Goal: Information Seeking & Learning: Learn about a topic

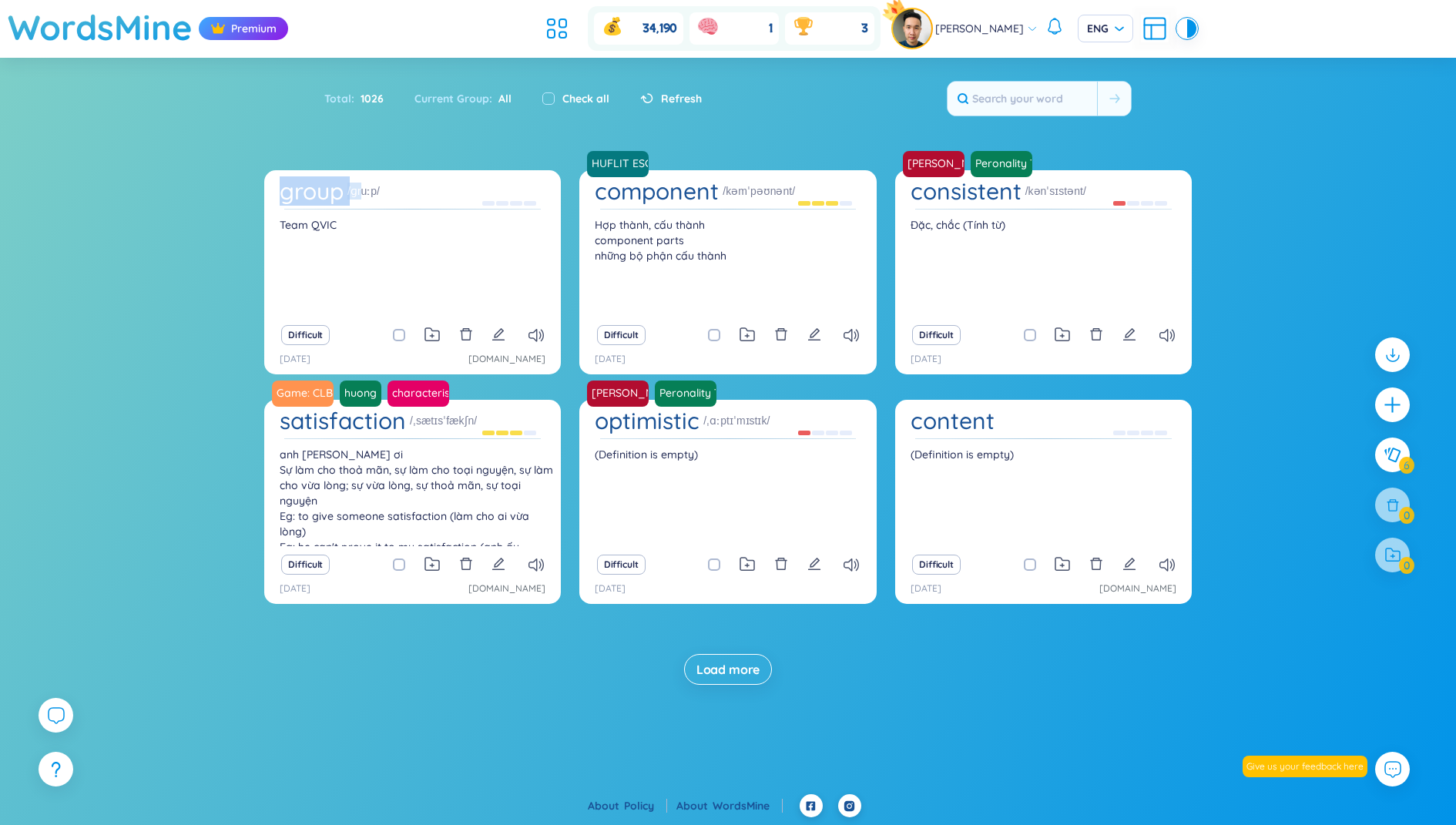
drag, startPoint x: 282, startPoint y: 193, endPoint x: 360, endPoint y: 193, distance: 78.0
click at [360, 193] on div "group /ɡruːp/" at bounding box center [412, 193] width 281 height 30
drag, startPoint x: 282, startPoint y: 225, endPoint x: 346, endPoint y: 225, distance: 64.0
click at [346, 225] on div "Team QVIC" at bounding box center [412, 267] width 281 height 100
click at [292, 231] on div "Team QVIC" at bounding box center [412, 267] width 281 height 100
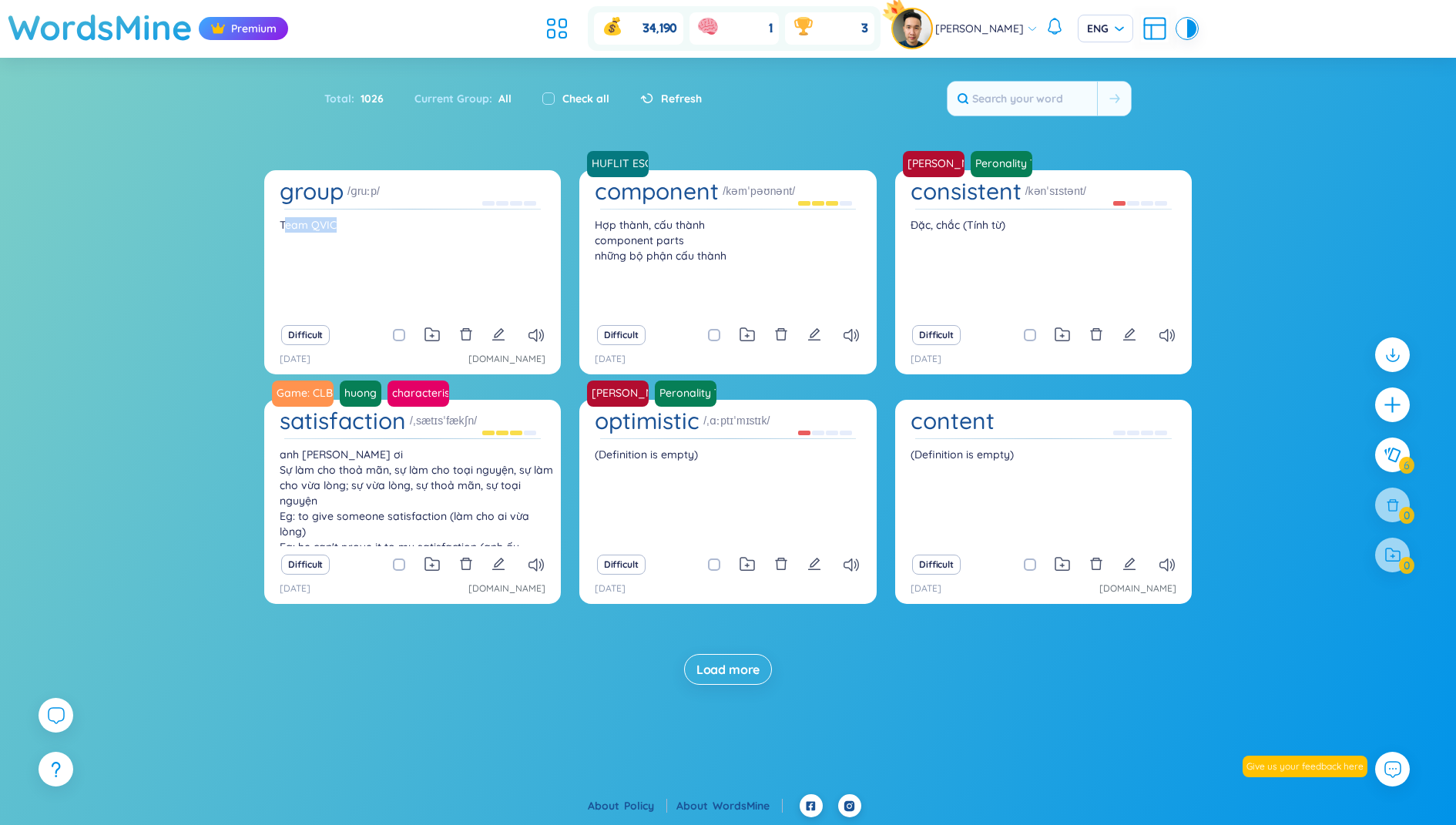
drag, startPoint x: 285, startPoint y: 231, endPoint x: 336, endPoint y: 231, distance: 51.0
click at [336, 231] on div "Team QVIC" at bounding box center [412, 267] width 281 height 100
click at [499, 331] on icon "edit" at bounding box center [498, 334] width 14 height 14
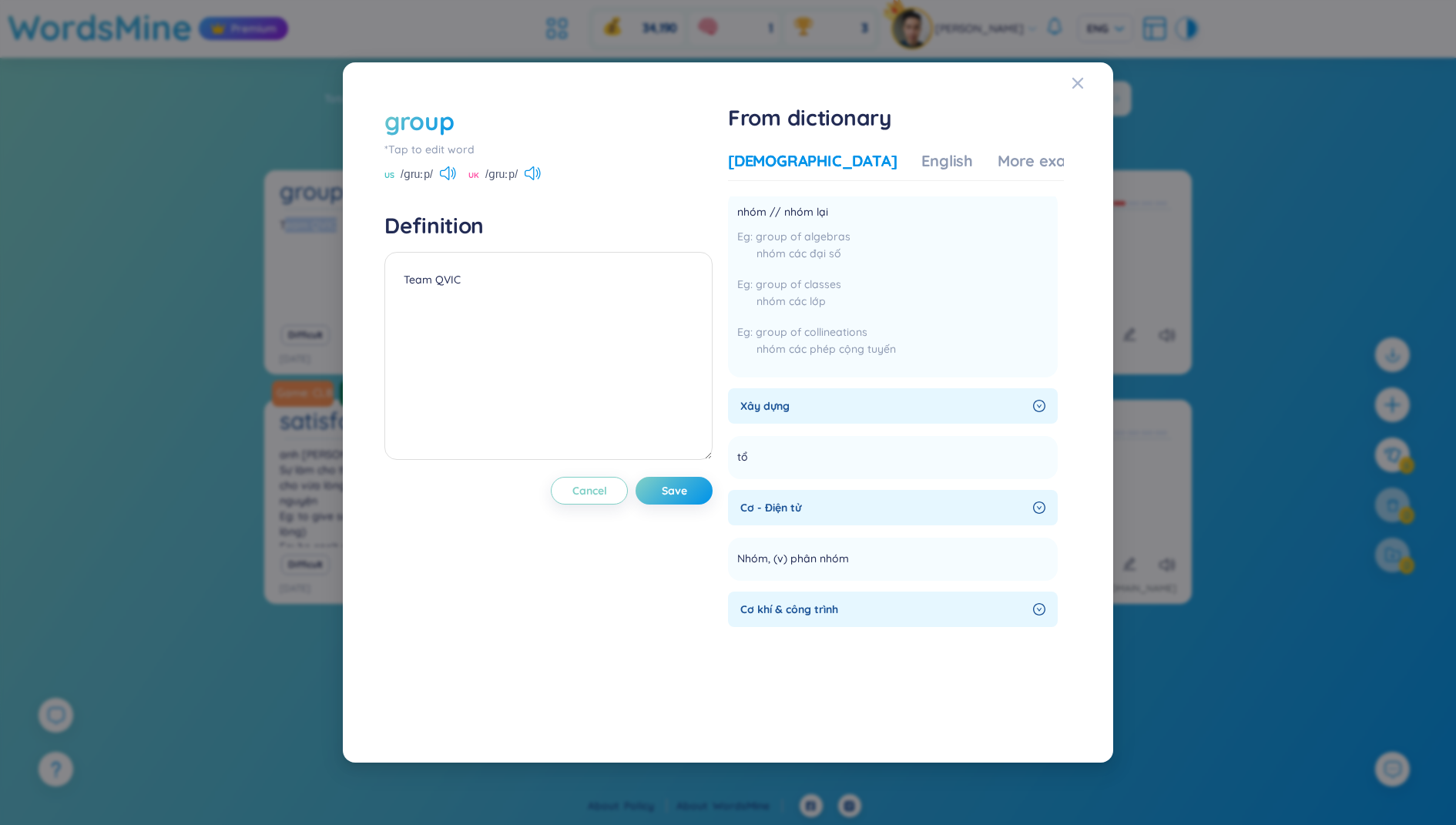
scroll to position [734, 0]
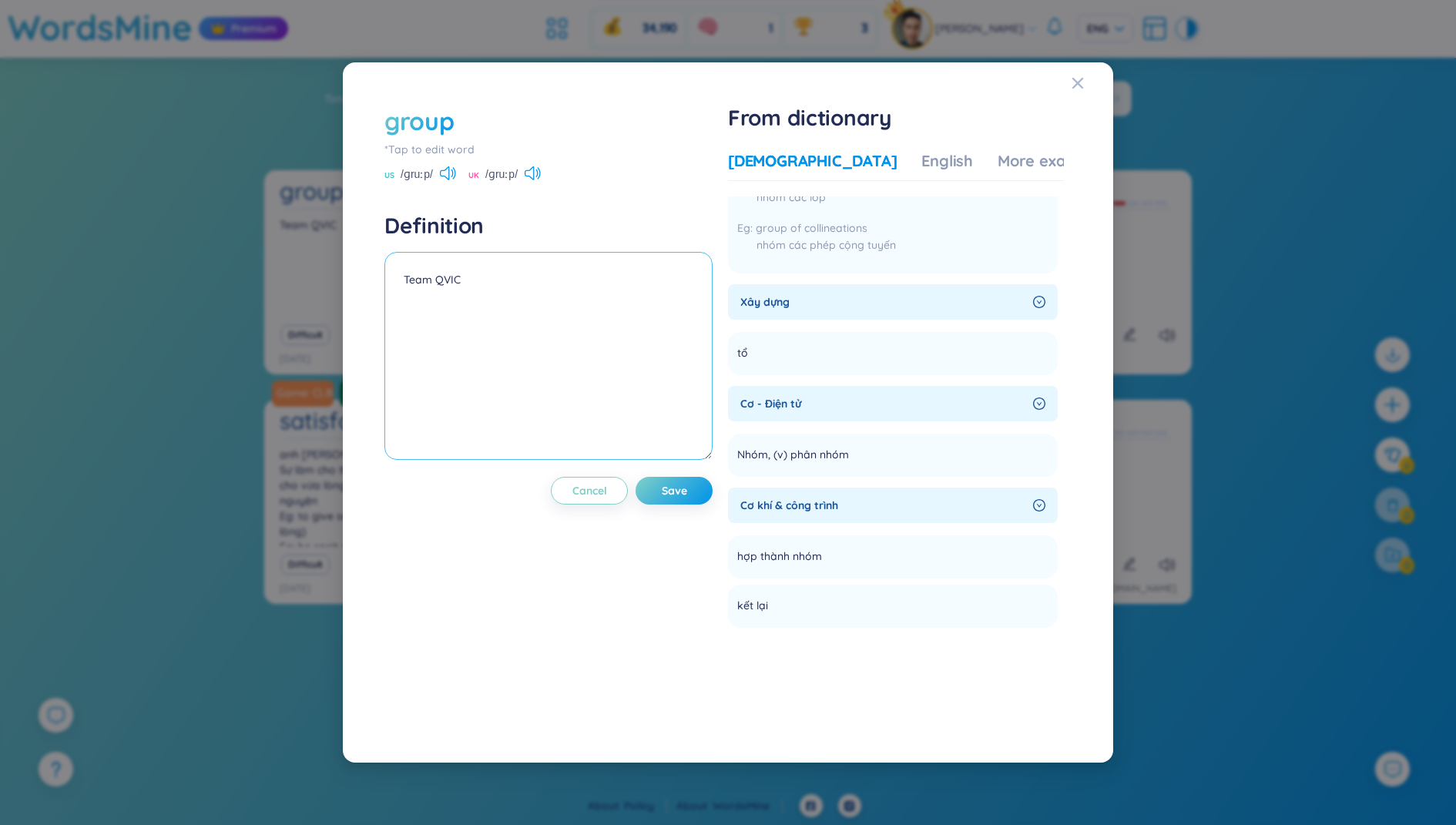
click at [576, 301] on textarea "Team QVIC" at bounding box center [548, 356] width 328 height 208
drag, startPoint x: 522, startPoint y: 285, endPoint x: 393, endPoint y: 285, distance: 129.0
click at [393, 285] on textarea "Team QVIC" at bounding box center [548, 356] width 328 height 208
click at [998, 154] on div "More examples" at bounding box center [1053, 161] width 111 height 22
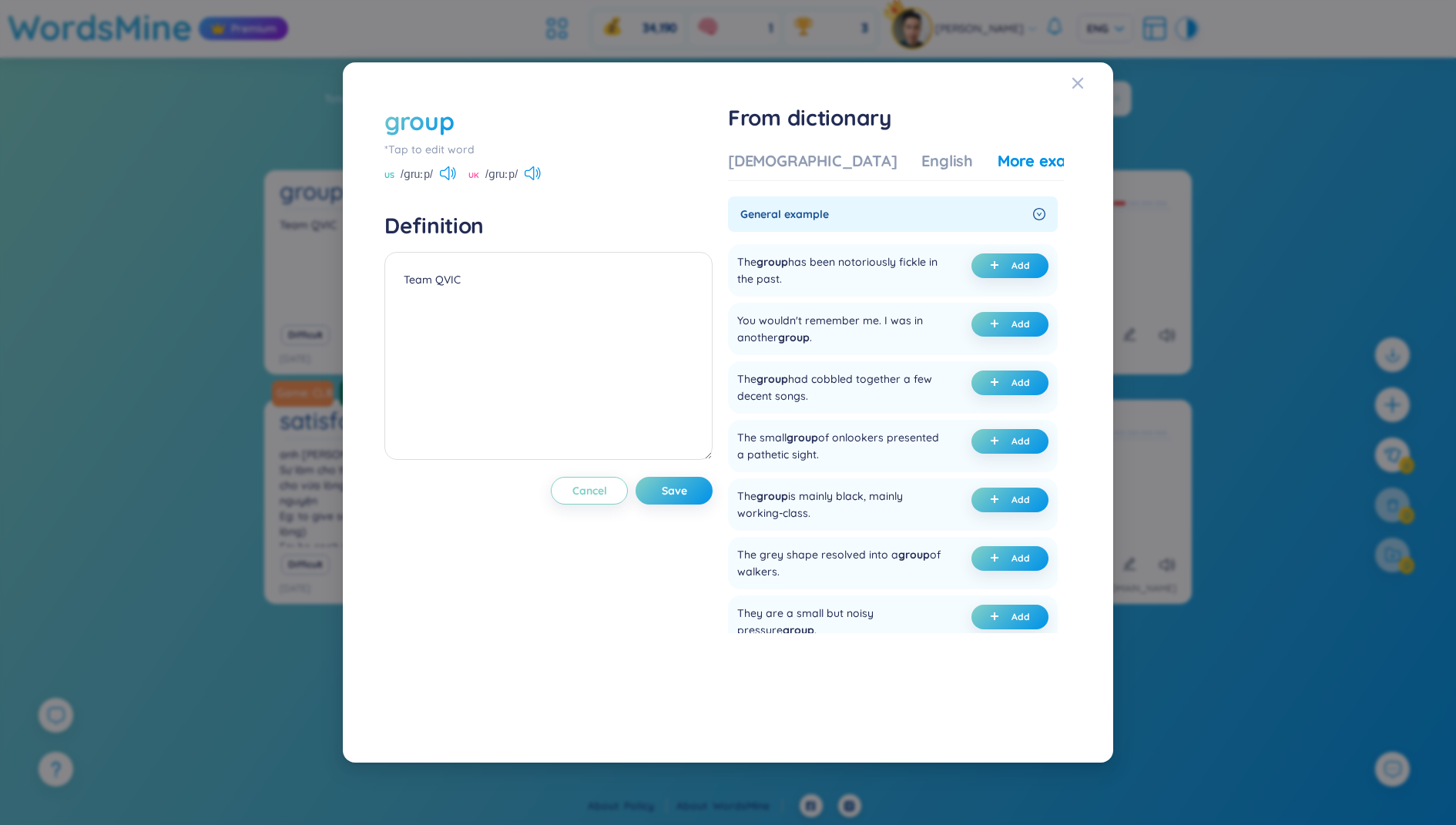
click at [433, 170] on div "US /ɡruːp/" at bounding box center [419, 176] width 72 height 14
click at [449, 171] on icon at bounding box center [447, 173] width 16 height 14
click at [530, 166] on icon at bounding box center [532, 173] width 16 height 14
click at [609, 480] on button "Cancel" at bounding box center [588, 491] width 77 height 28
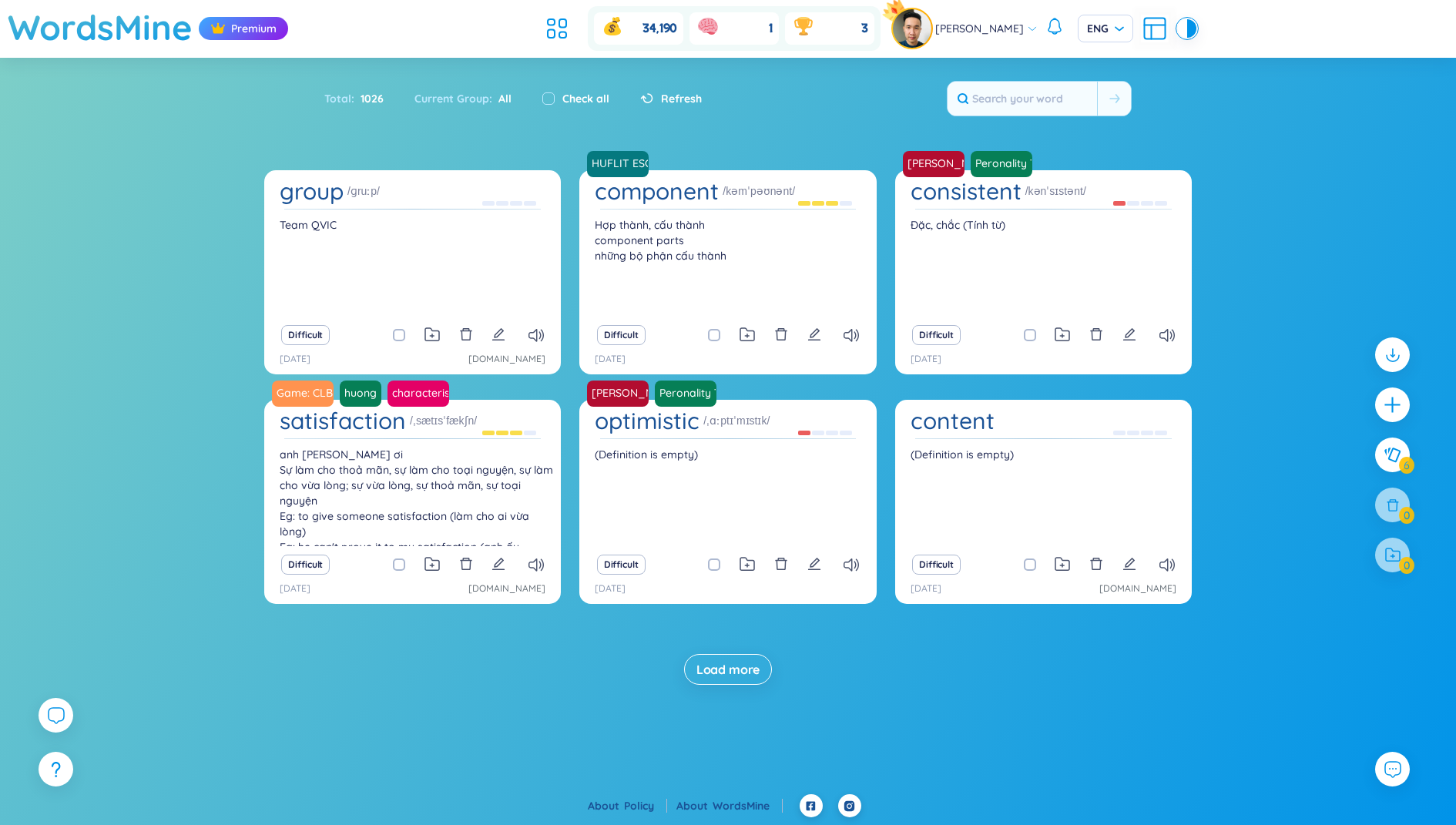
click at [401, 338] on input "checkbox" at bounding box center [406, 335] width 13 height 13
checkbox input "true"
click at [721, 339] on input "checkbox" at bounding box center [722, 335] width 13 height 13
checkbox input "true"
click at [1024, 334] on span at bounding box center [1030, 335] width 13 height 13
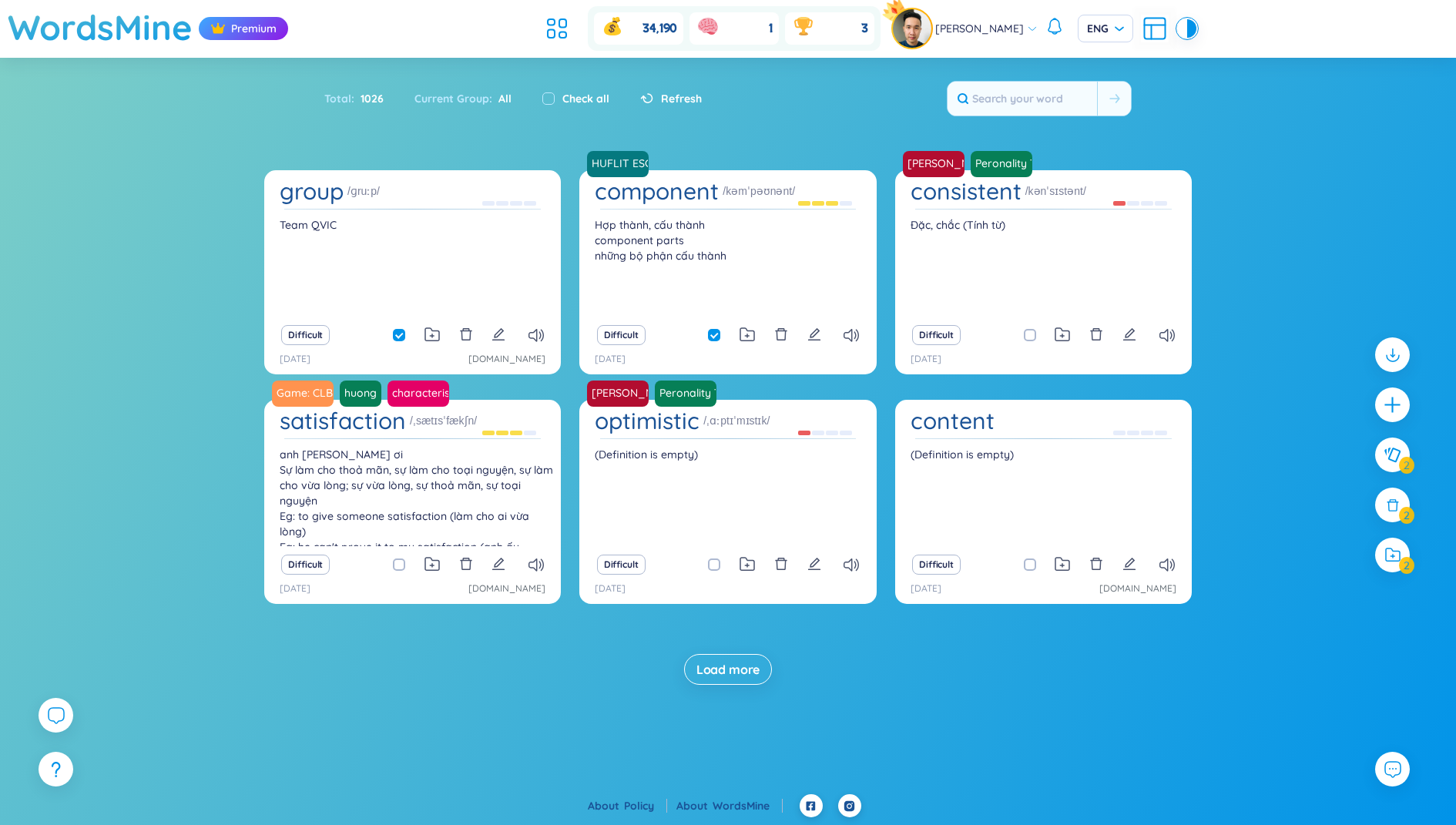
click at [1031, 334] on input "checkbox" at bounding box center [1037, 335] width 13 height 13
checkbox input "true"
click at [1059, 330] on icon at bounding box center [1062, 334] width 15 height 14
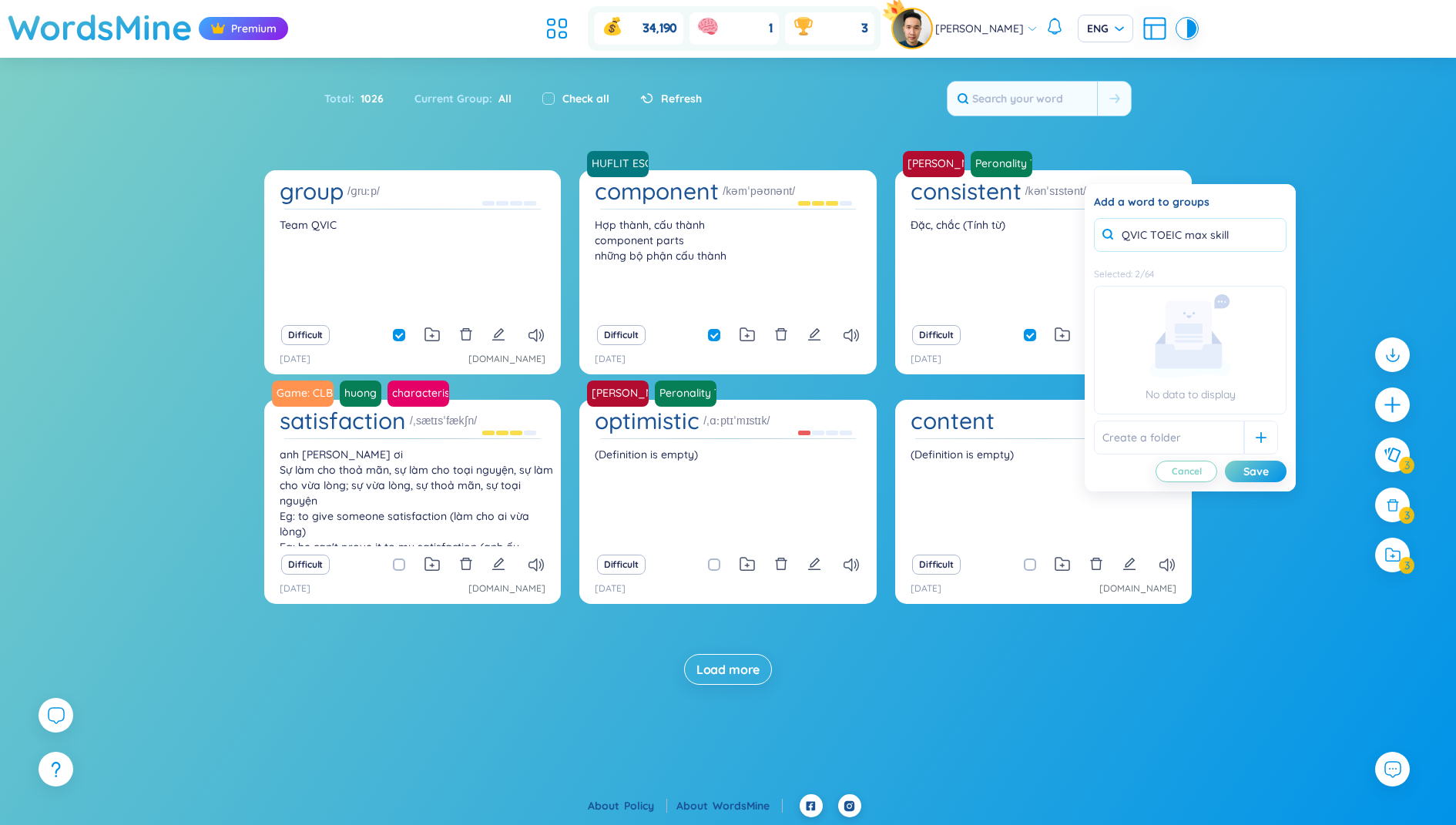
type input "QVIC TOEIC max skill"
click at [1181, 421] on input "text" at bounding box center [1169, 437] width 150 height 34
paste input "QVIC TOEIC max skill"
type input "QVIC TOEIC max skill"
click at [1246, 425] on div at bounding box center [1261, 437] width 34 height 34
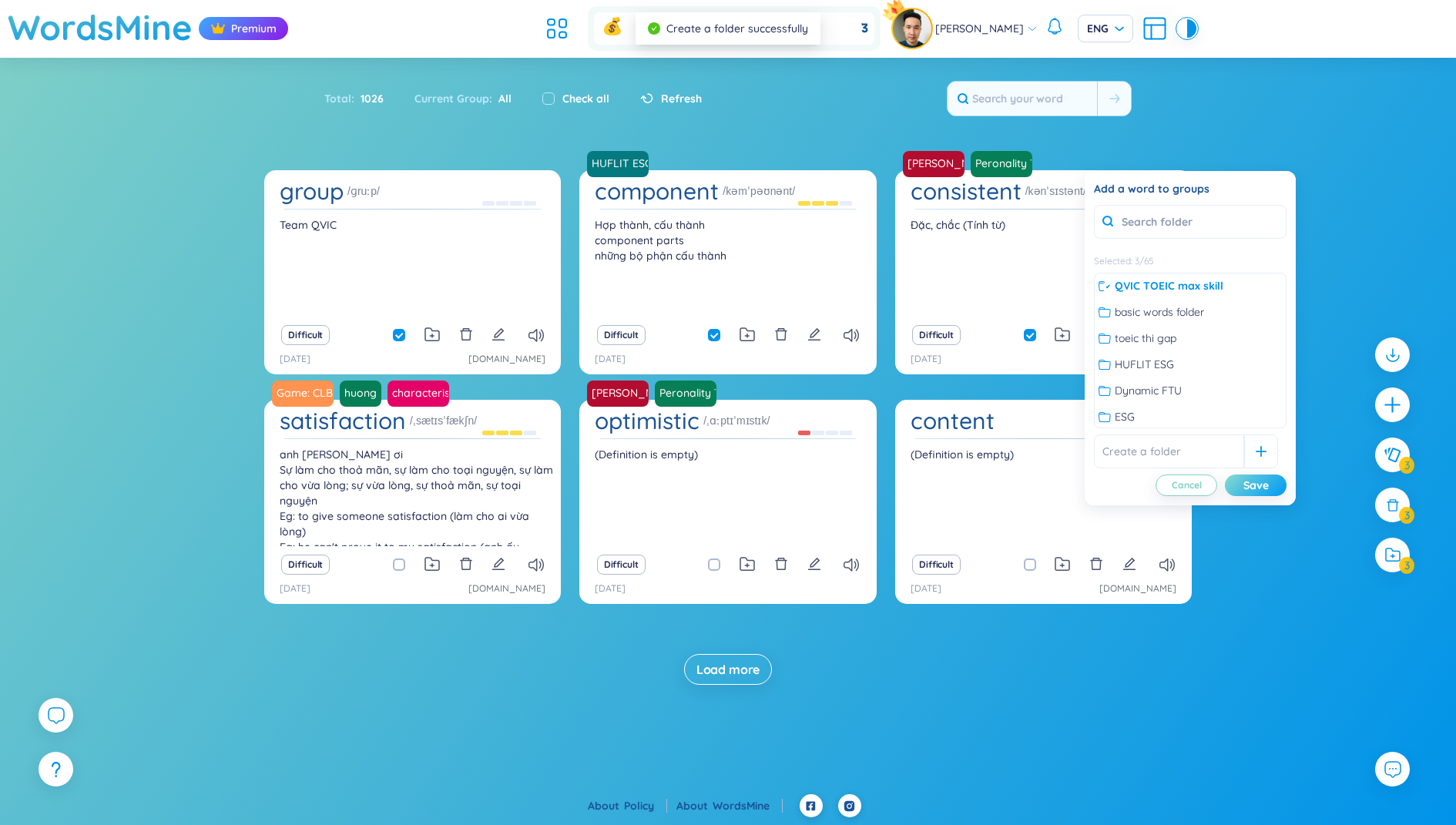
click at [1252, 486] on div "Save" at bounding box center [1256, 486] width 25 height 17
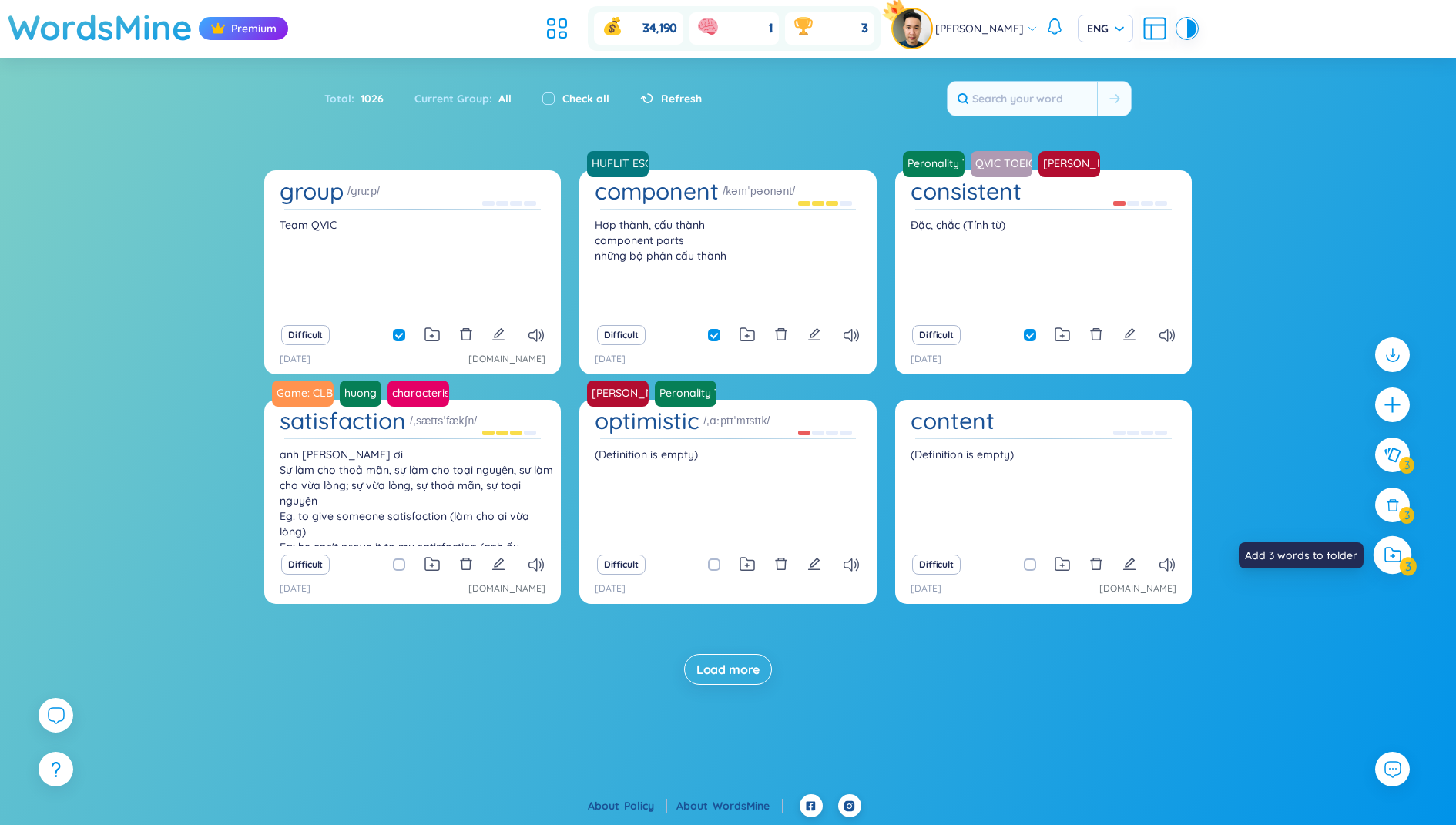
click at [1394, 556] on icon at bounding box center [1393, 555] width 17 height 16
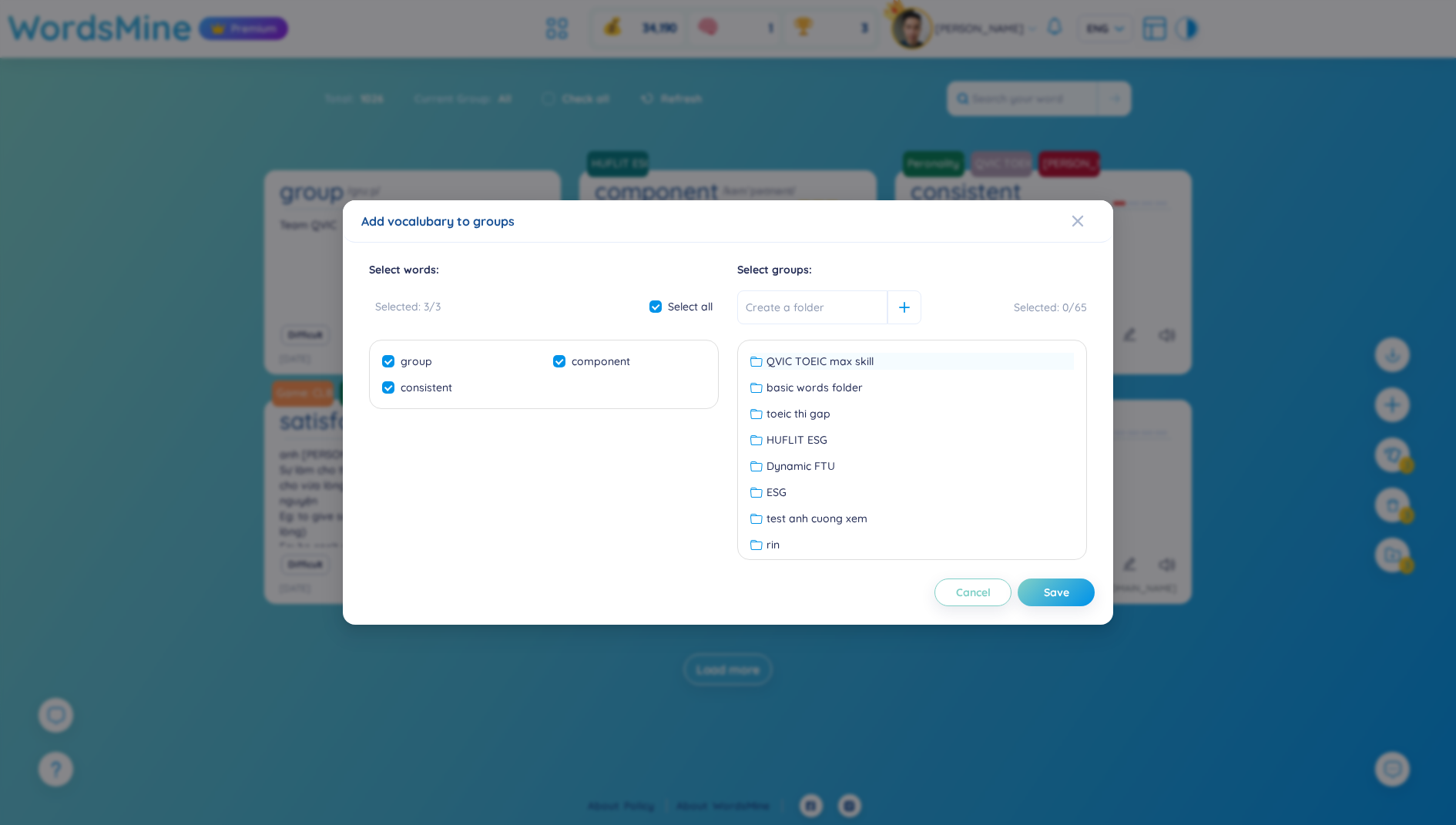
click at [761, 366] on icon at bounding box center [756, 361] width 13 height 13
click at [1047, 583] on button "Save" at bounding box center [1055, 592] width 77 height 28
checkbox input "false"
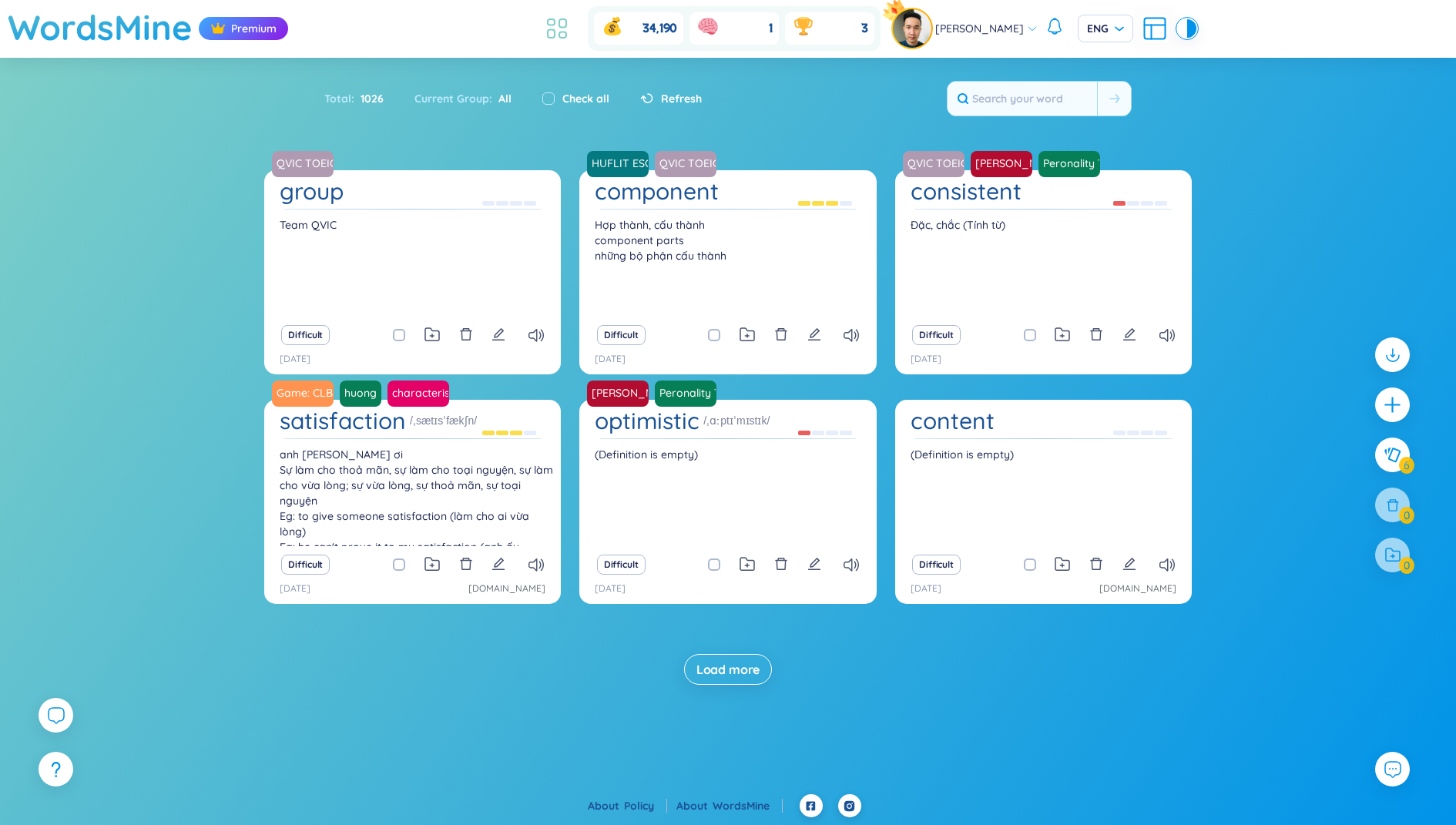
click at [571, 30] on icon at bounding box center [556, 28] width 28 height 28
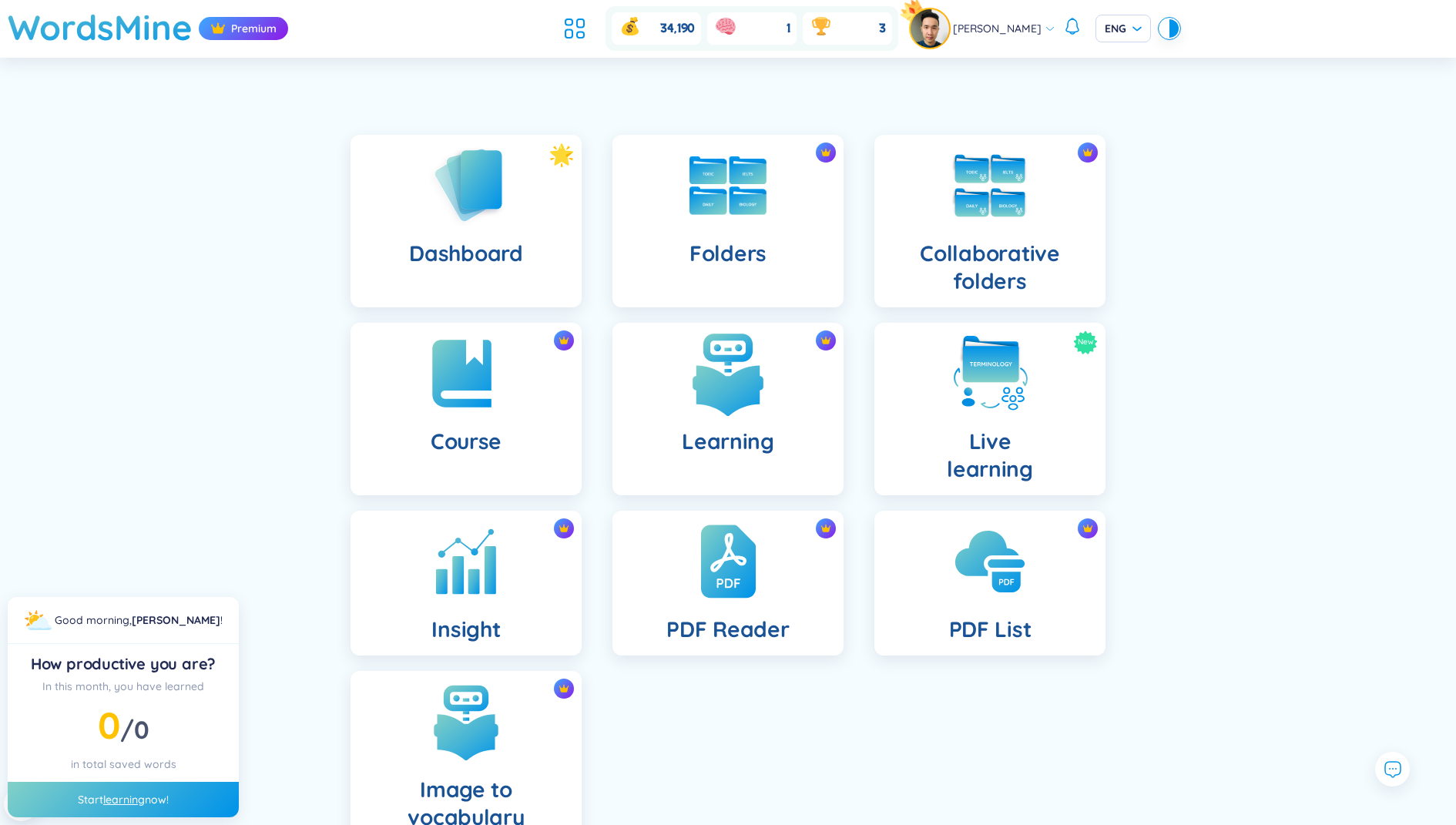
click at [758, 393] on img at bounding box center [728, 373] width 84 height 84
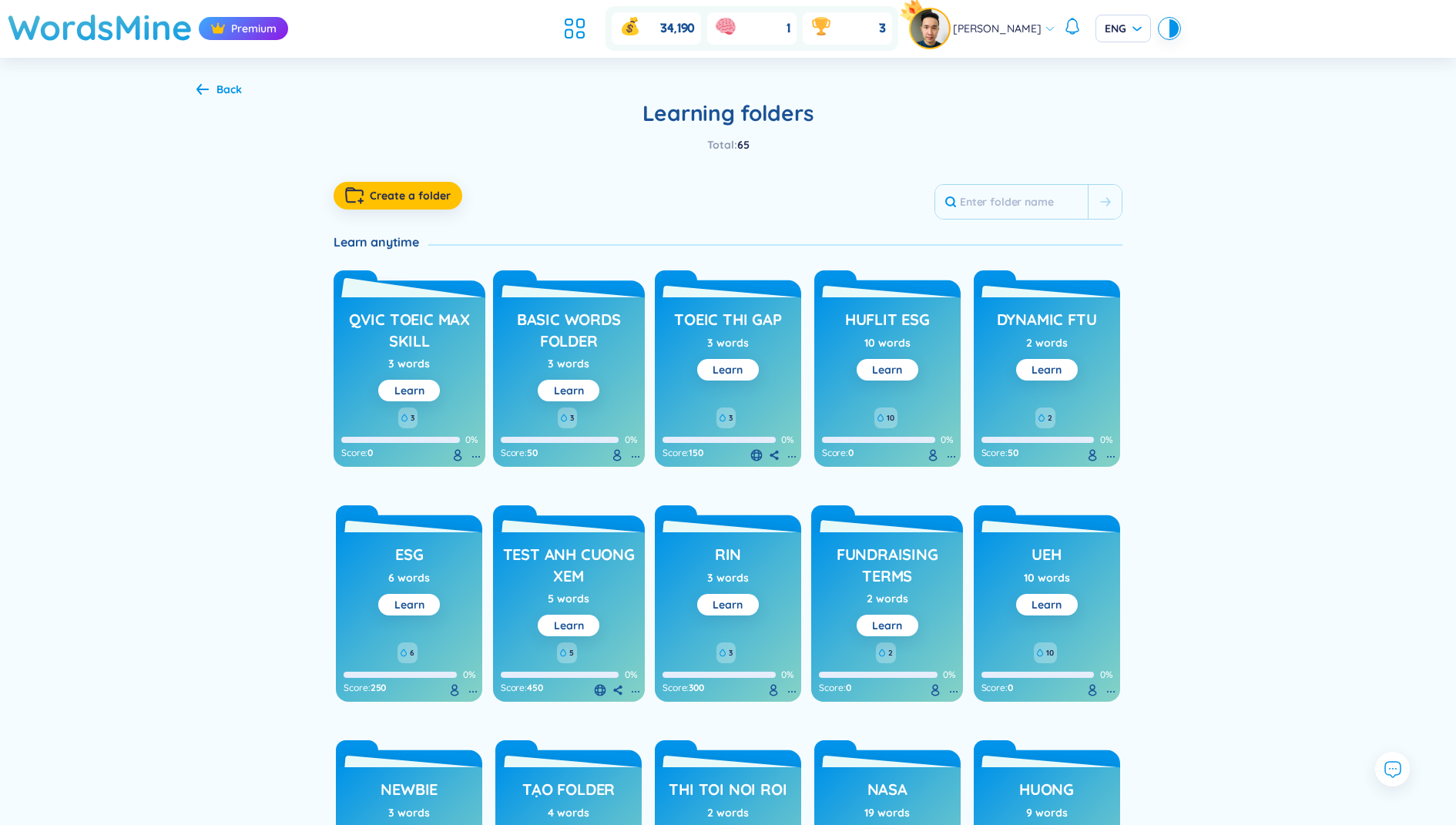
click at [410, 321] on h3 "QVIC TOEIC max skill" at bounding box center [409, 330] width 137 height 42
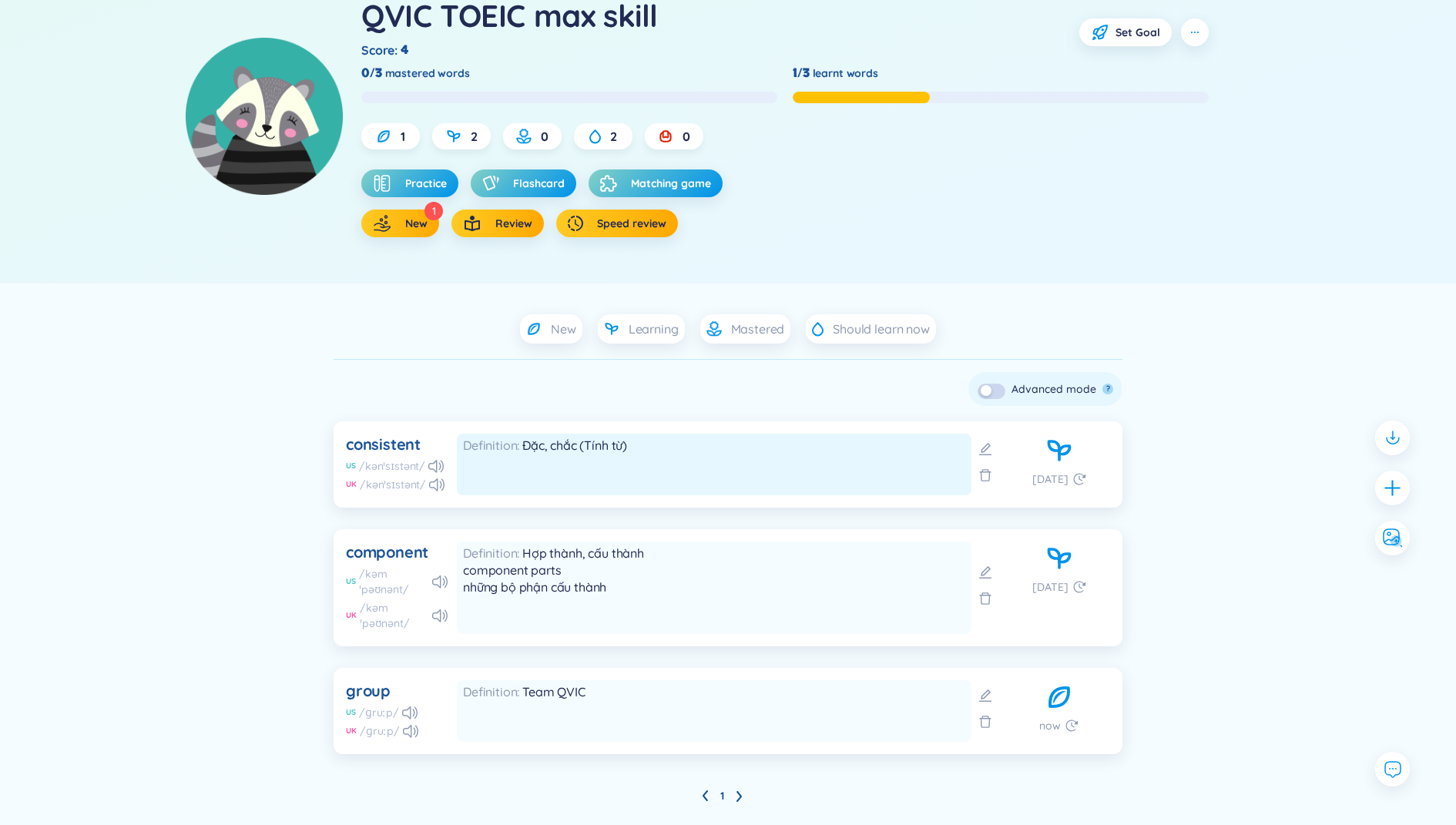
scroll to position [146, 0]
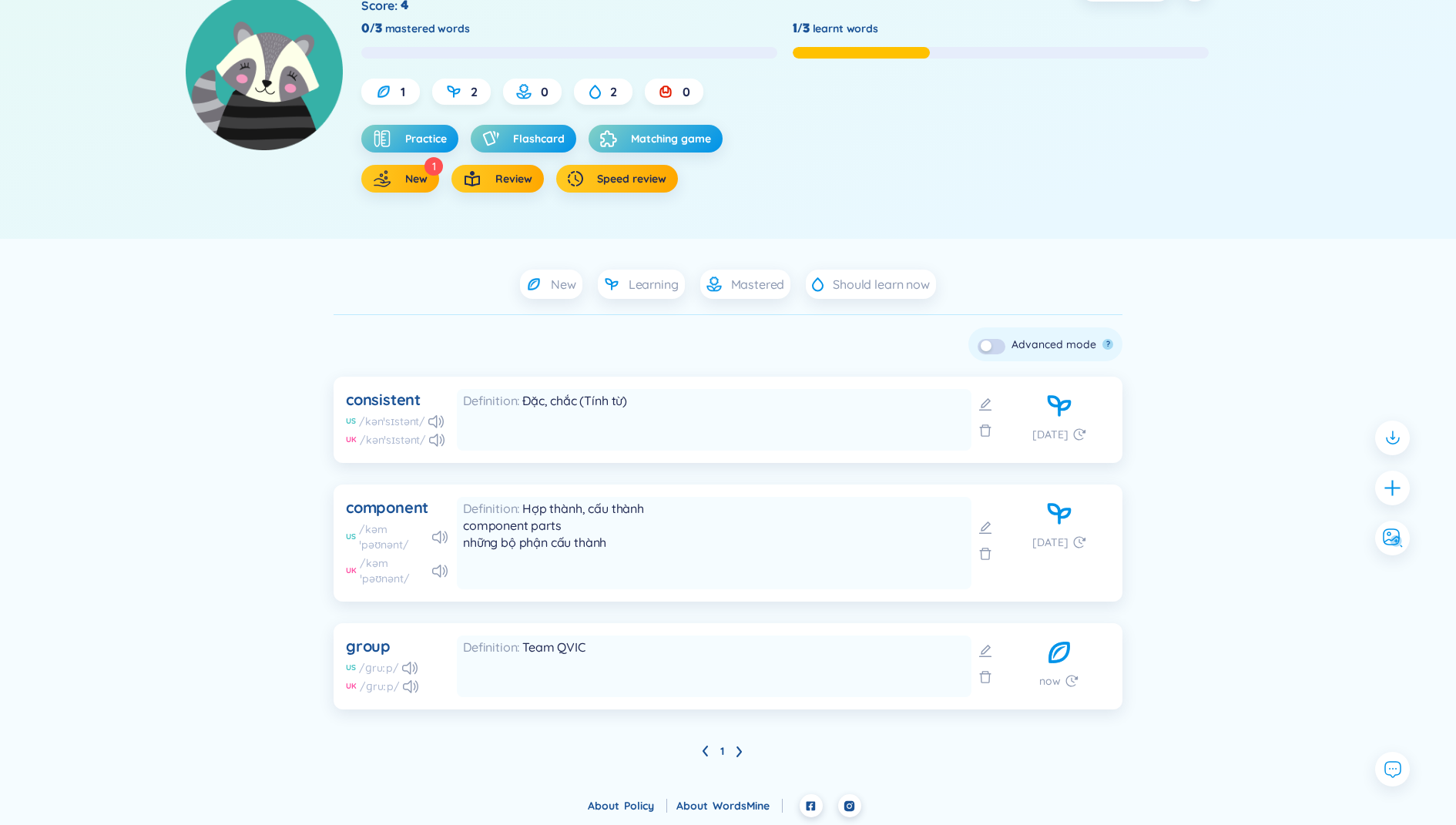
drag, startPoint x: 313, startPoint y: 396, endPoint x: 295, endPoint y: 379, distance: 24.8
click at [295, 379] on div "New Learning Mastered Should learn now Check all Delete Skip ? Advanced mode ? …" at bounding box center [728, 516] width 1109 height 494
click at [544, 138] on span "Flashcard" at bounding box center [539, 138] width 51 height 15
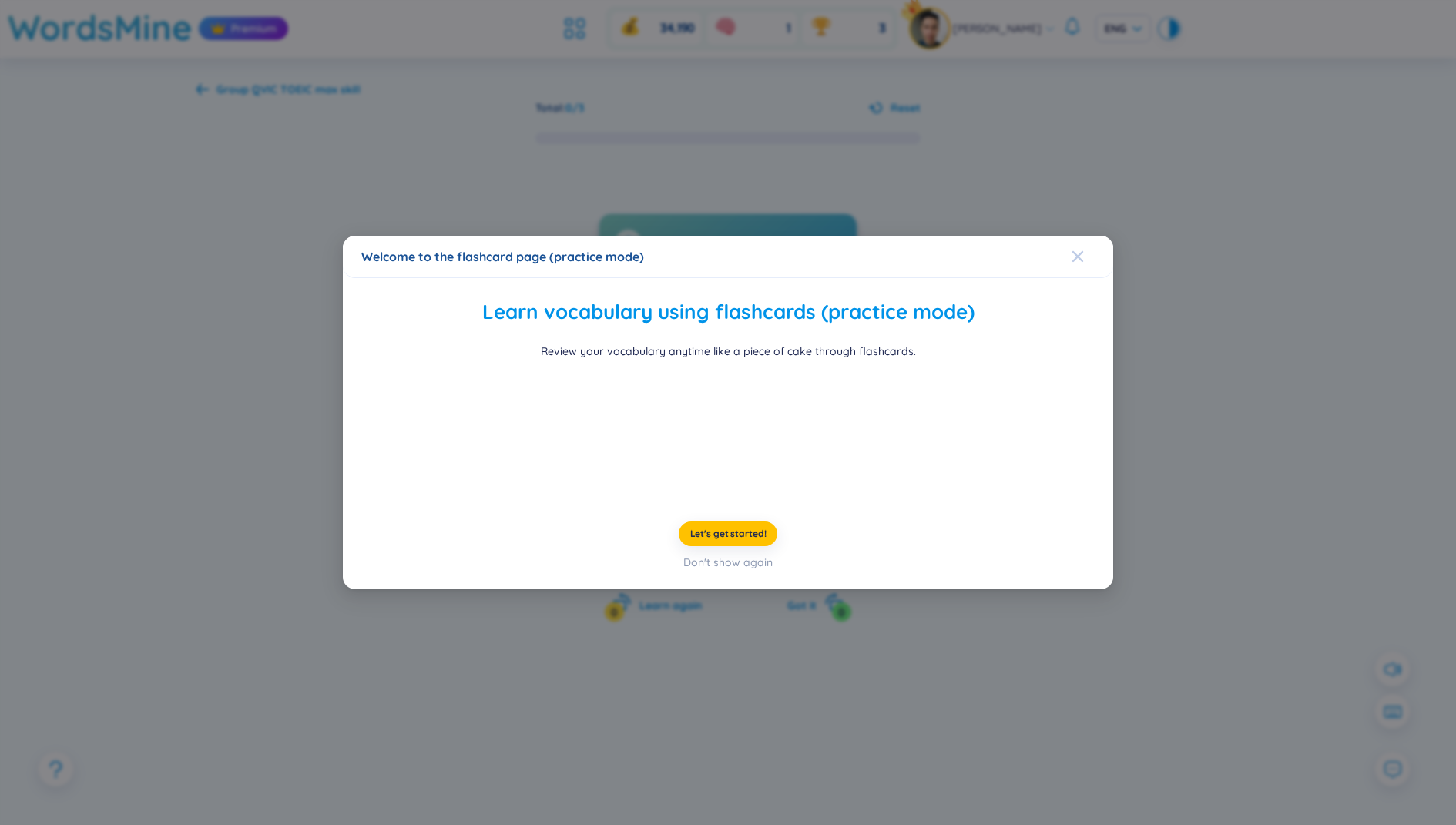
click at [1080, 236] on div "Close" at bounding box center [1077, 256] width 13 height 41
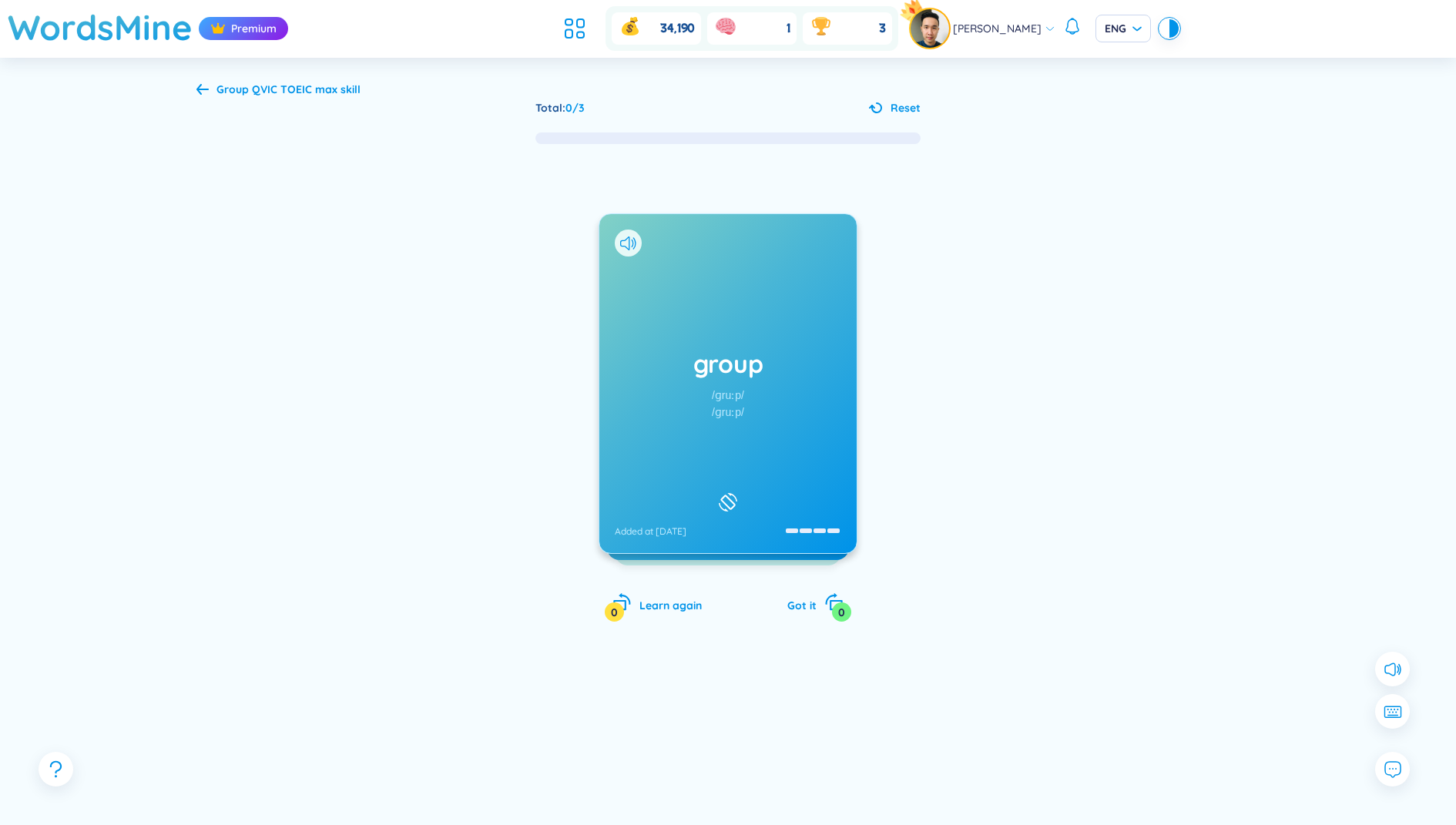
click at [708, 364] on h1 "group" at bounding box center [728, 364] width 226 height 34
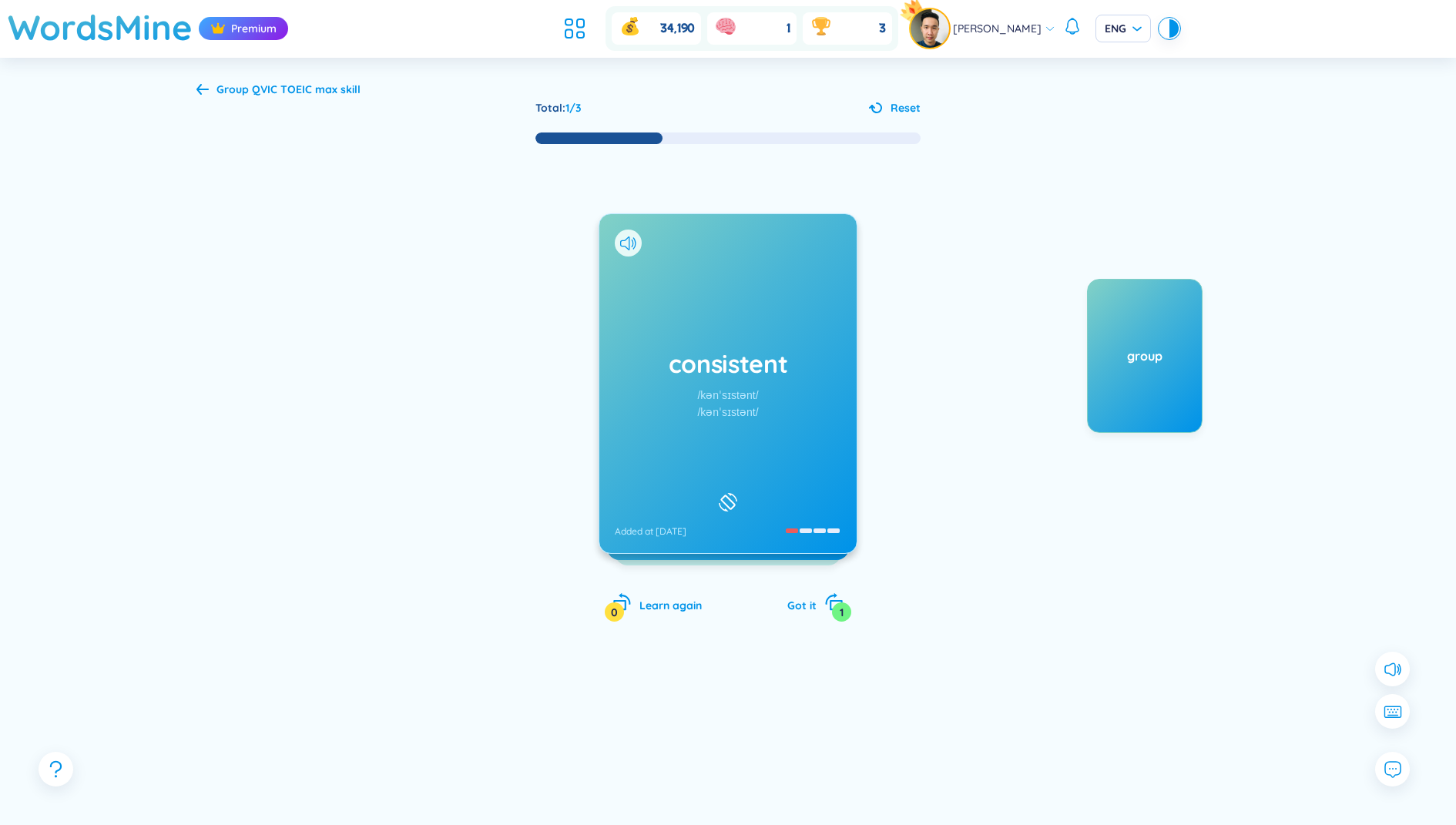
click at [300, 90] on b "QVIC TOEIC max skill" at bounding box center [306, 90] width 109 height 14
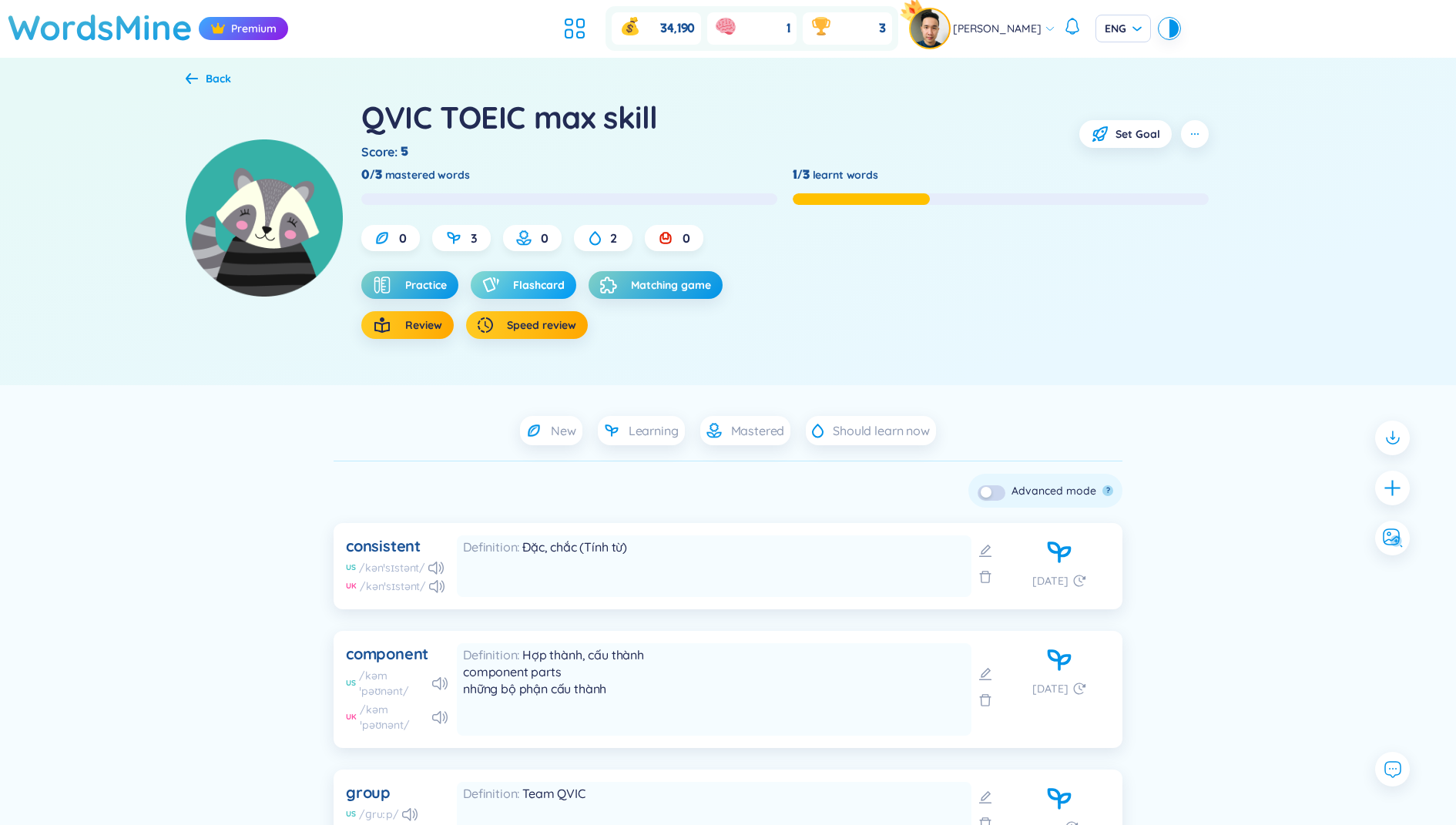
click at [526, 278] on span "Flashcard" at bounding box center [539, 285] width 51 height 15
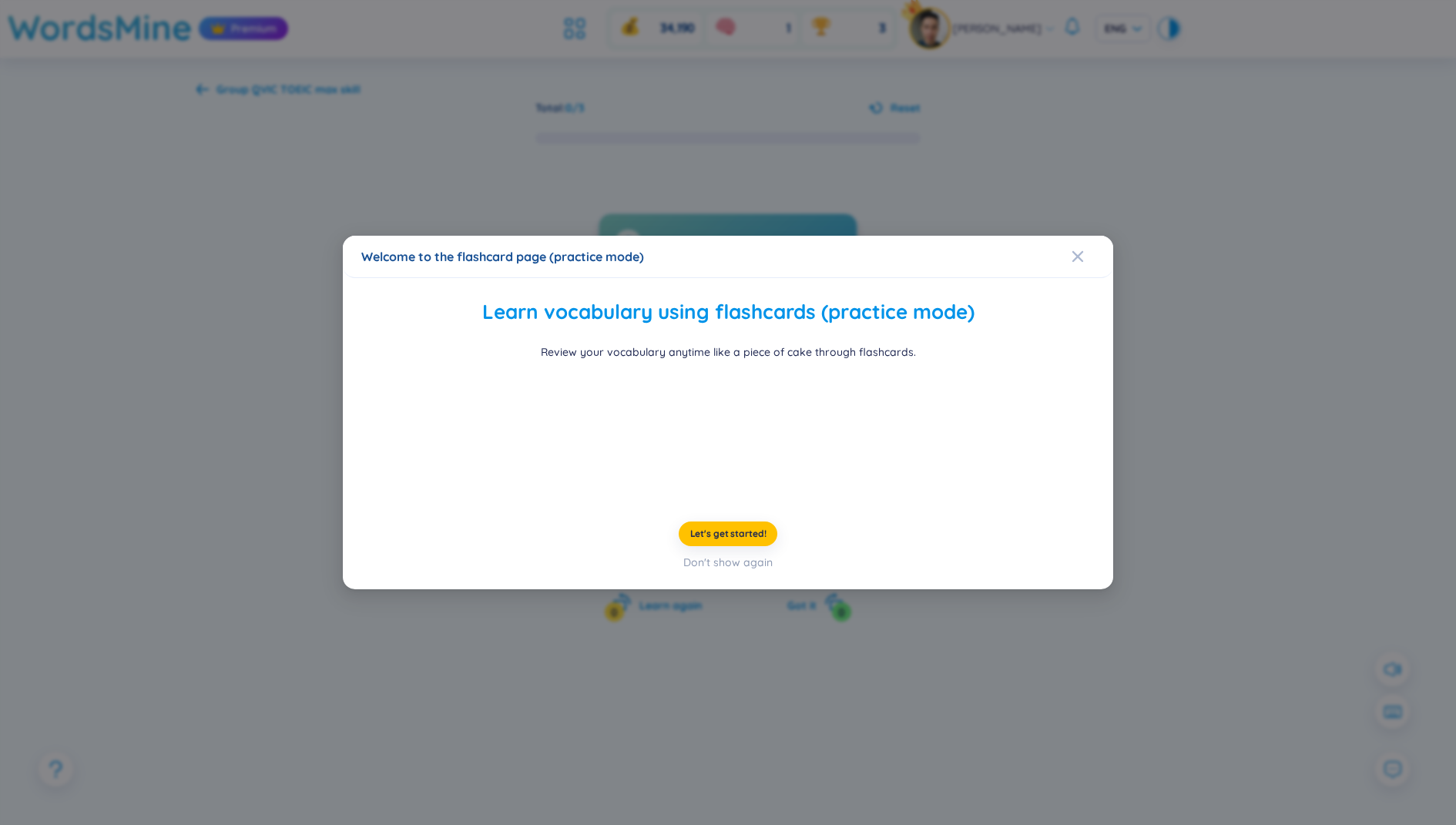
click at [317, 482] on div "Welcome to the flashcard page (practice mode) Learn vocabulary using flashcards…" at bounding box center [728, 412] width 1456 height 825
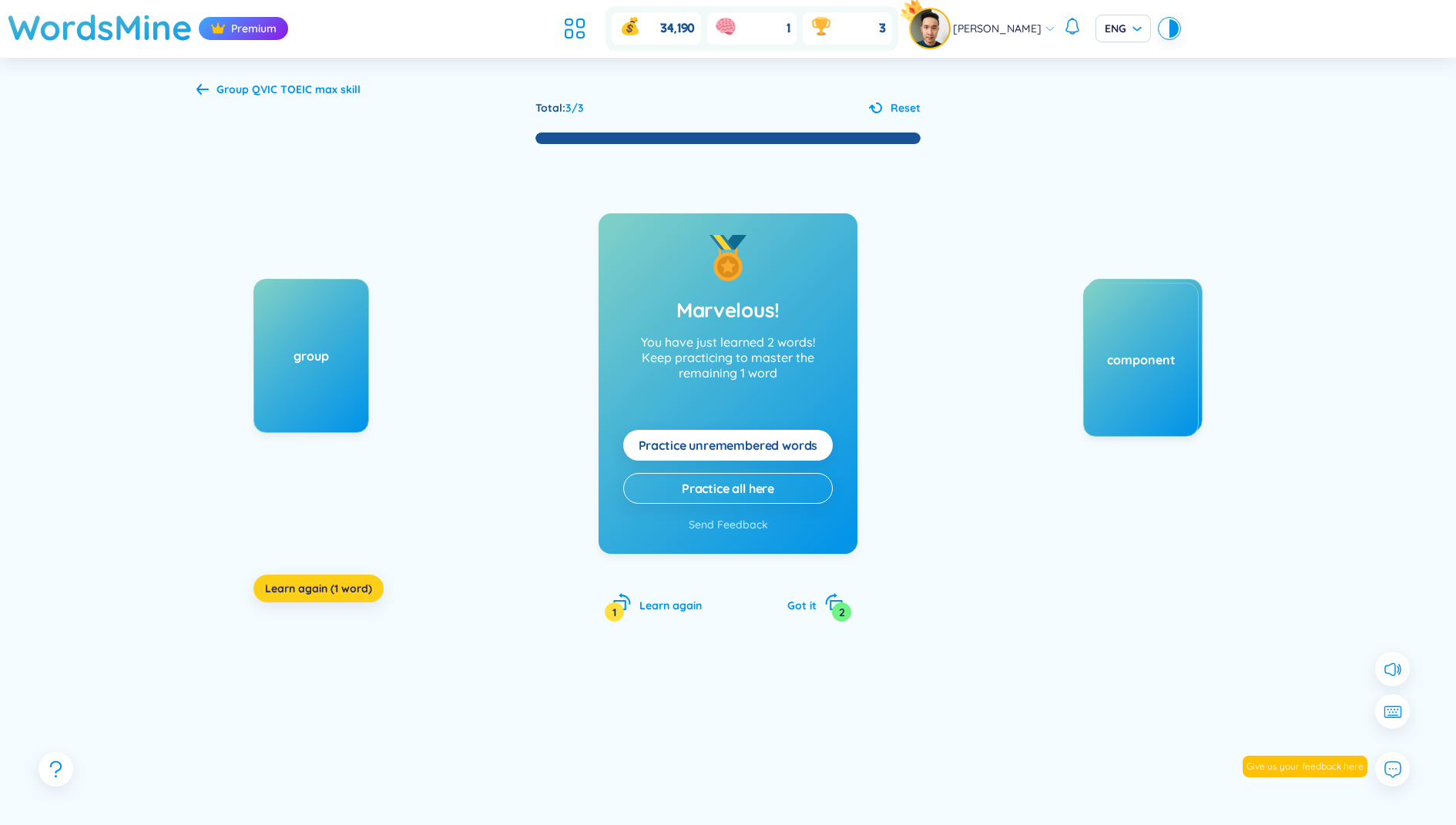
click at [344, 589] on span "Learn again (1 word)" at bounding box center [318, 589] width 107 height 15
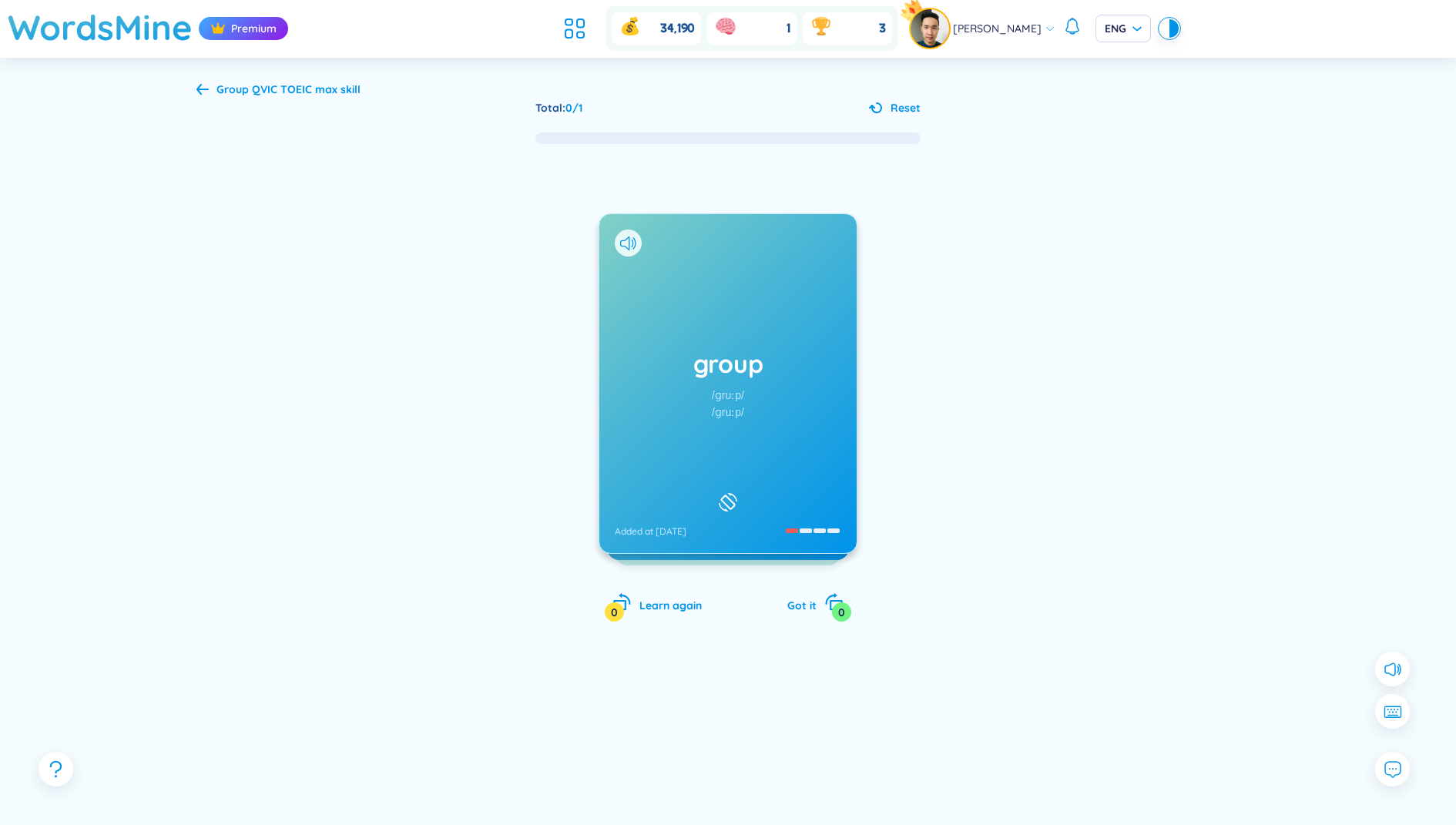
click at [745, 438] on div "group /ɡruːp/ /ɡruːp/ Added at 19/8/2025" at bounding box center [728, 383] width 257 height 339
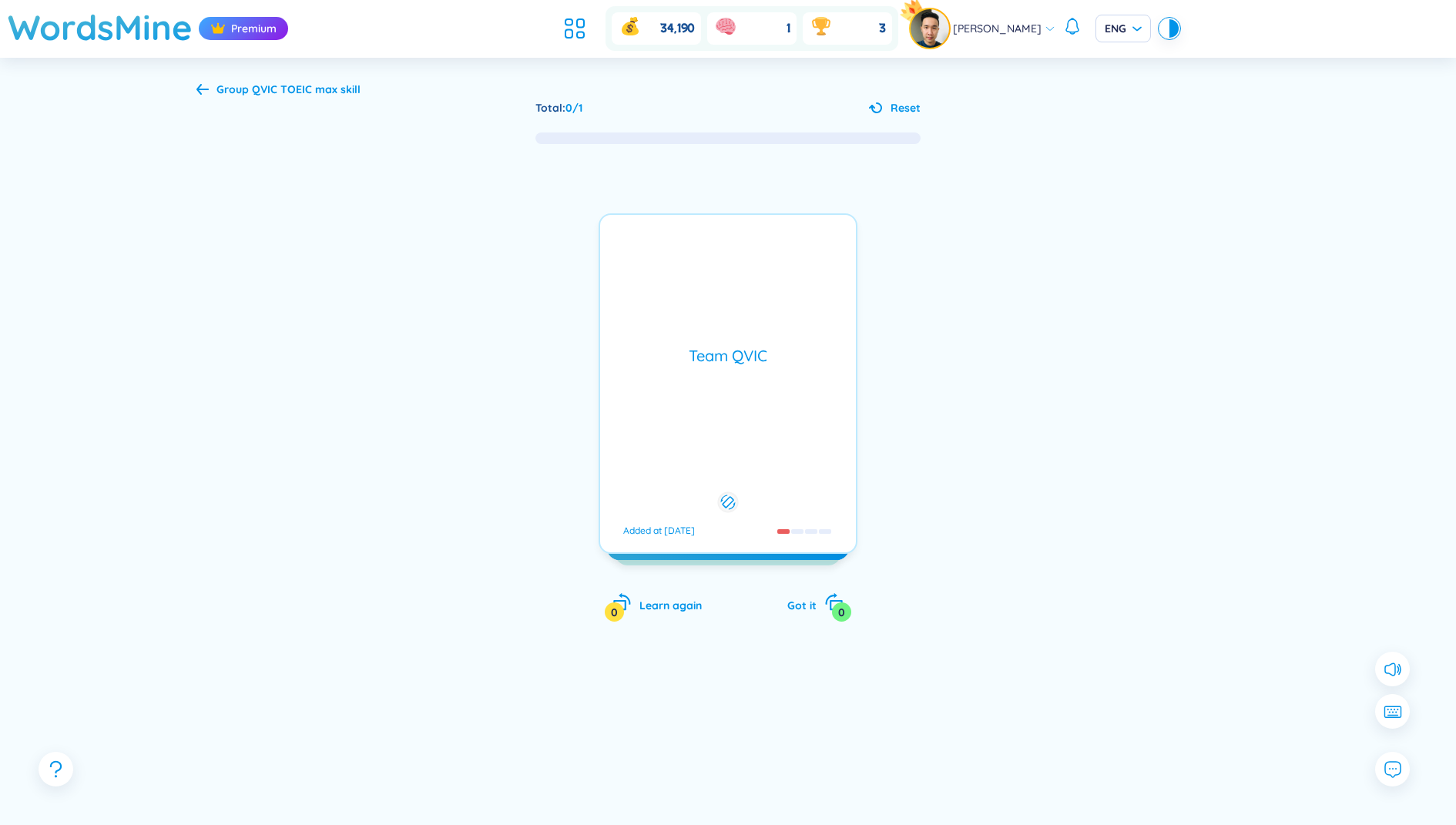
click at [295, 83] on b "QVIC TOEIC max skill" at bounding box center [306, 90] width 109 height 14
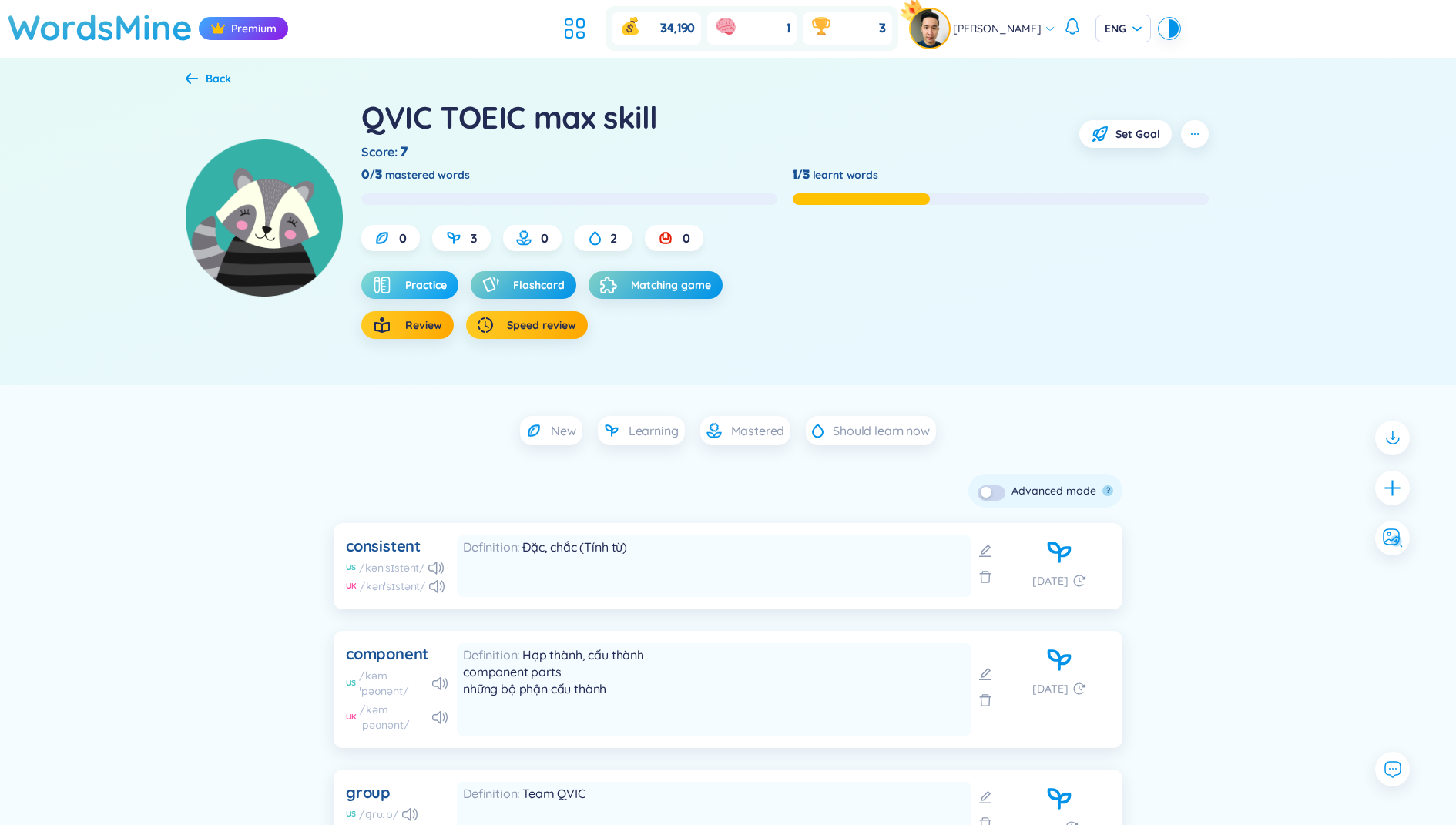
click at [421, 280] on span "Practice" at bounding box center [425, 285] width 41 height 15
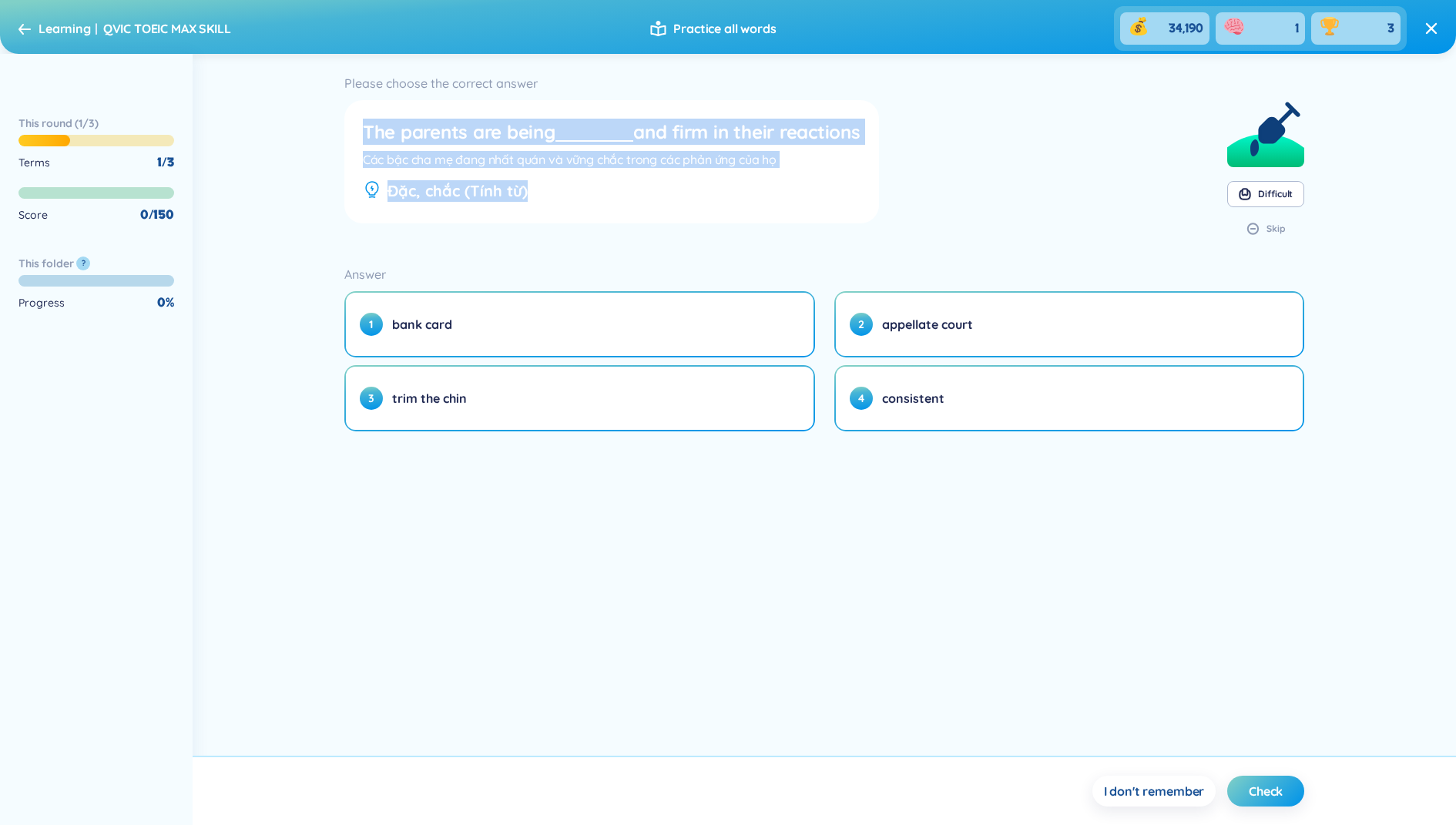
drag, startPoint x: 362, startPoint y: 132, endPoint x: 561, endPoint y: 209, distance: 213.4
click at [561, 209] on div "The parents are being and firm in their reactions Các bậc cha mẹ đang nhất quán…" at bounding box center [611, 161] width 522 height 111
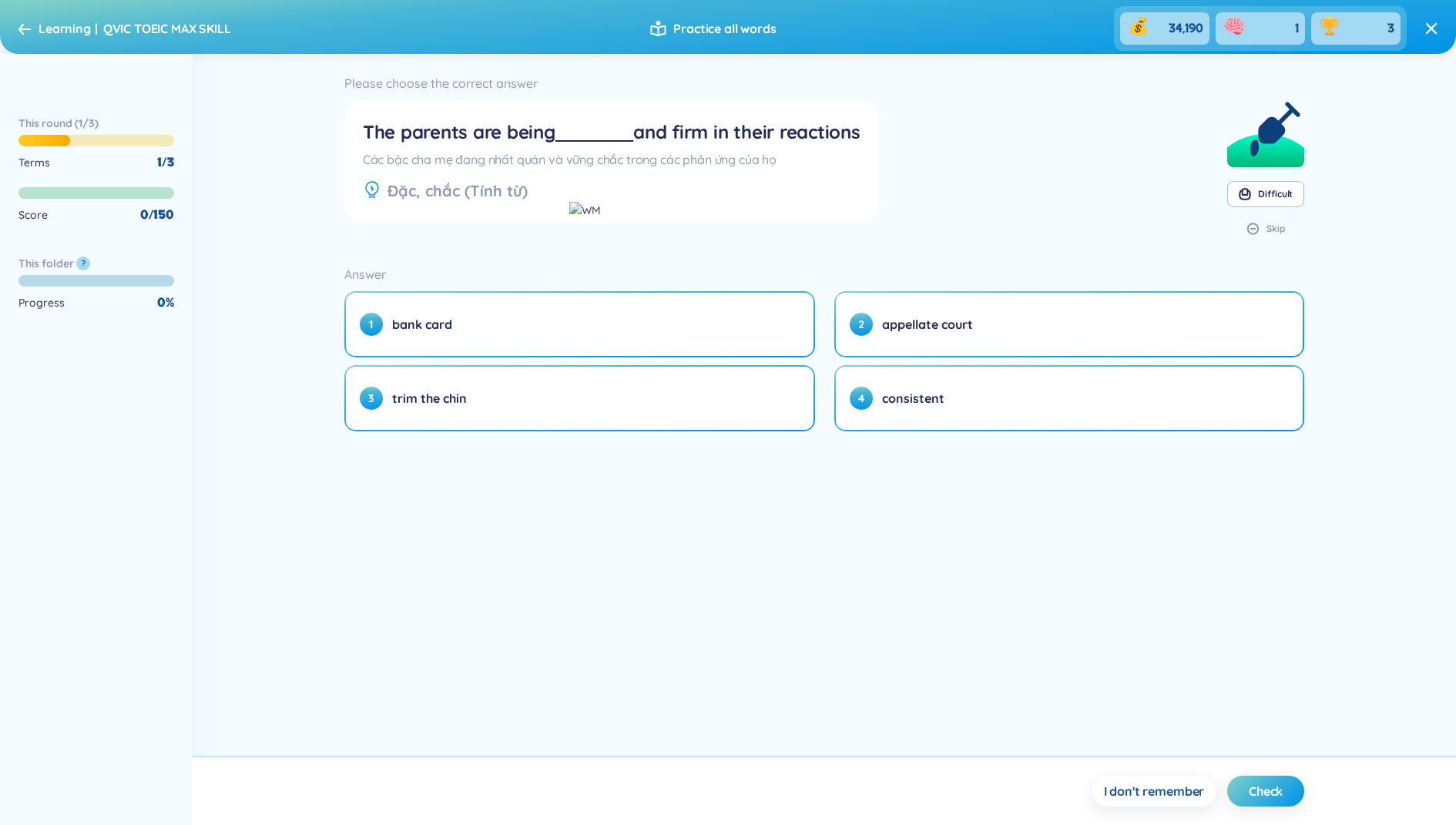
click at [642, 500] on div "Please choose the correct answer The parents are being and firm in their reacti…" at bounding box center [824, 404] width 1263 height 702
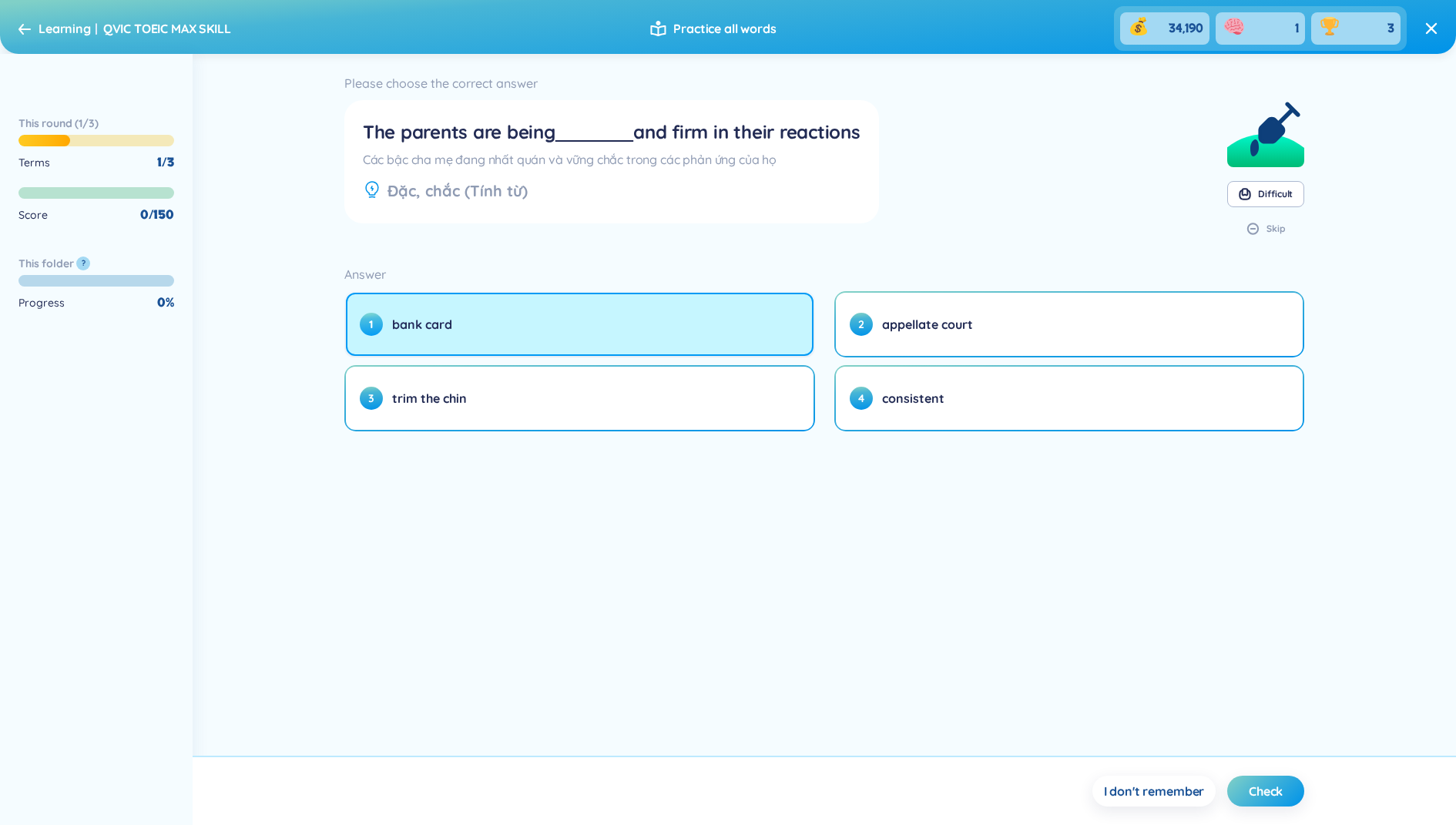
click at [596, 338] on button "1 bank card" at bounding box center [580, 324] width 468 height 63
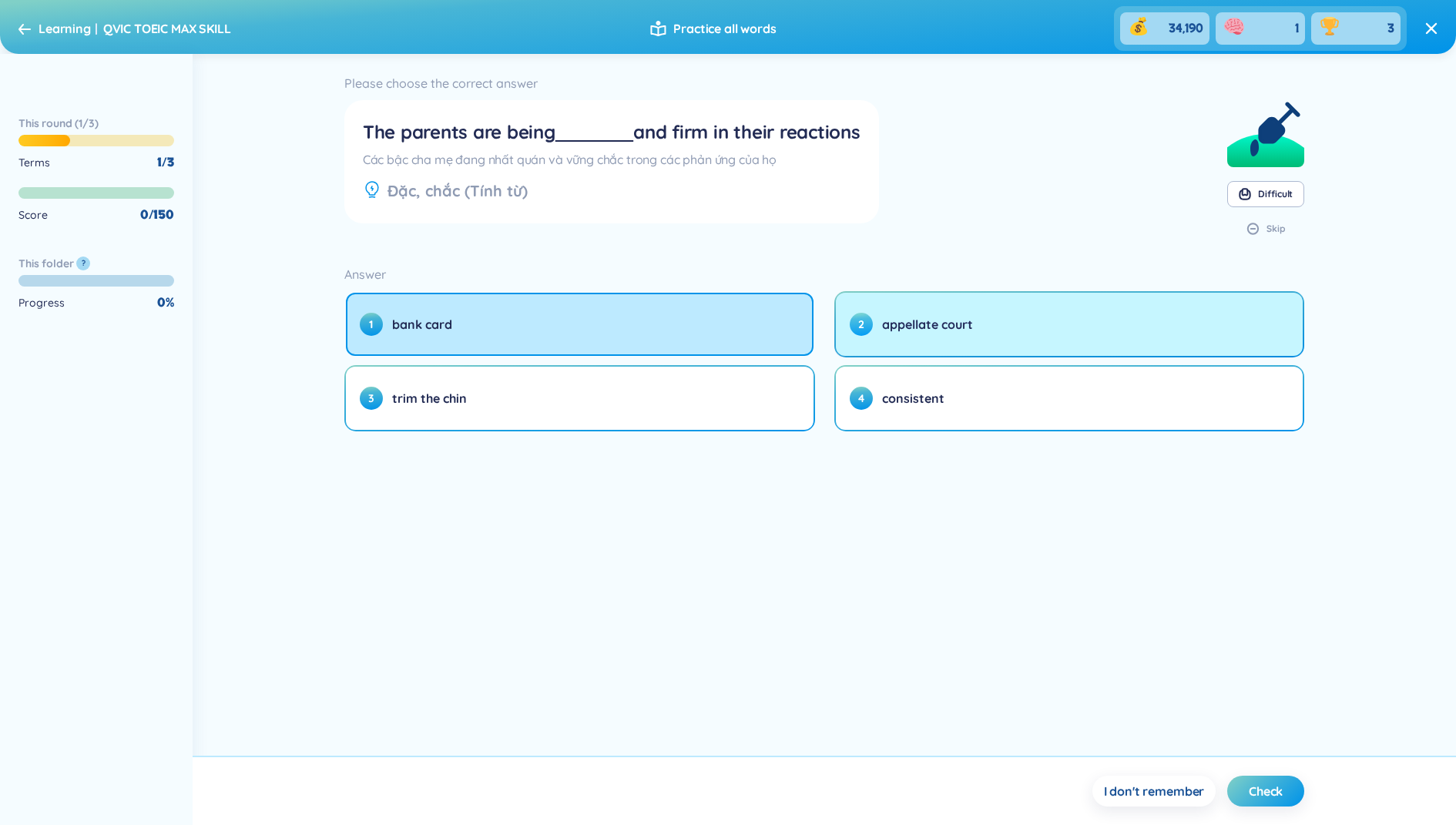
click at [897, 343] on button "2 appellate court" at bounding box center [1069, 324] width 468 height 63
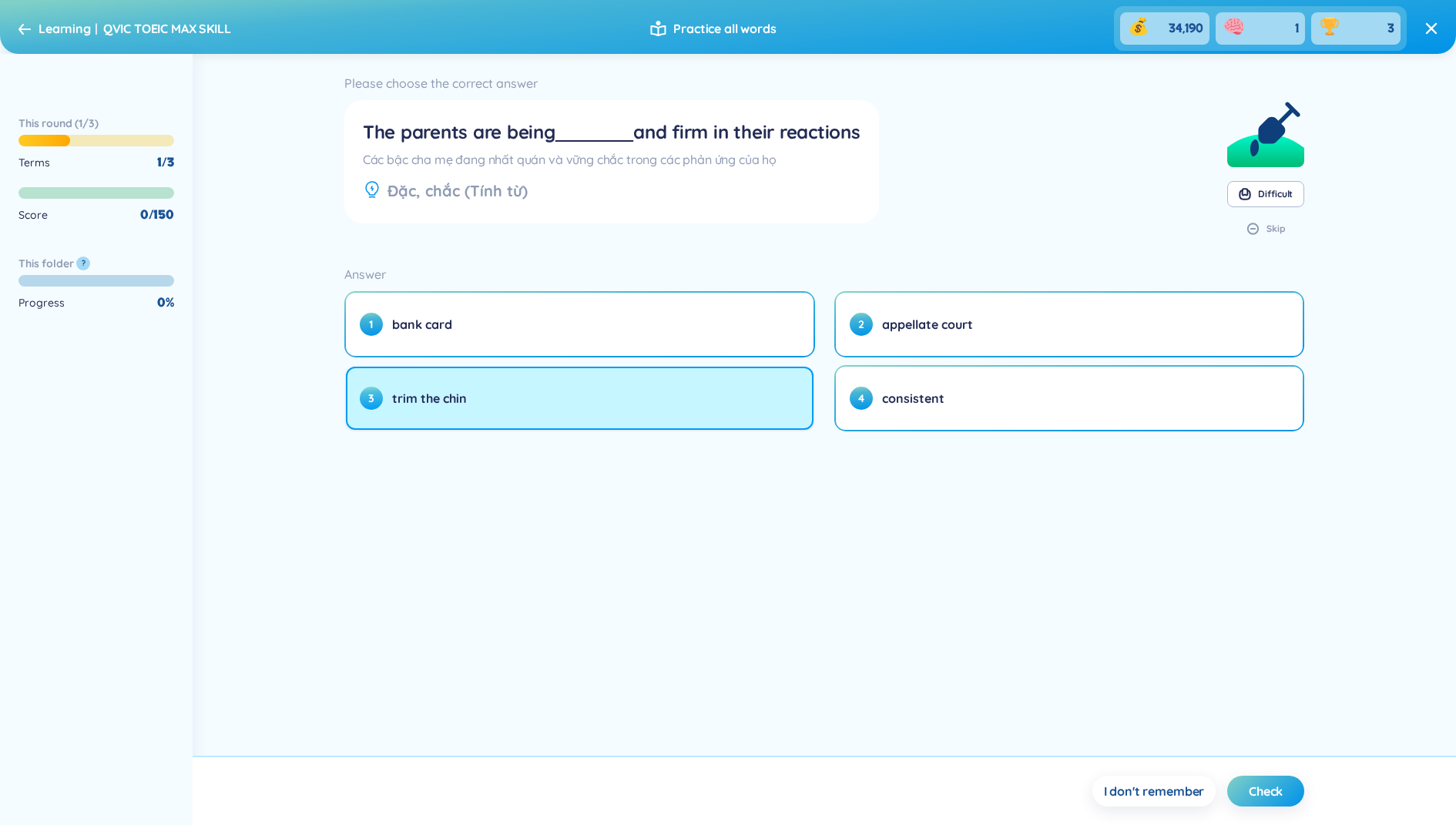
click at [714, 404] on button "3 trim the chin" at bounding box center [580, 398] width 468 height 63
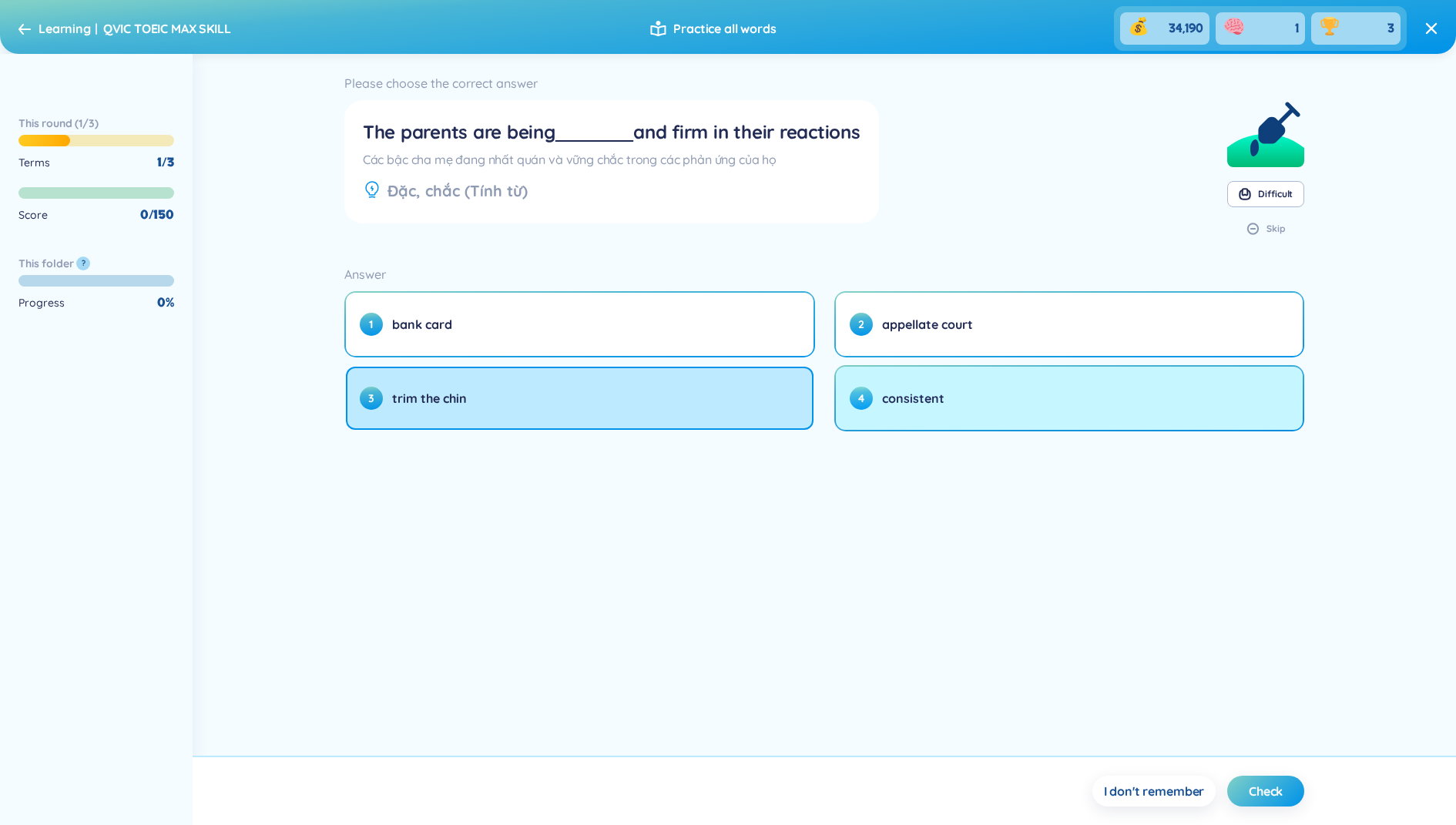
click at [895, 392] on span "consistent" at bounding box center [913, 399] width 62 height 17
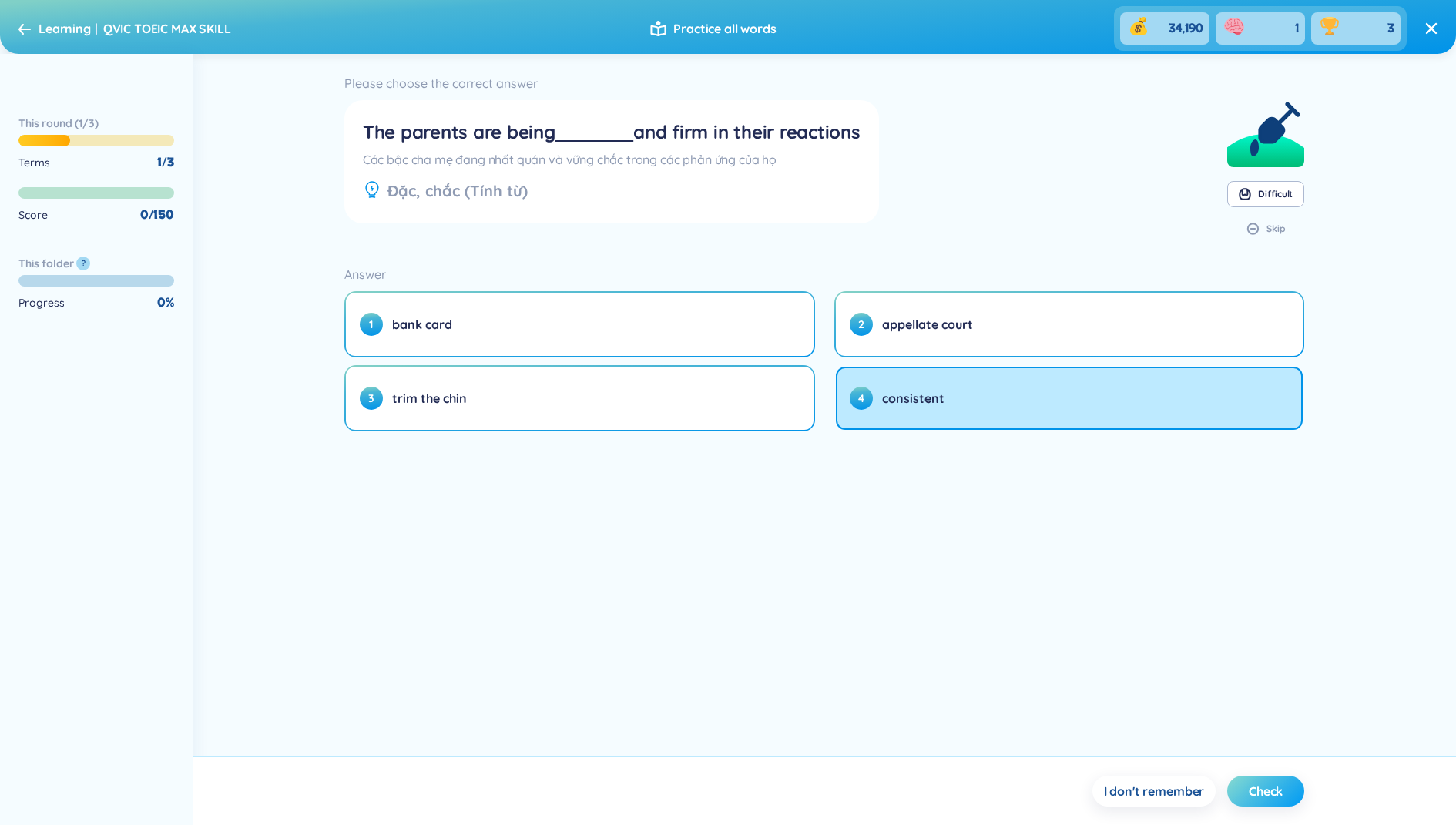
click at [1266, 785] on span "Check" at bounding box center [1265, 791] width 34 height 17
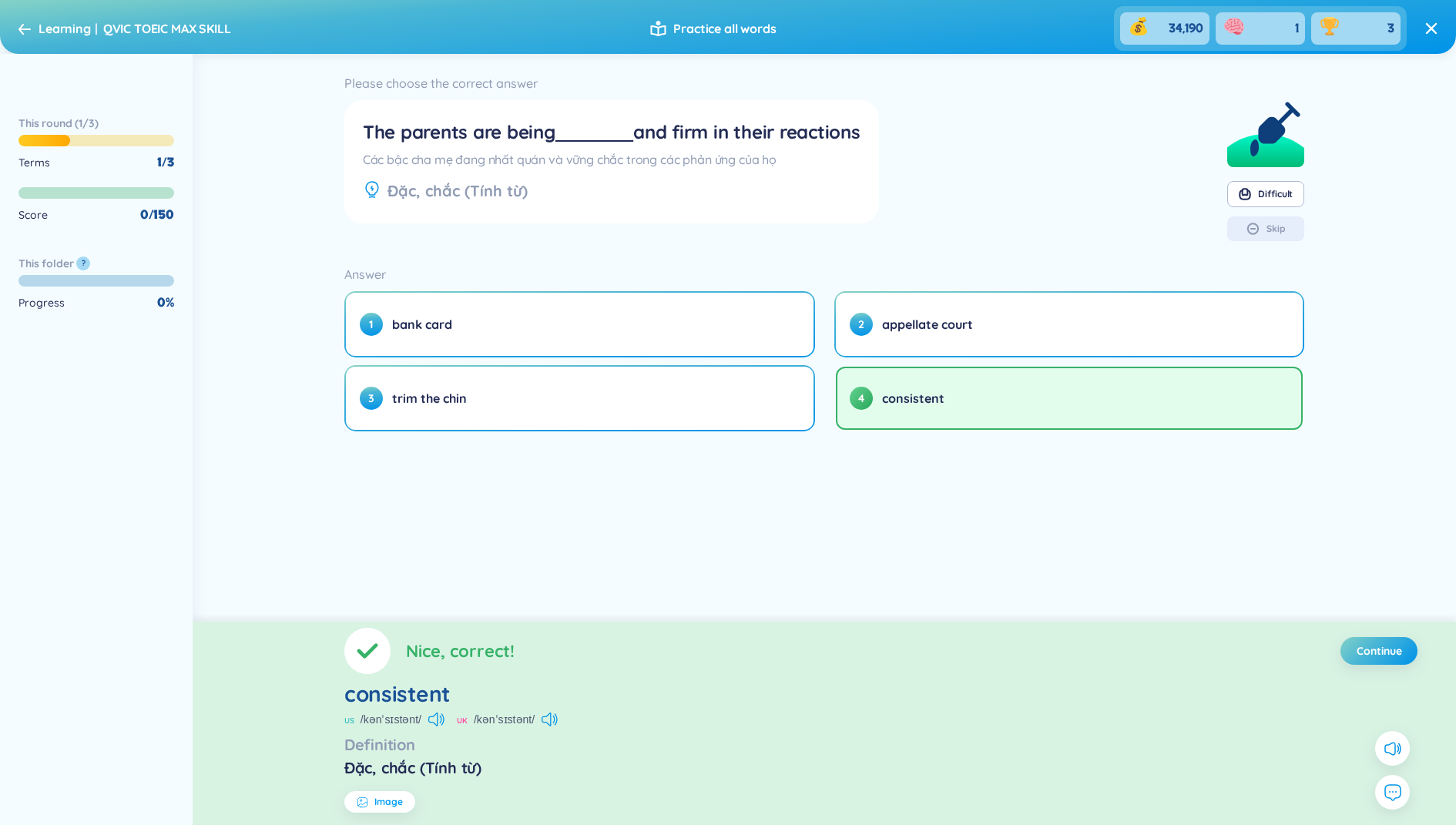
click at [382, 810] on button "Image" at bounding box center [380, 802] width 71 height 22
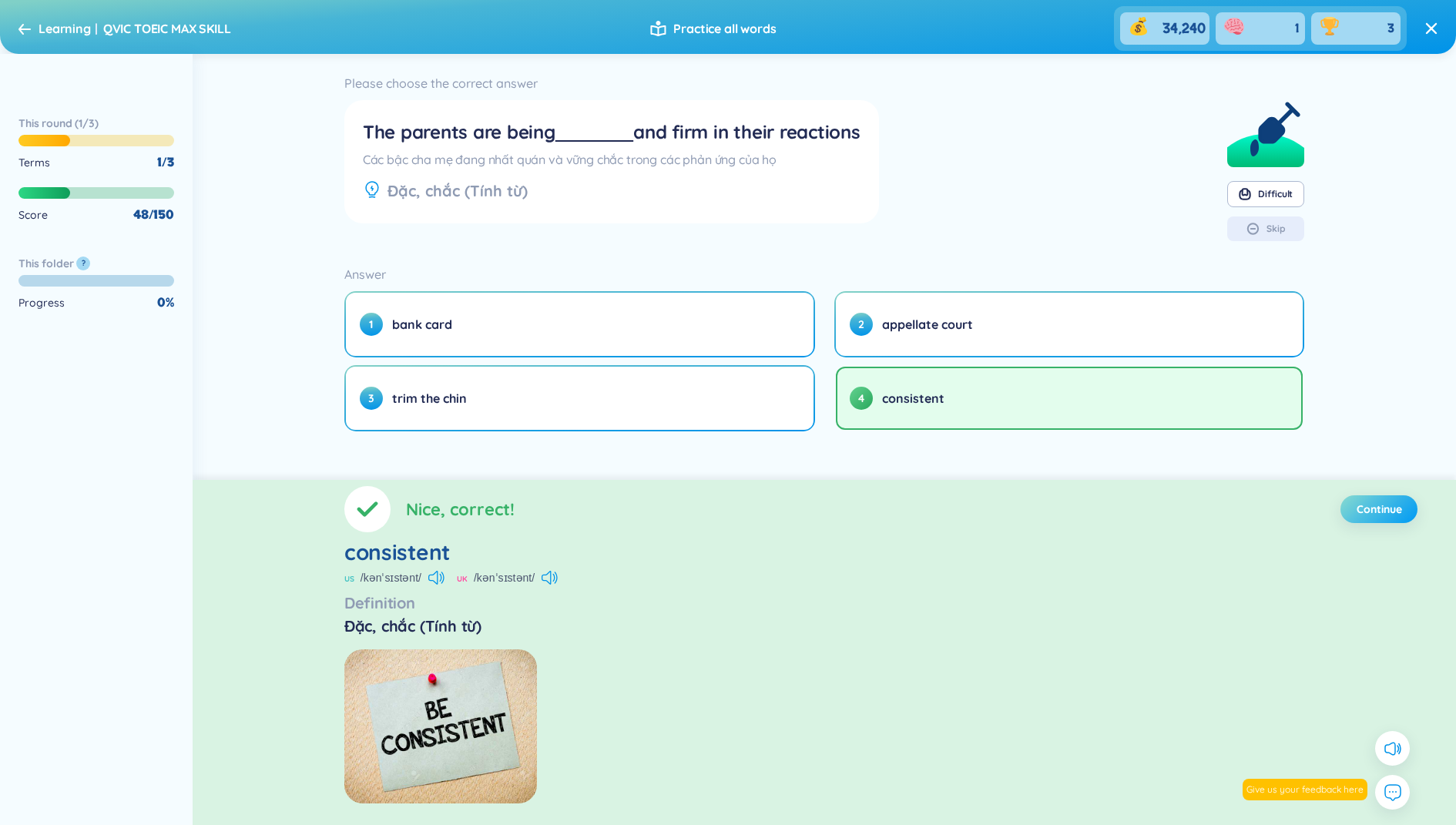
click at [1409, 498] on button "Continue" at bounding box center [1378, 509] width 77 height 28
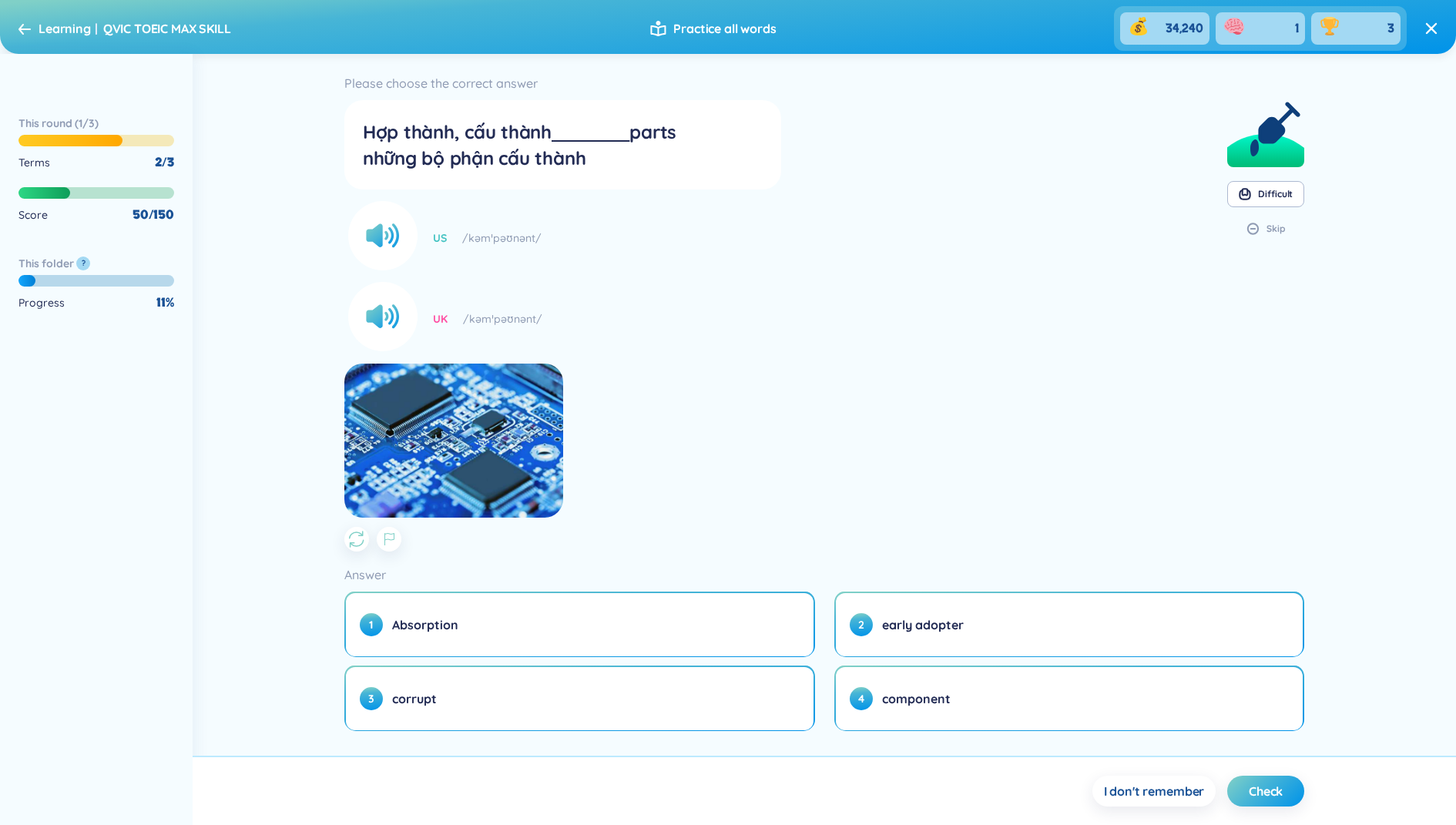
drag, startPoint x: 19, startPoint y: 26, endPoint x: 92, endPoint y: 4, distance: 76.2
click at [33, 32] on div "Learning QVIC TOEIC MAX SKILL" at bounding box center [125, 28] width 213 height 24
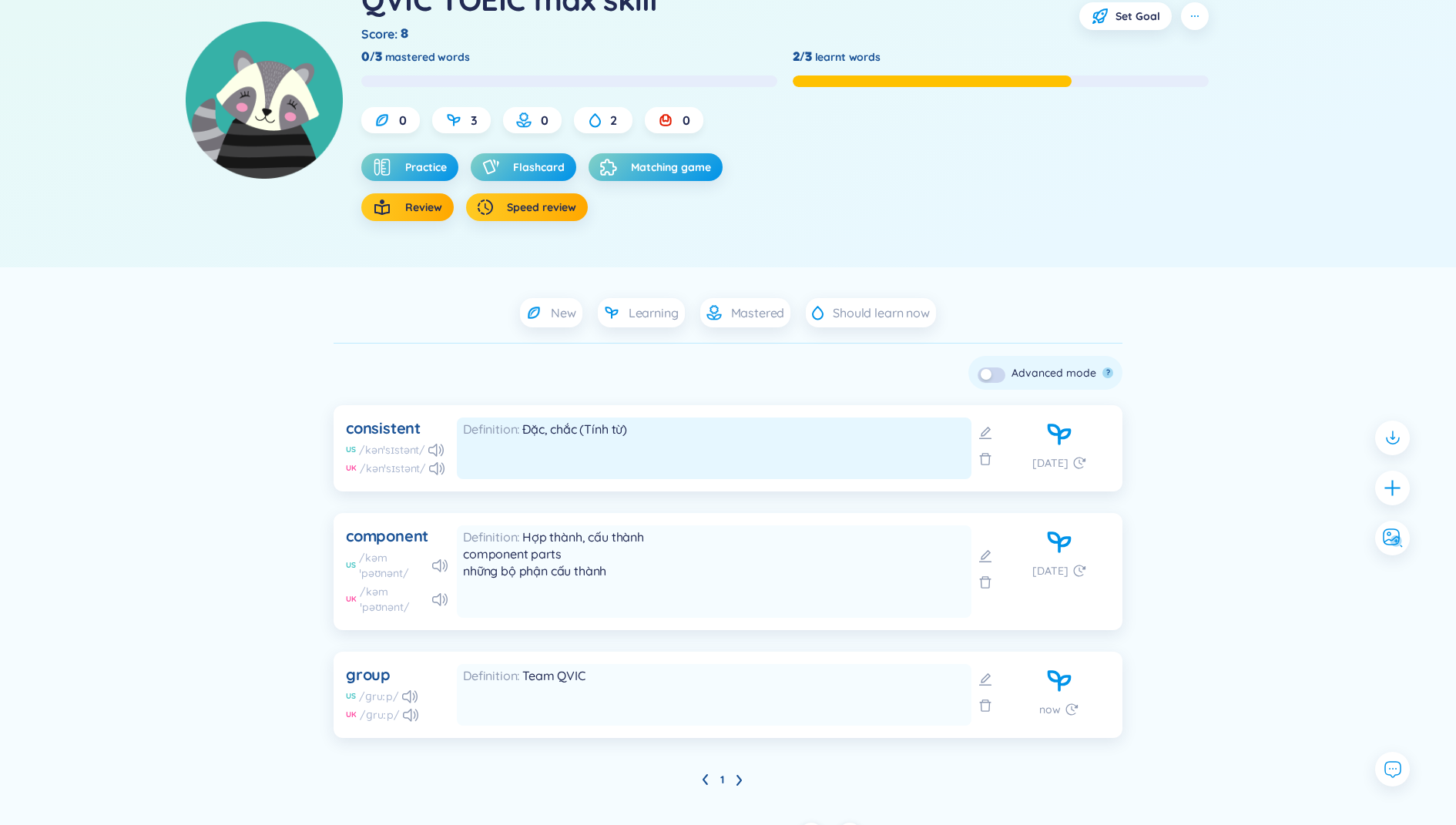
scroll to position [141, 0]
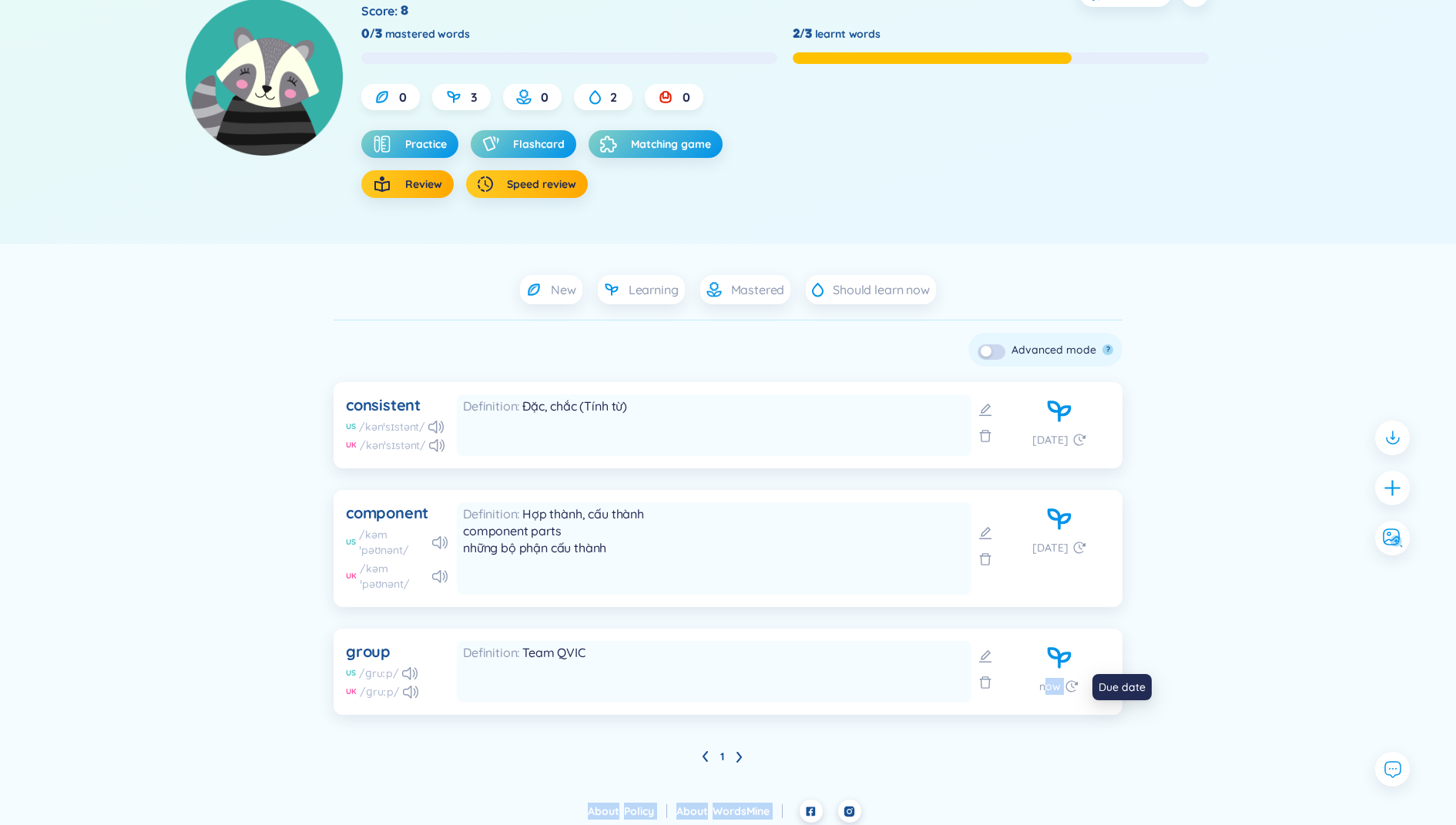
drag, startPoint x: 1042, startPoint y: 687, endPoint x: 1085, endPoint y: 687, distance: 43.0
click at [1085, 684] on body "WordsMine Premium 34,240 1 3 Phann David ENG Back QVIC TOEIC max skill Score : …" at bounding box center [728, 271] width 1456 height 825
click at [1128, 624] on div "New Learning Mastered Should learn now Check all Delete Skip ? Advanced mode ? …" at bounding box center [728, 522] width 1109 height 494
drag, startPoint x: 1038, startPoint y: 692, endPoint x: 1080, endPoint y: 690, distance: 42.0
click at [1080, 684] on body "WordsMine Premium 34,240 1 3 Phann David ENG Back QVIC TOEIC max skill Score : …" at bounding box center [728, 271] width 1456 height 825
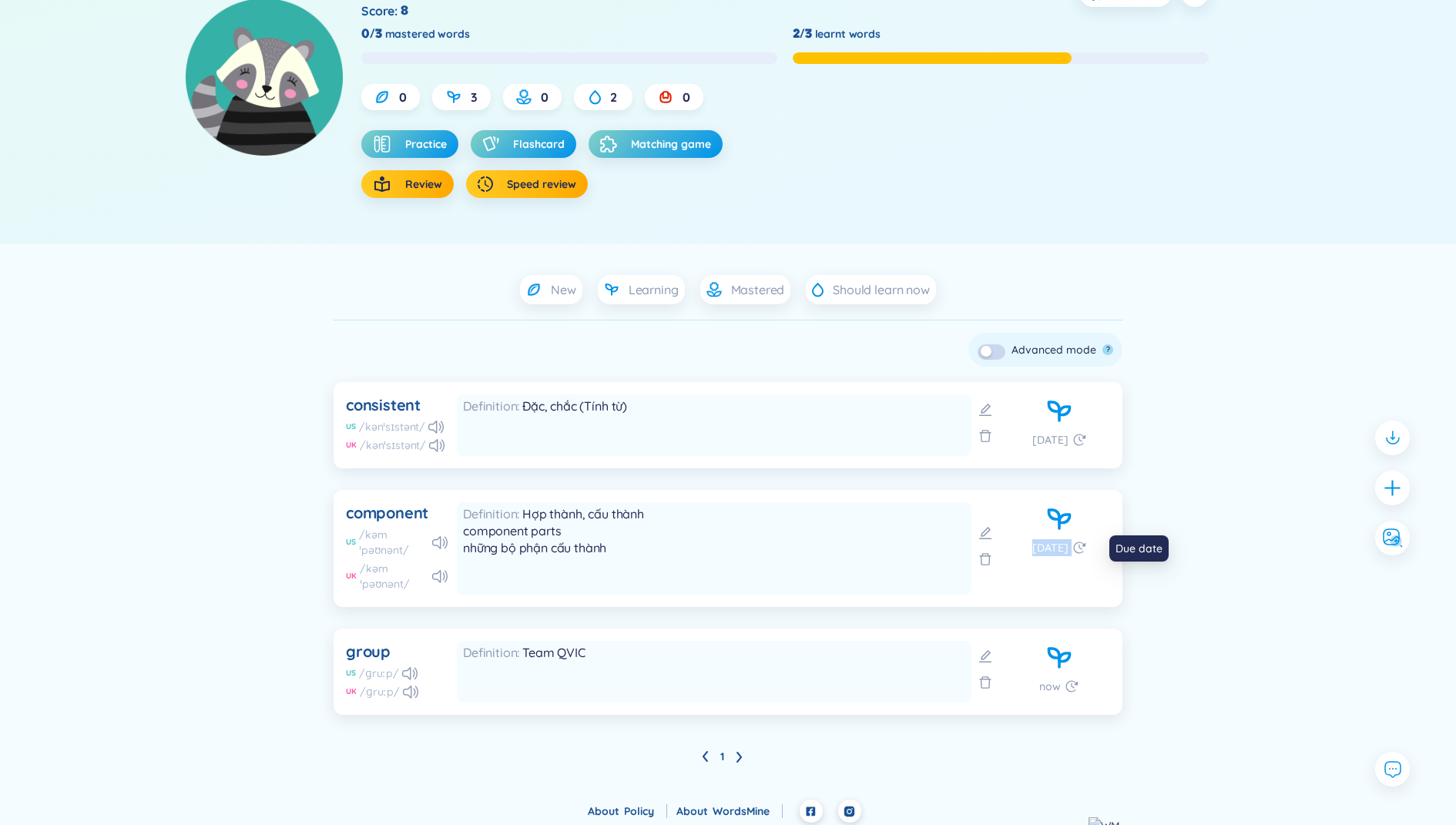
drag, startPoint x: 1022, startPoint y: 547, endPoint x: 1080, endPoint y: 544, distance: 58.1
click at [1080, 544] on div "1 week ago" at bounding box center [1059, 548] width 55 height 17
drag, startPoint x: 1020, startPoint y: 443, endPoint x: 1080, endPoint y: 442, distance: 60.0
click at [1080, 442] on div "3 years ago" at bounding box center [1059, 440] width 55 height 17
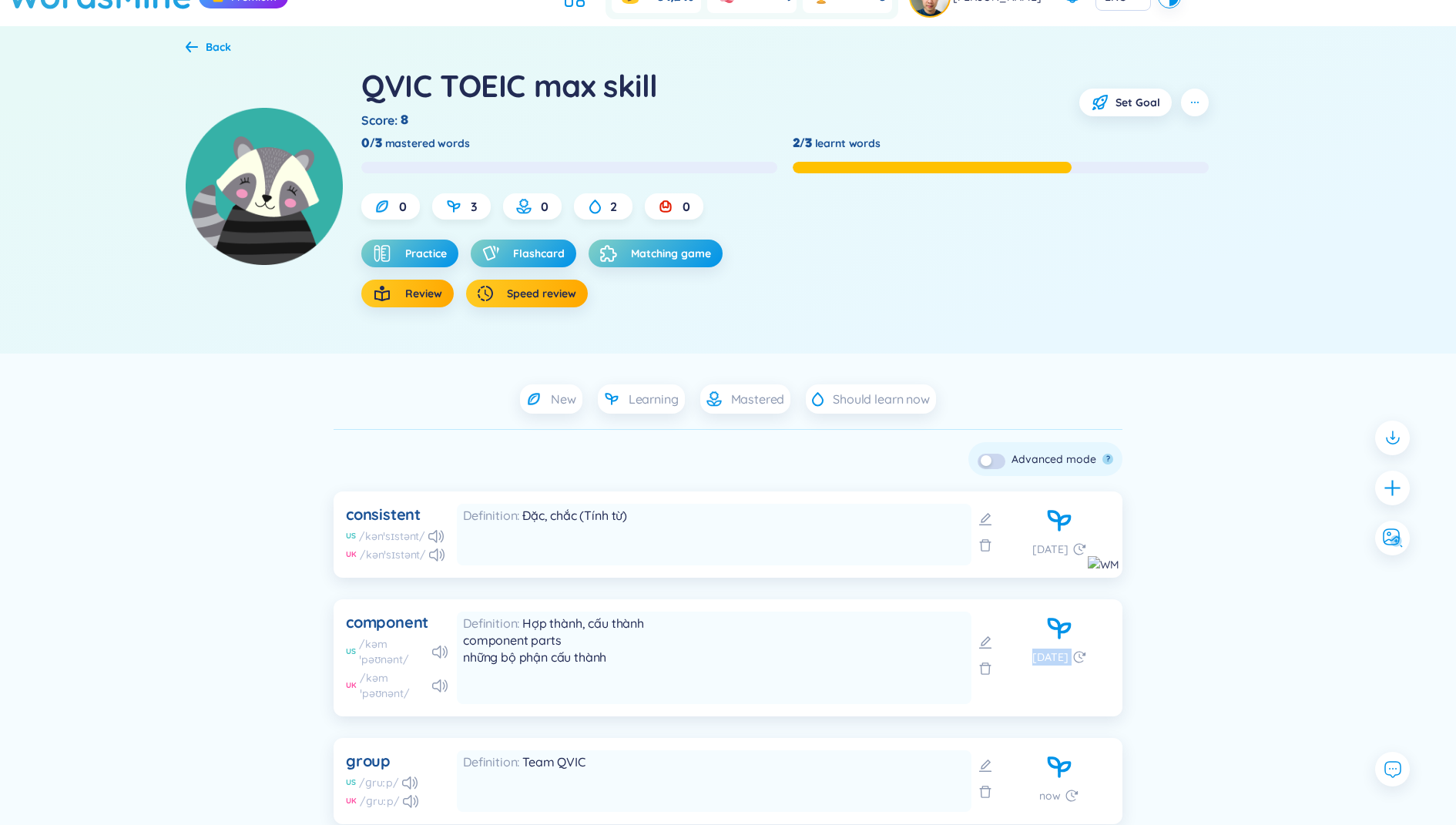
scroll to position [1, 0]
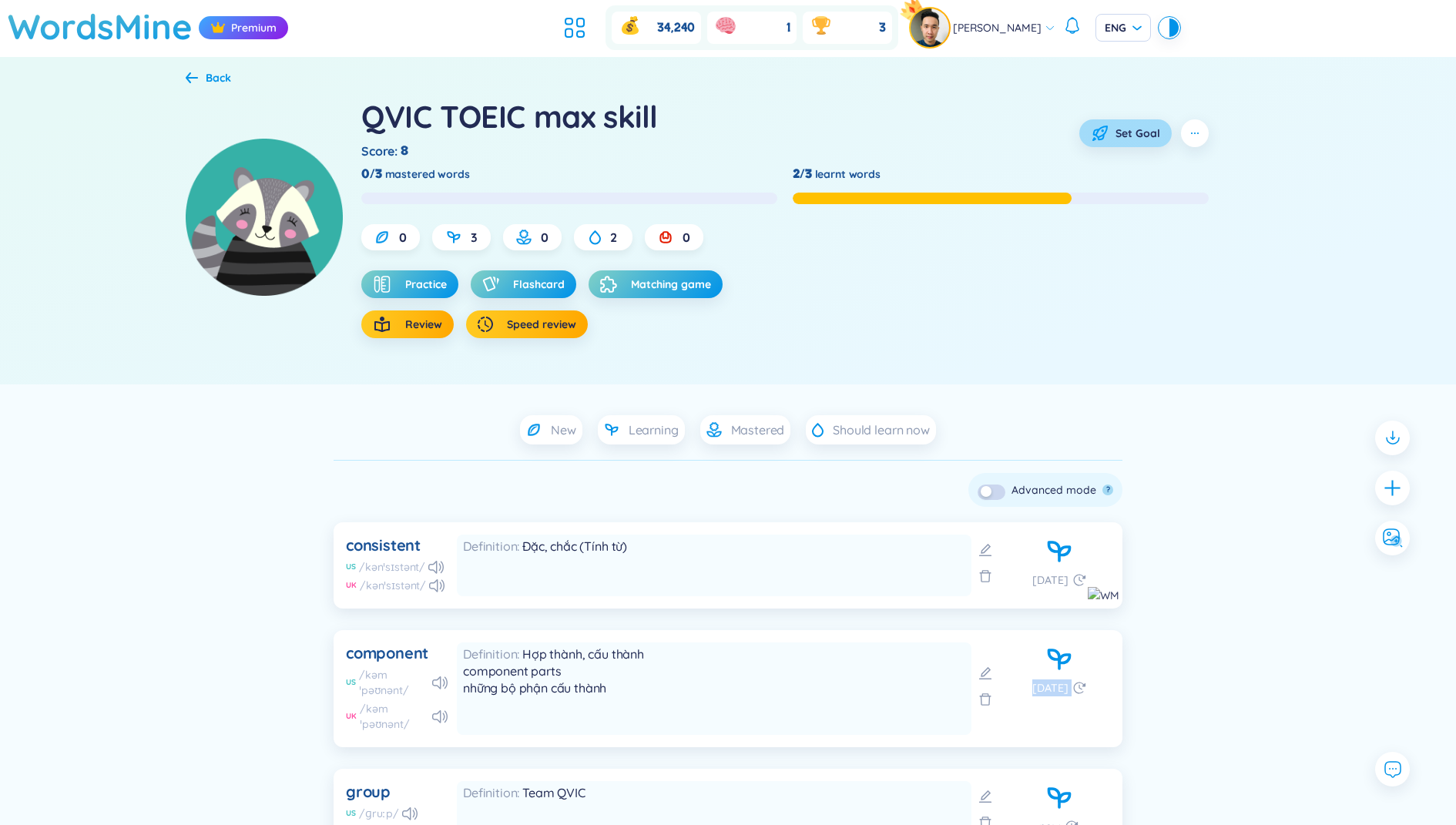
click at [1121, 137] on span "Set Goal" at bounding box center [1137, 133] width 45 height 15
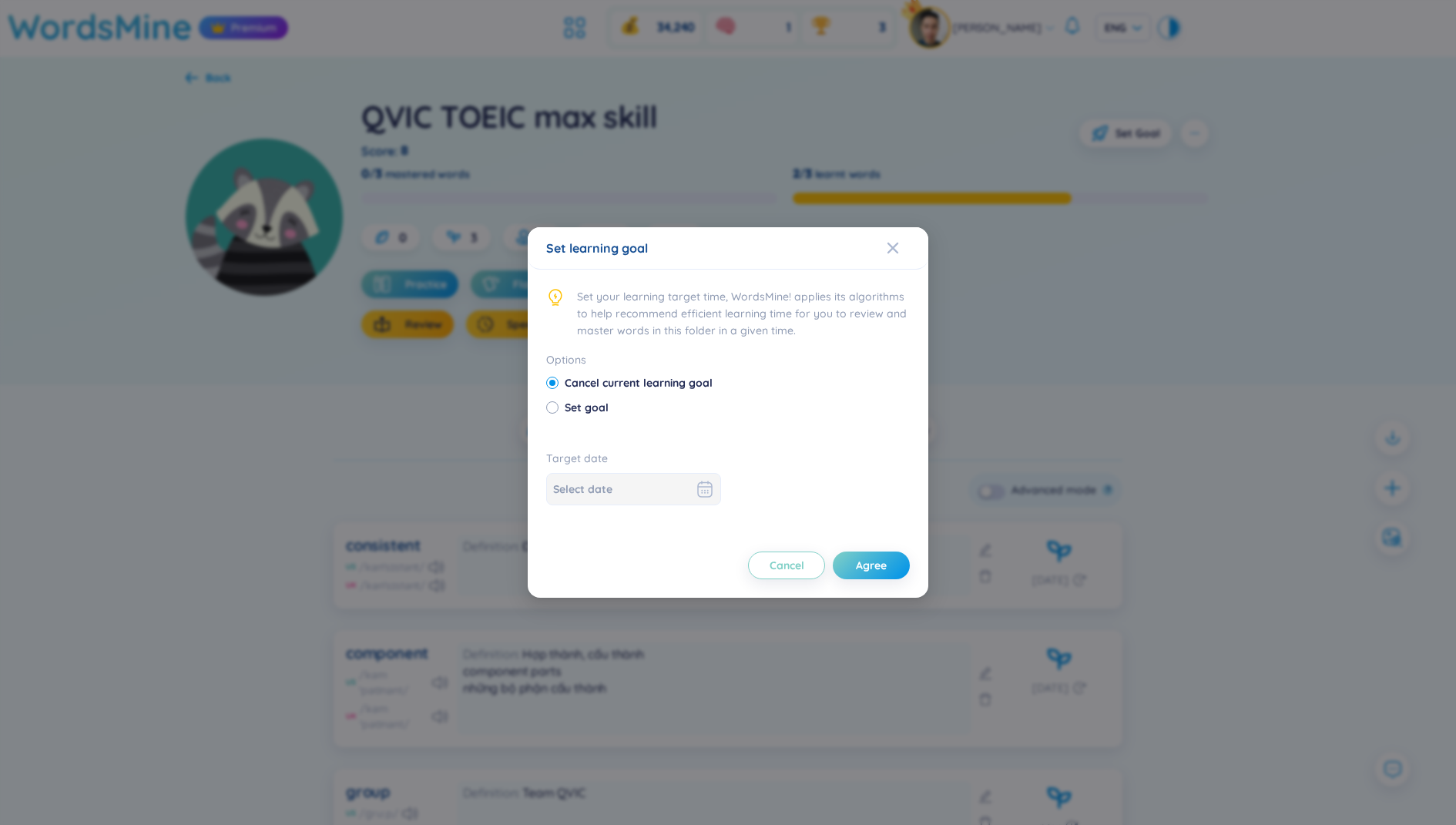
click at [555, 420] on div "Options Cancel current learning goal Set goal" at bounding box center [728, 393] width 364 height 84
click at [560, 400] on span "Set goal" at bounding box center [587, 408] width 57 height 17
click at [557, 401] on input "Set goal" at bounding box center [551, 406] width 11 height 11
radio input "true"
radio input "false"
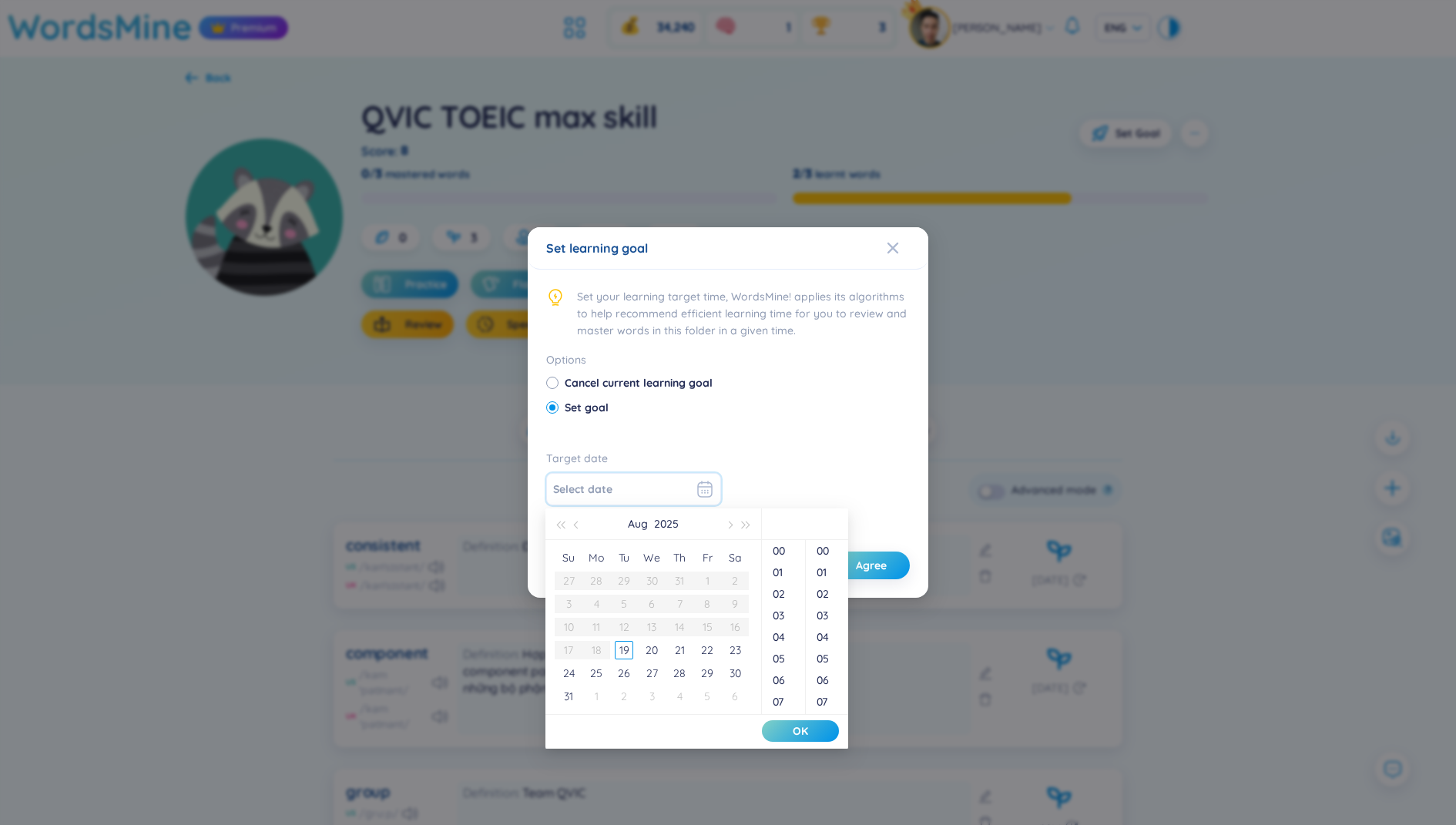
click at [647, 490] on input at bounding box center [622, 489] width 139 height 17
click at [572, 692] on div "31" at bounding box center [568, 697] width 19 height 19
type input "2025-08-31 11:49:25"
click at [788, 728] on button "OK" at bounding box center [799, 731] width 77 height 22
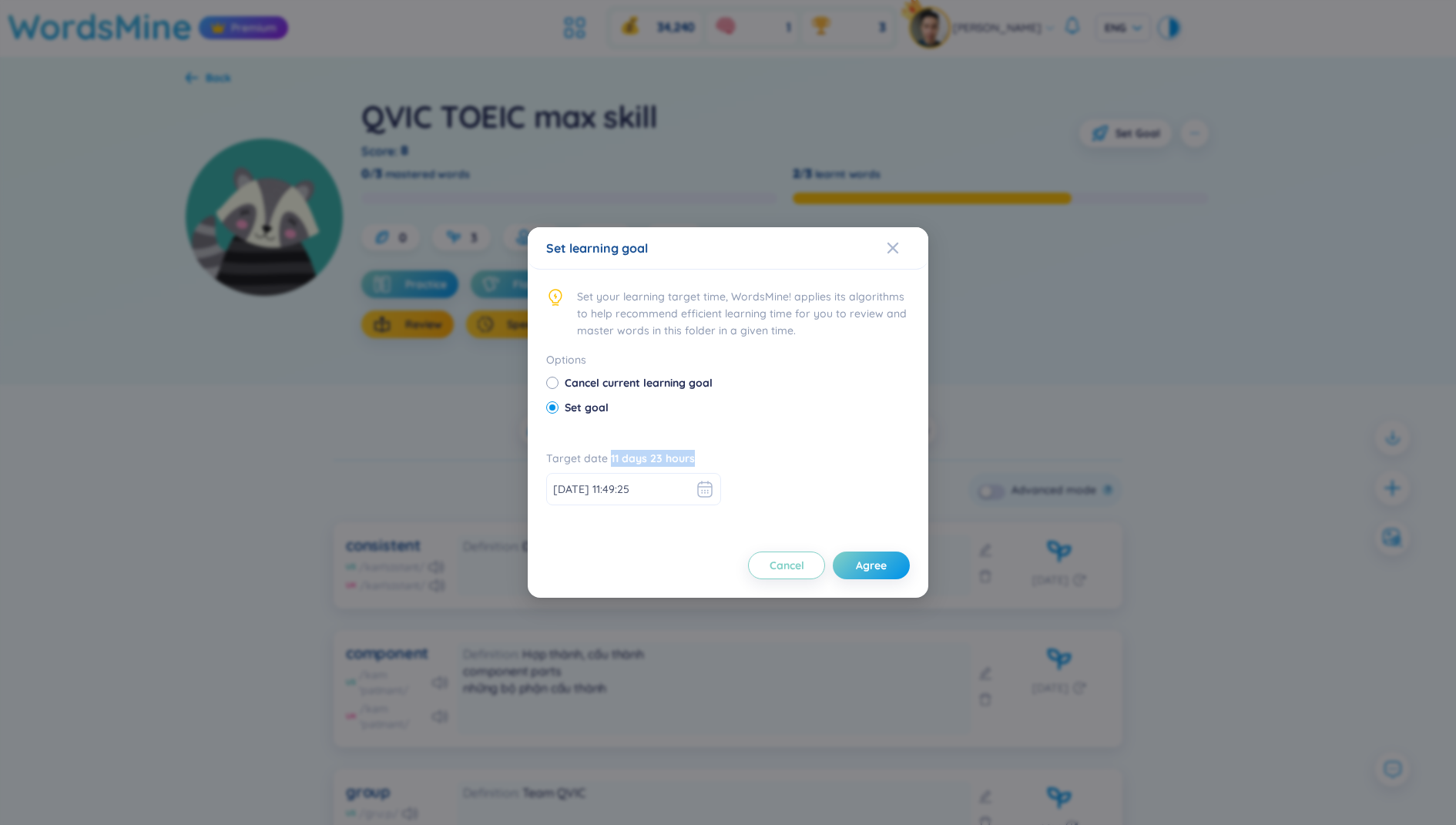
drag, startPoint x: 608, startPoint y: 459, endPoint x: 701, endPoint y: 462, distance: 93.0
click at [701, 462] on div "Target date 11 days 23 hours 2025-08-31 11:49:25" at bounding box center [728, 487] width 364 height 74
click at [865, 573] on span "Agree" at bounding box center [871, 566] width 30 height 15
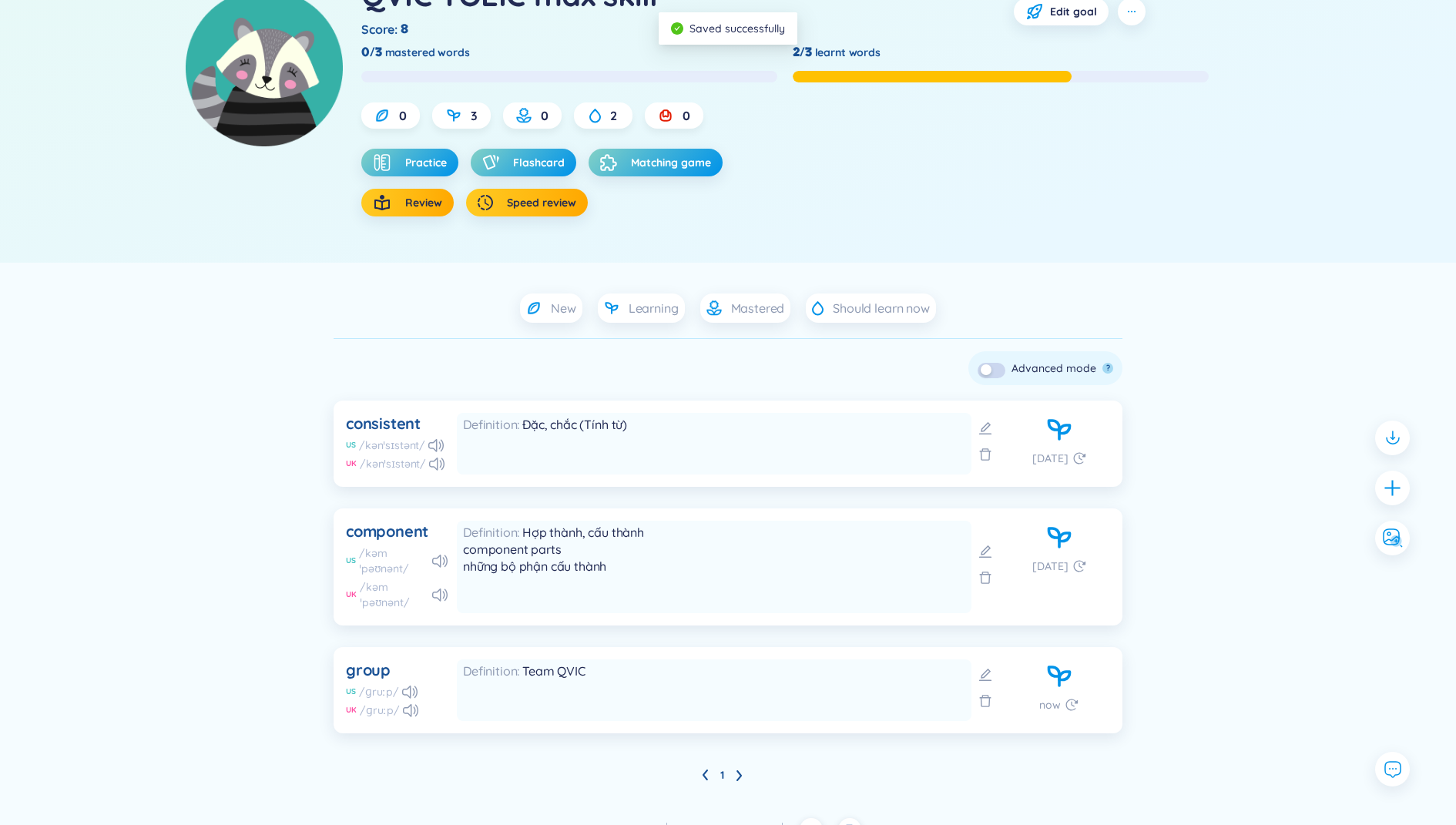
scroll to position [200, 0]
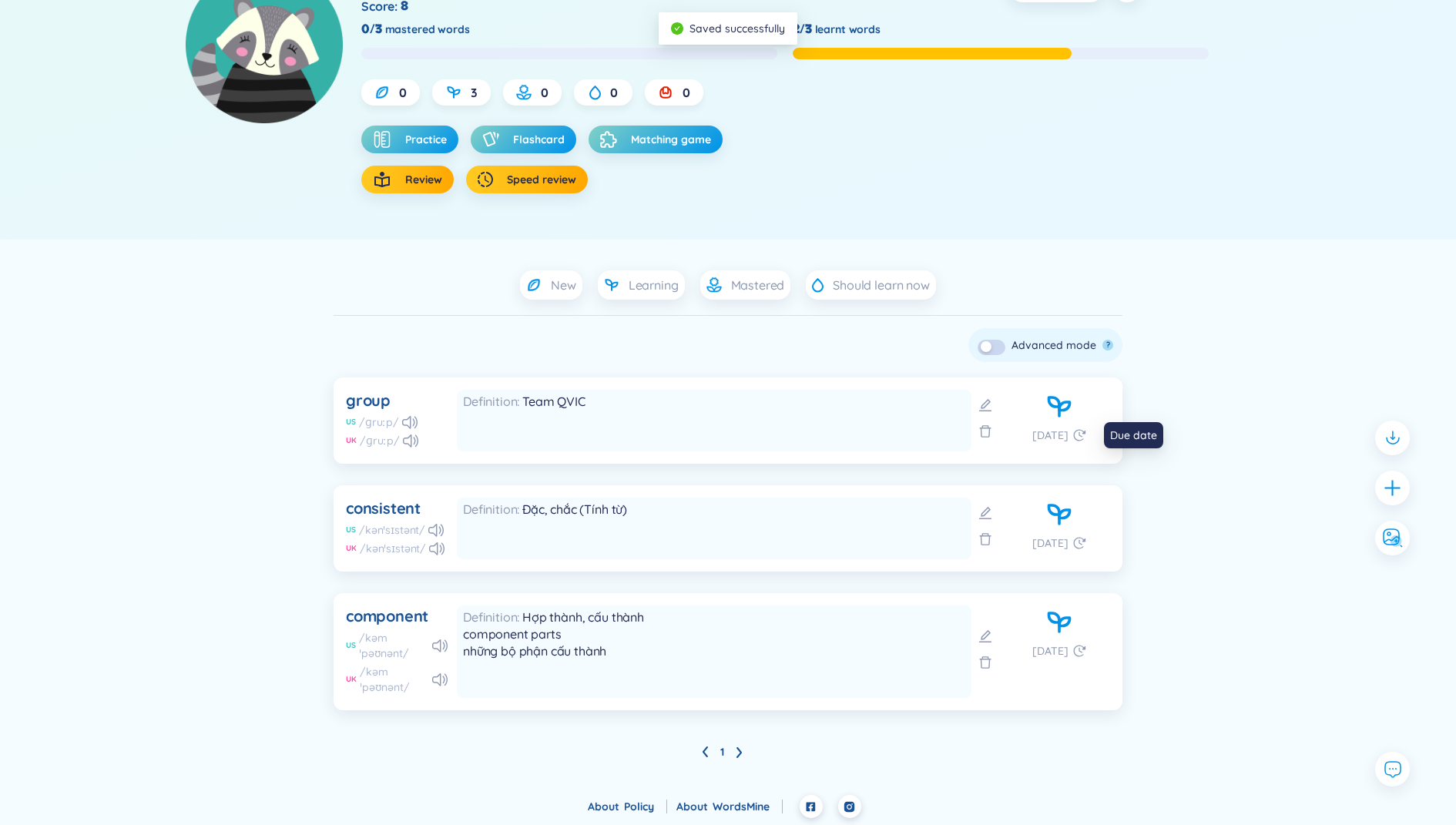
drag, startPoint x: 1024, startPoint y: 438, endPoint x: 1069, endPoint y: 437, distance: 45.0
click at [1069, 437] on div "in 2 days" at bounding box center [1058, 421] width 101 height 62
drag, startPoint x: 1042, startPoint y: 545, endPoint x: 1058, endPoint y: 545, distance: 16.0
click at [1058, 545] on span "in 2 days" at bounding box center [1050, 543] width 36 height 17
drag, startPoint x: 1033, startPoint y: 652, endPoint x: 1050, endPoint y: 652, distance: 17.0
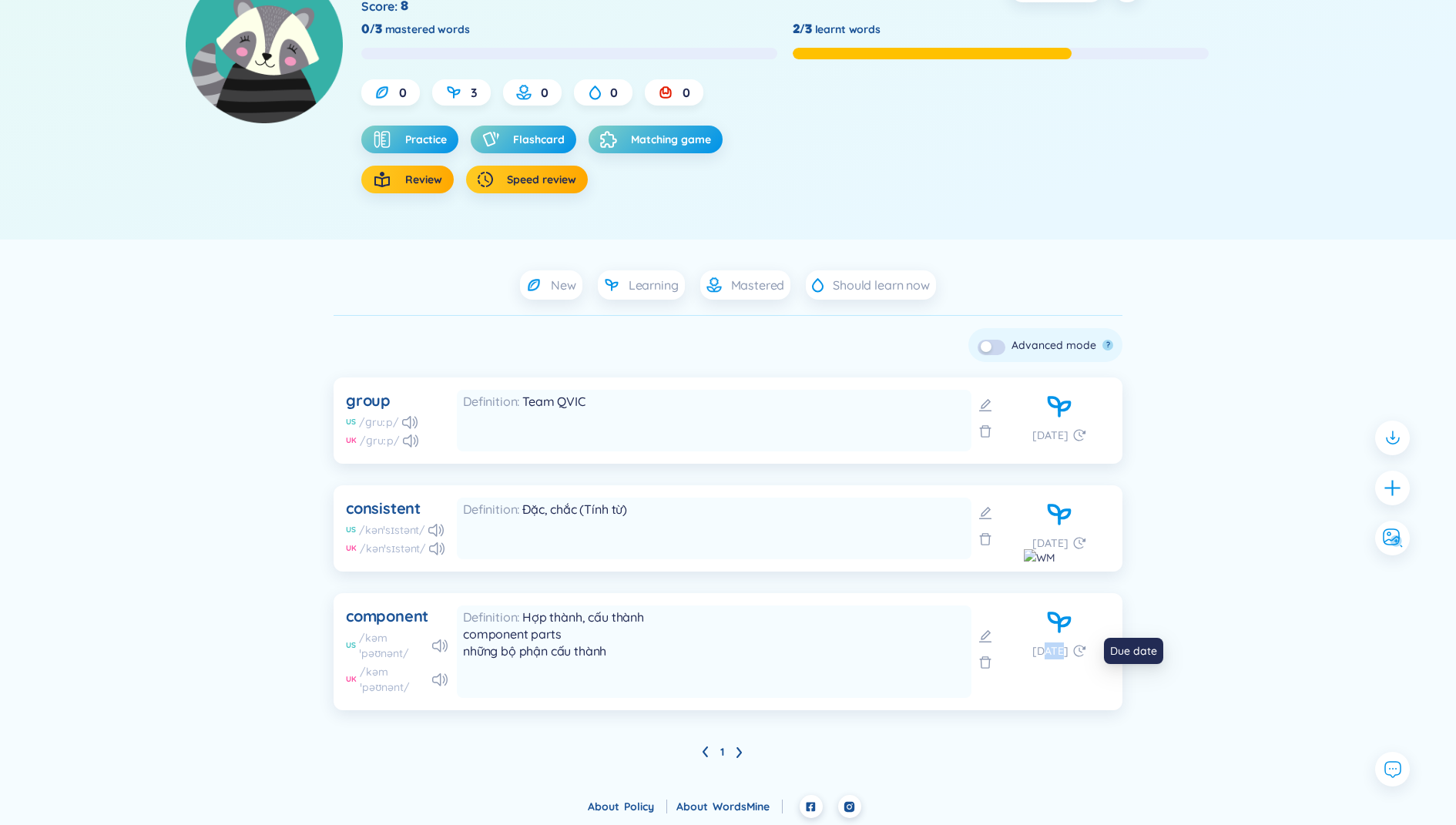
click at [1050, 652] on span "in 2 days" at bounding box center [1050, 651] width 36 height 17
click at [1127, 559] on div "New Learning Mastered Should learn now Check all Delete Skip ? Advanced mode ? …" at bounding box center [728, 517] width 1109 height 494
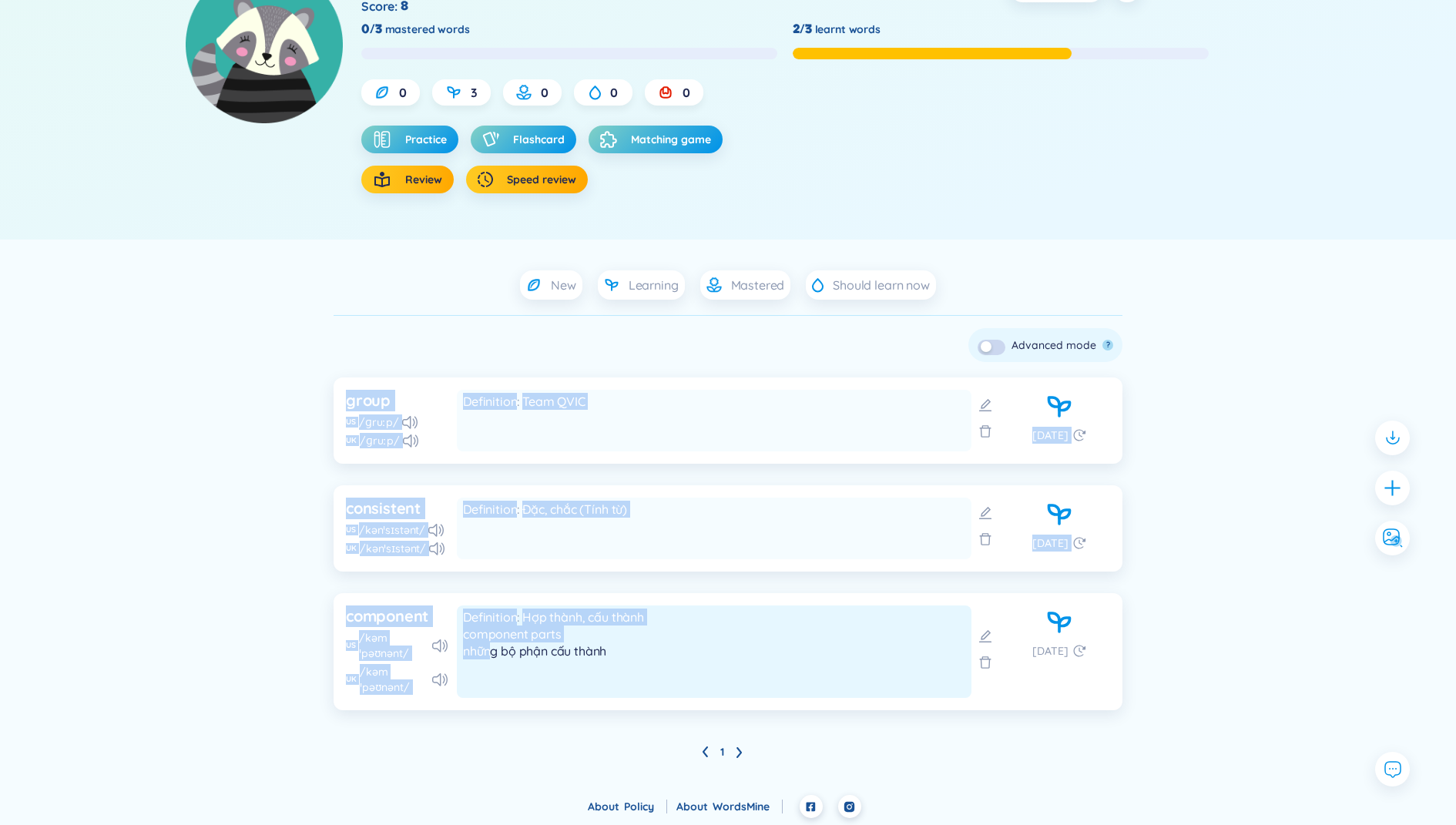
drag, startPoint x: 300, startPoint y: 394, endPoint x: 489, endPoint y: 646, distance: 315.0
click at [489, 646] on div "New Learning Mastered Should learn now Check all Delete Skip ? Advanced mode ? …" at bounding box center [728, 517] width 1109 height 494
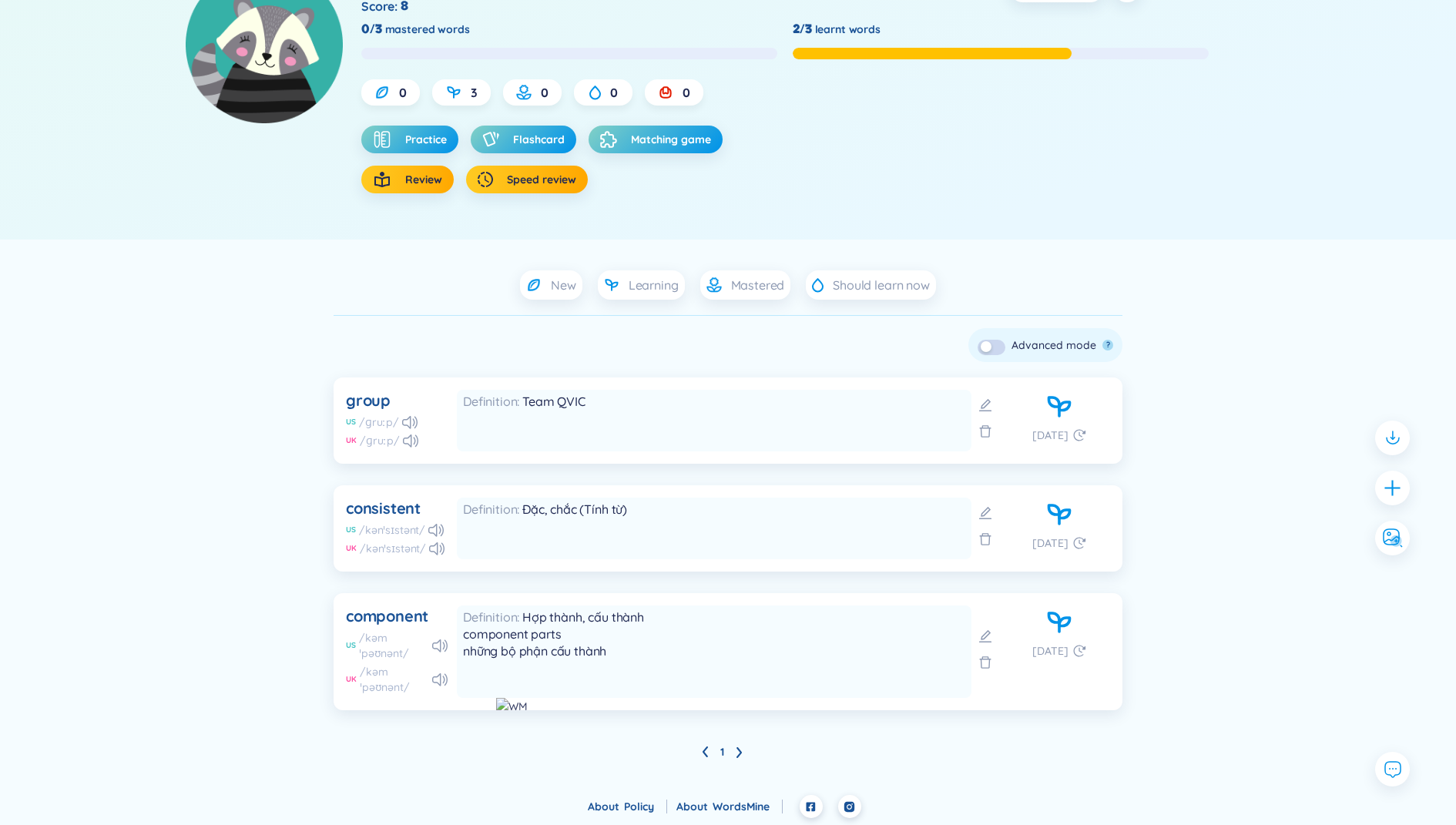
click at [276, 570] on div "New Learning Mastered Should learn now Check all Delete Skip ? Advanced mode ? …" at bounding box center [728, 517] width 1109 height 494
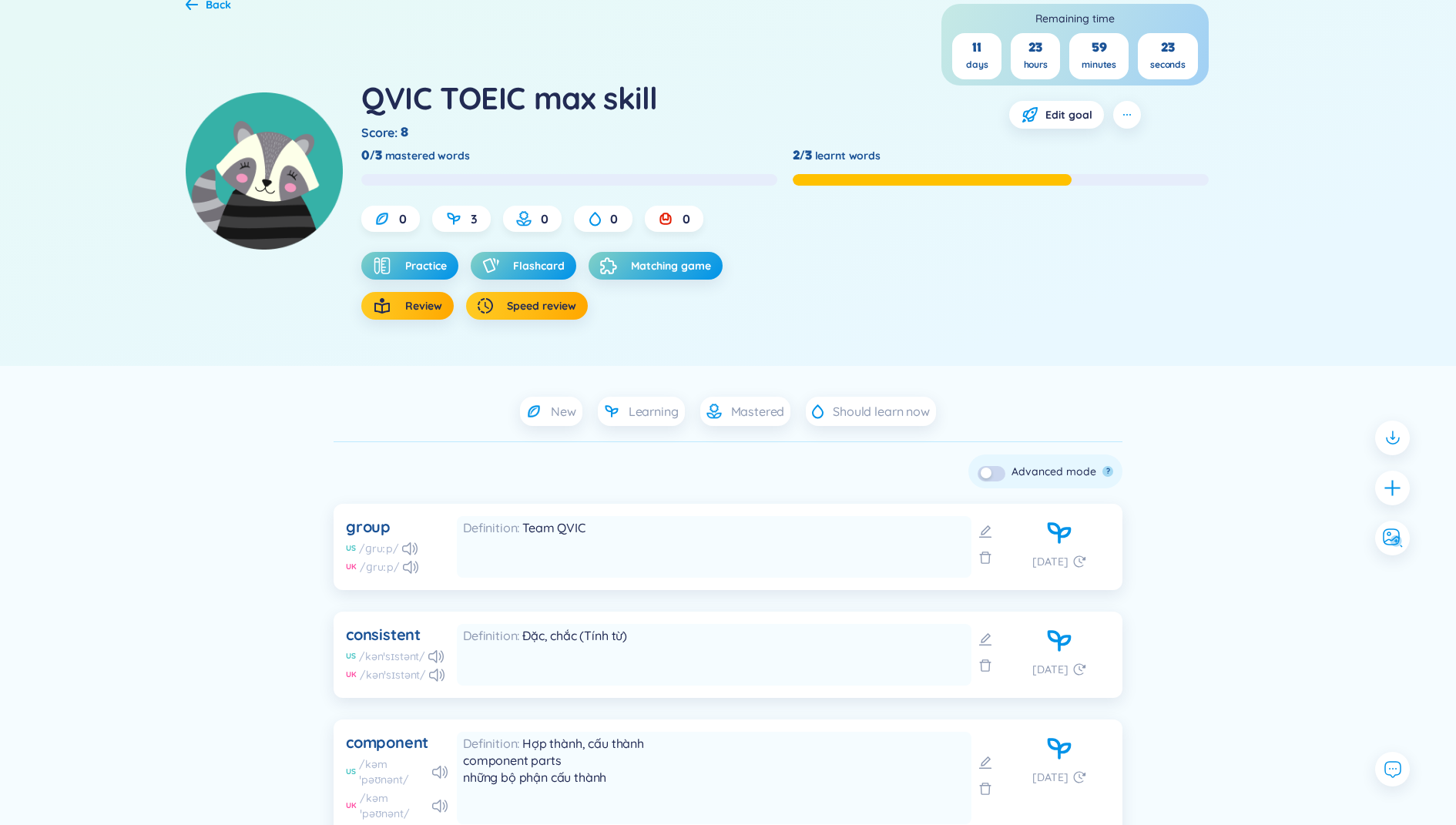
scroll to position [0, 0]
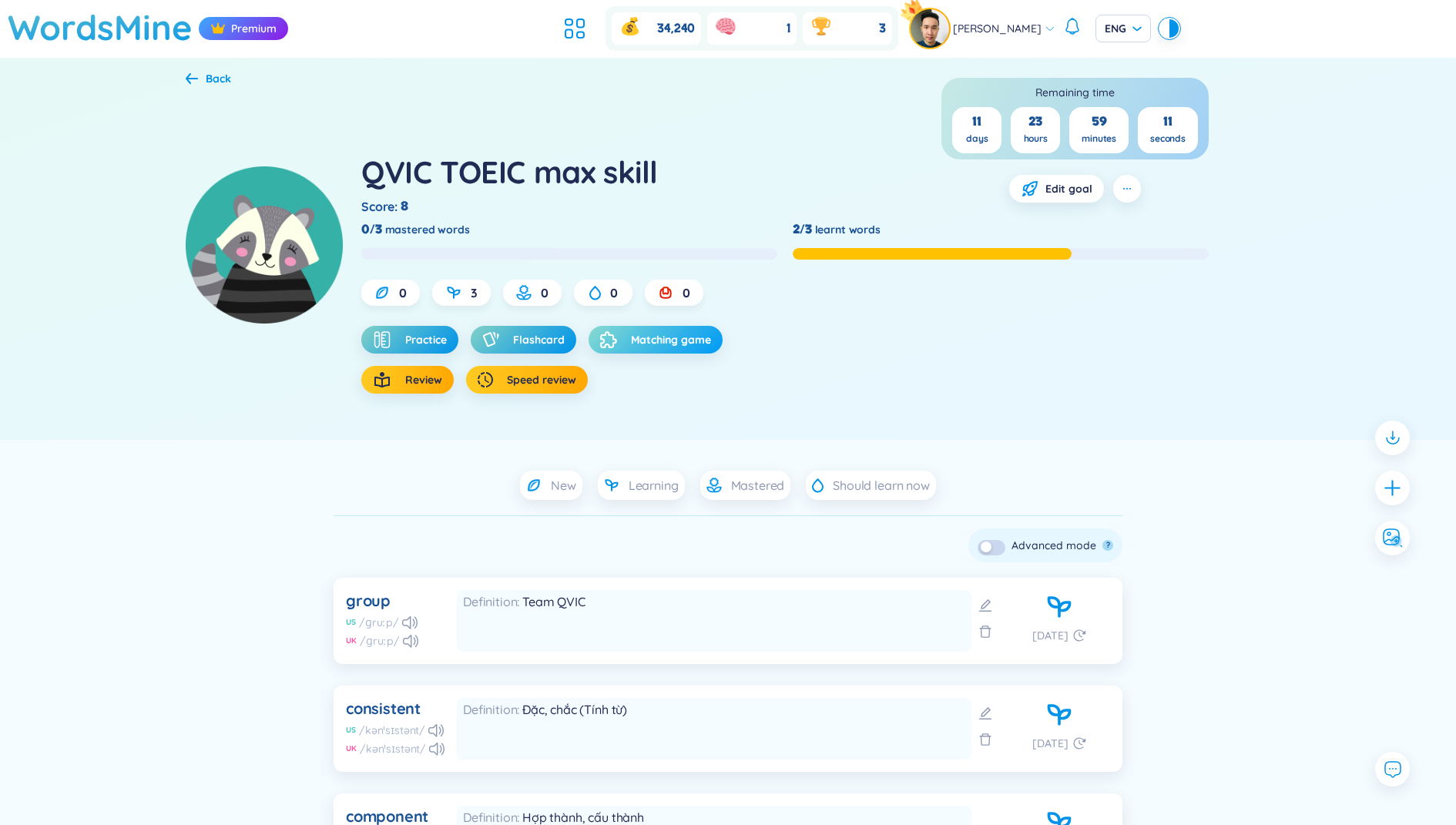
click at [647, 340] on span "Matching game" at bounding box center [670, 339] width 80 height 15
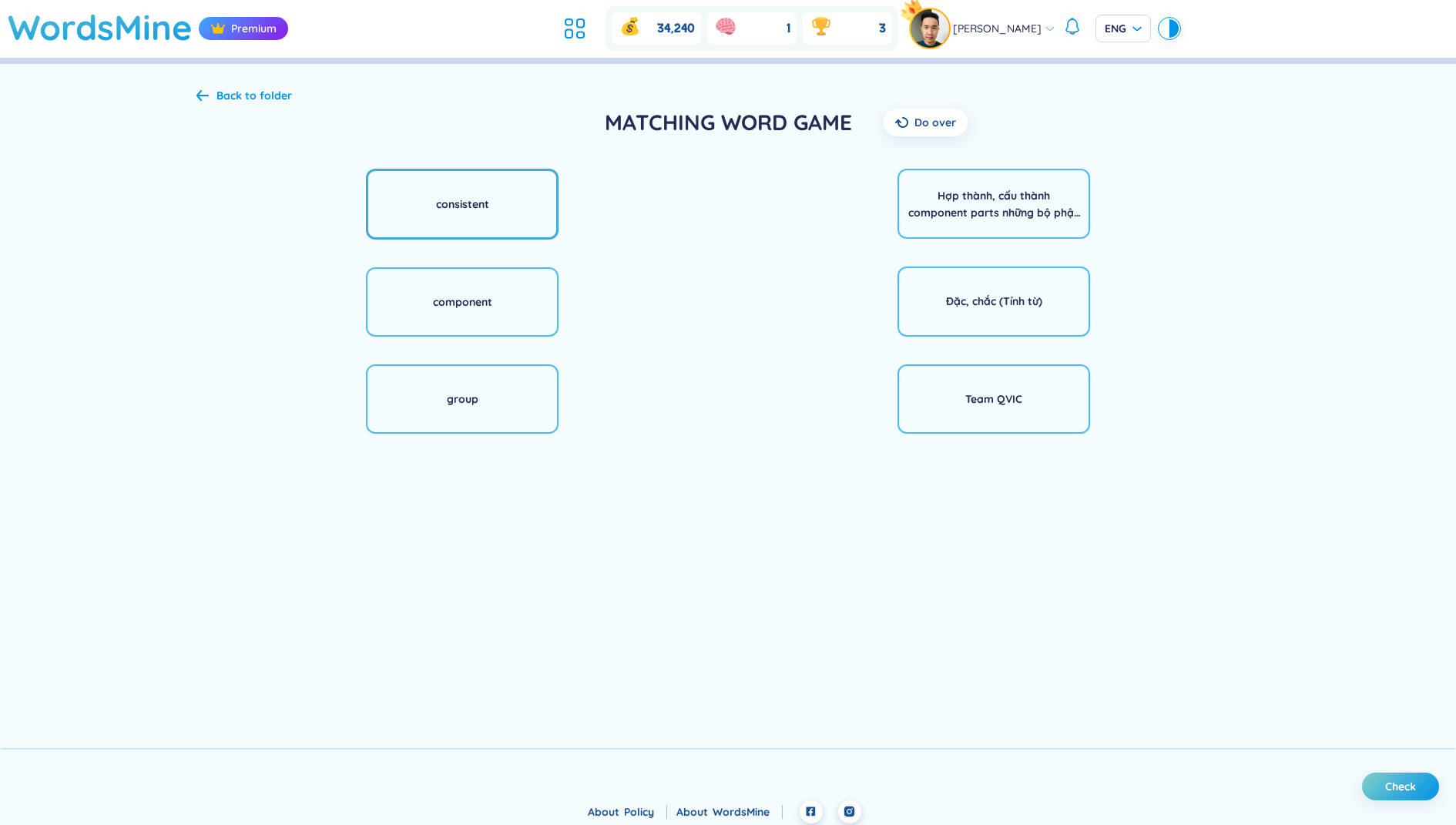
click at [492, 199] on div "consistent" at bounding box center [462, 204] width 192 height 70
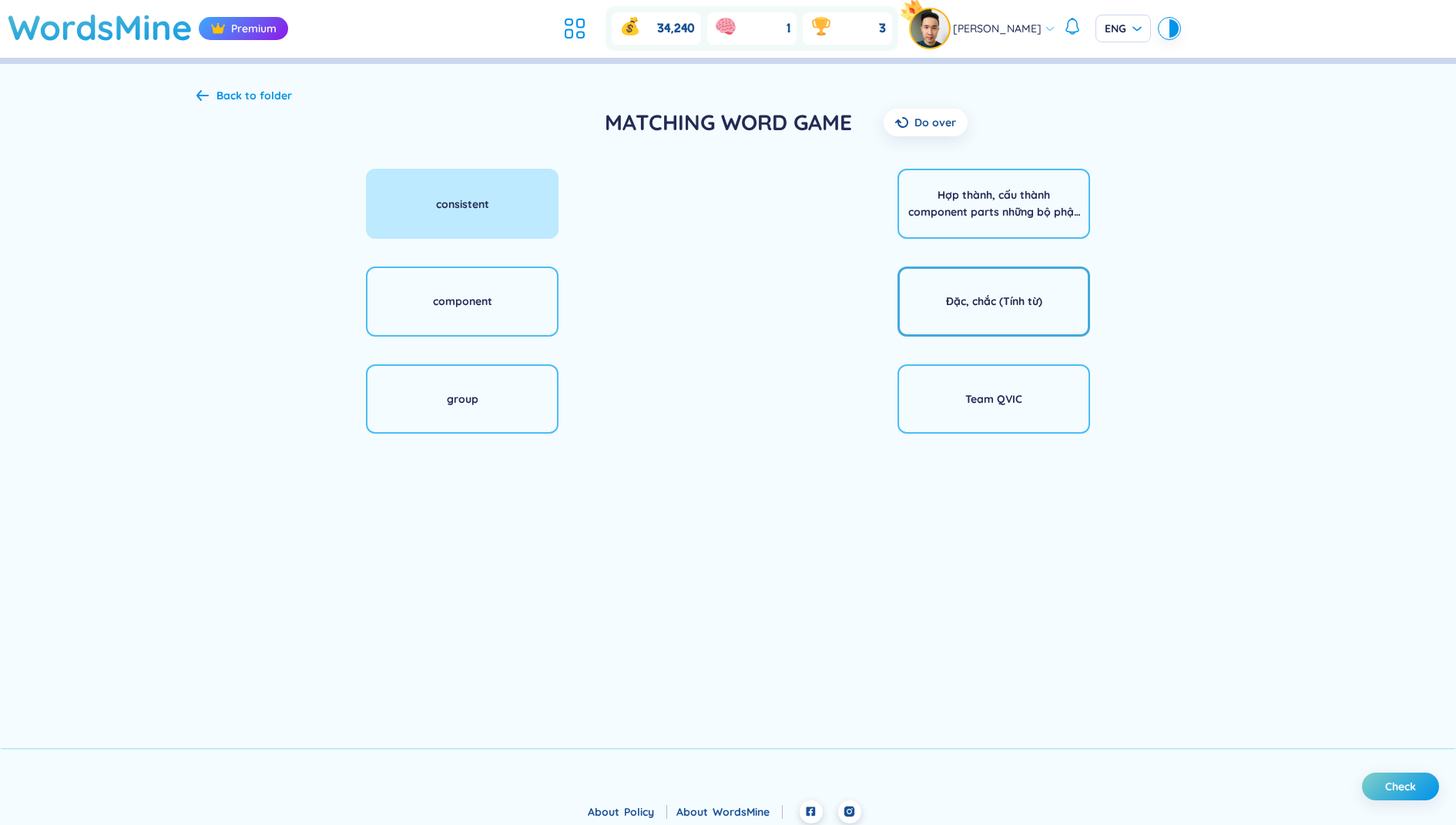
click at [1000, 290] on div "Đặc, chắc (Tính từ)" at bounding box center [993, 301] width 192 height 70
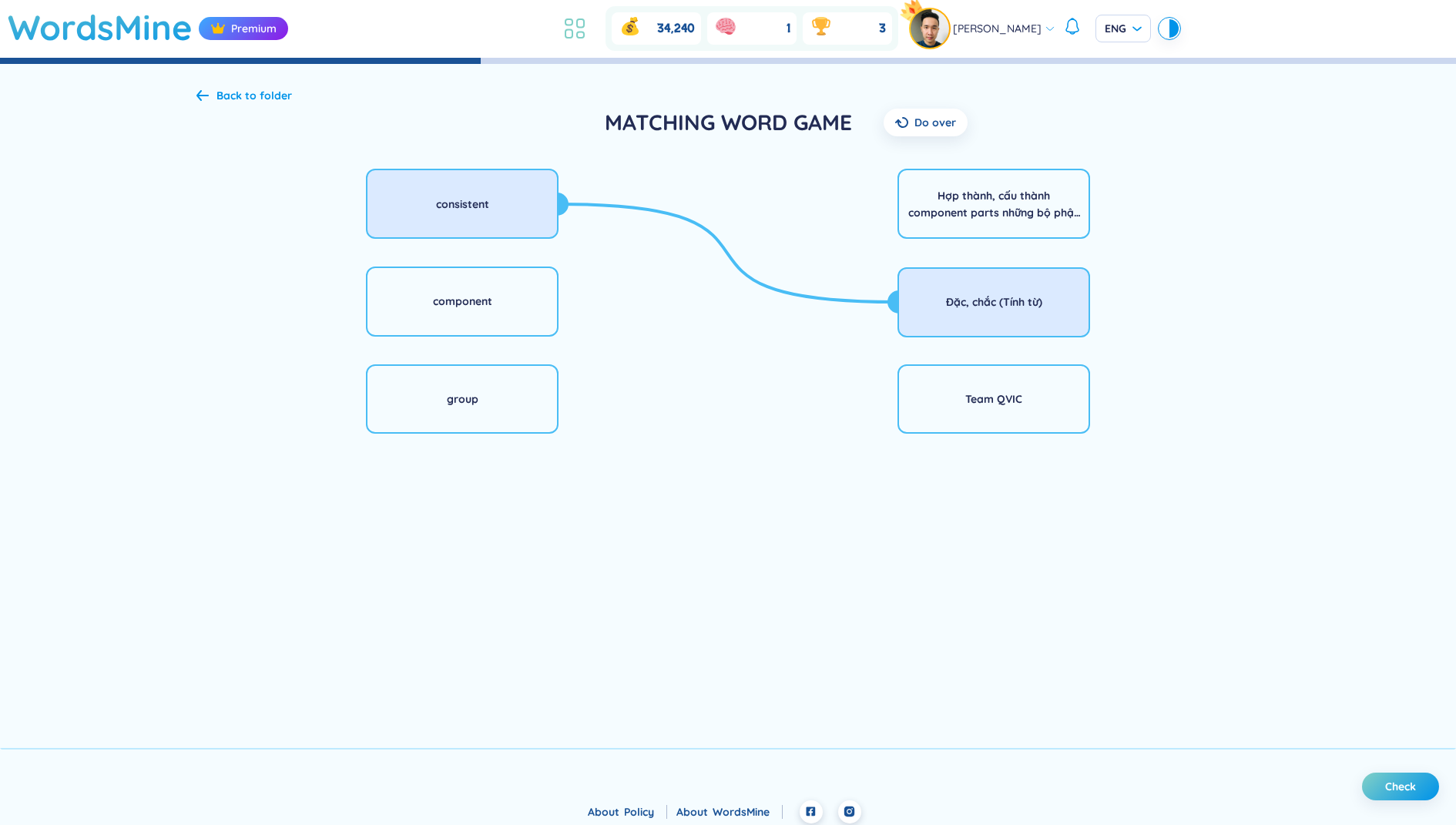
click at [584, 32] on icon at bounding box center [580, 35] width 7 height 6
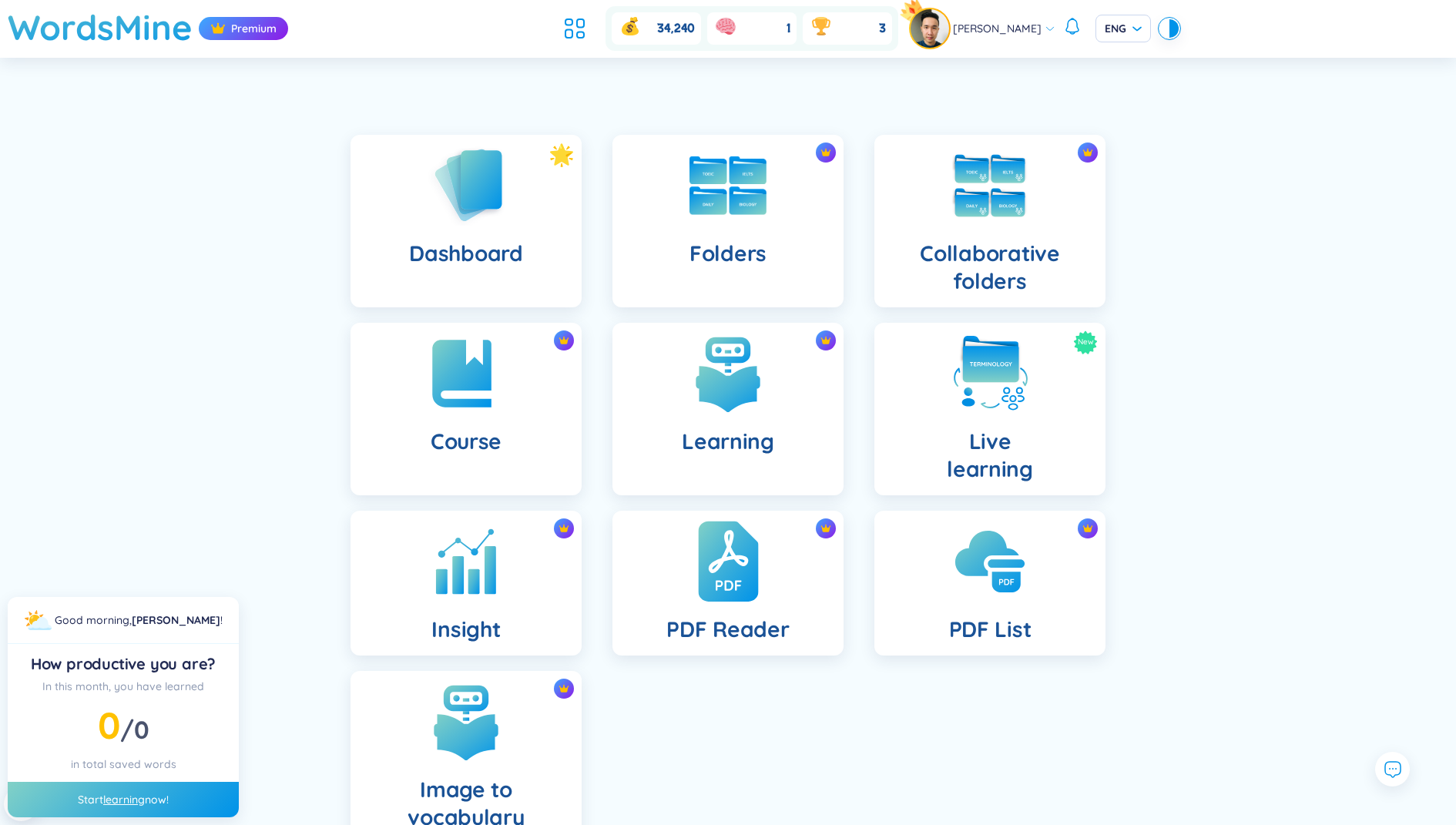
click at [749, 558] on img at bounding box center [728, 562] width 60 height 84
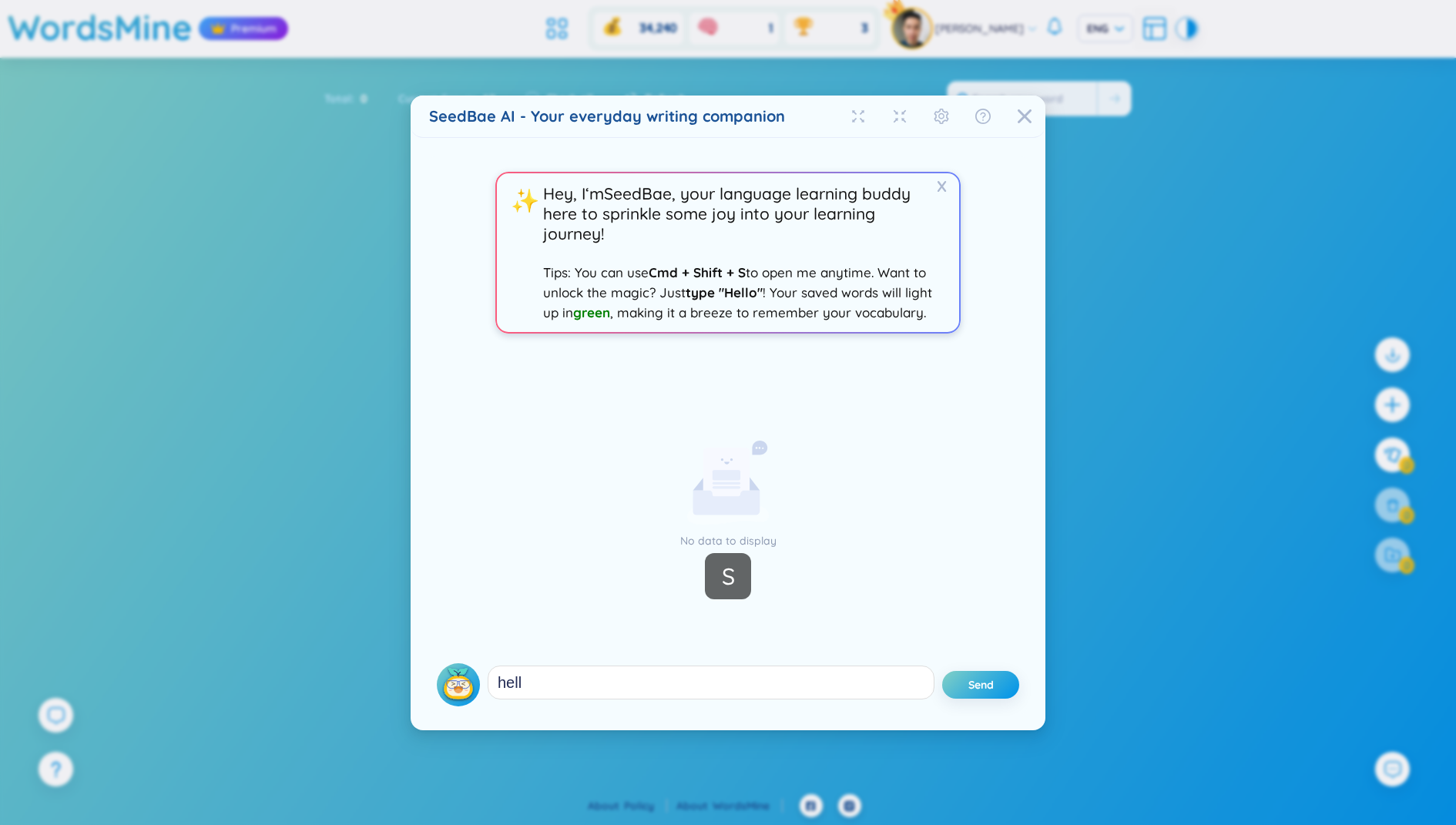
type textarea "hello"
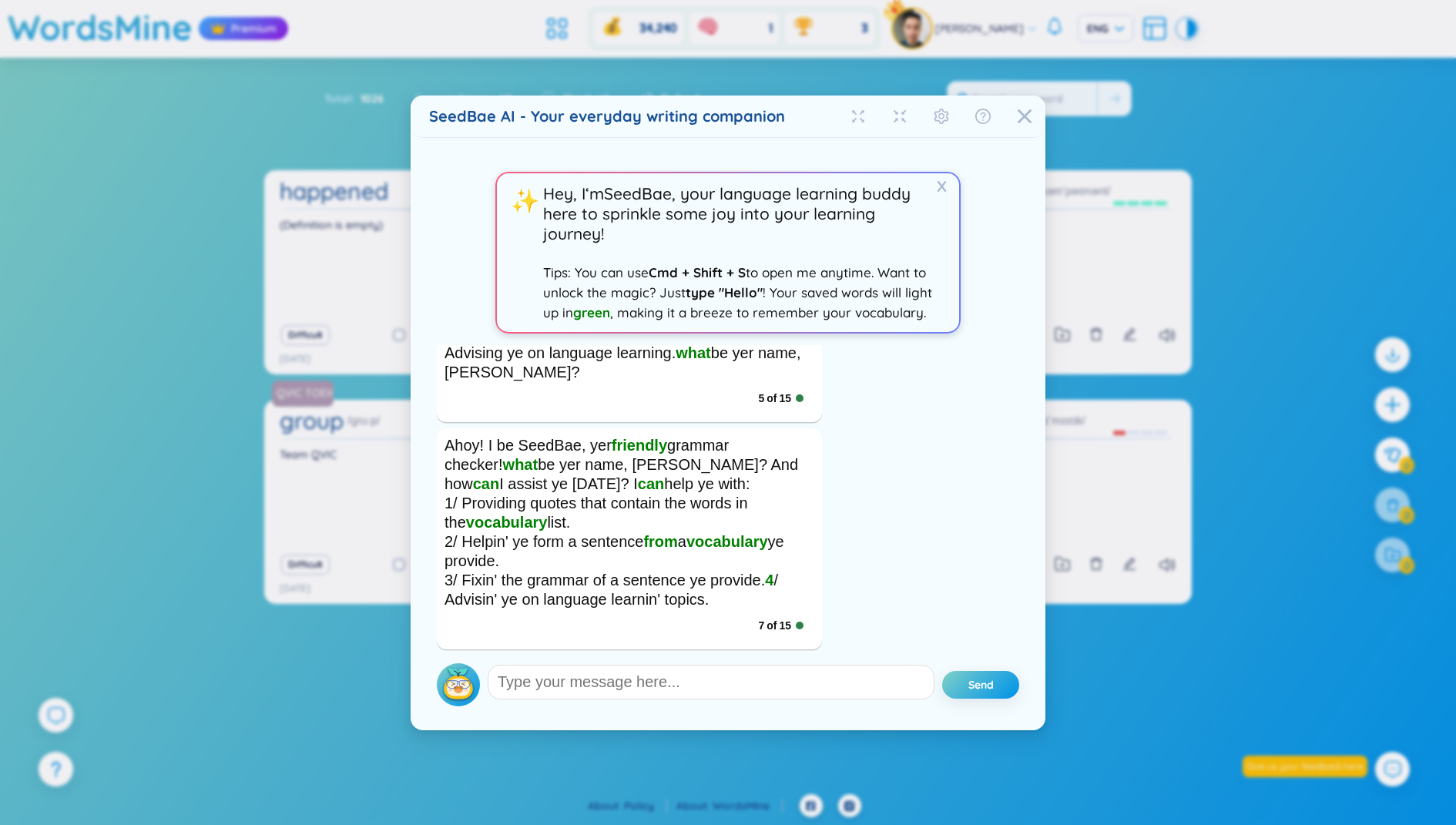
scroll to position [192, 0]
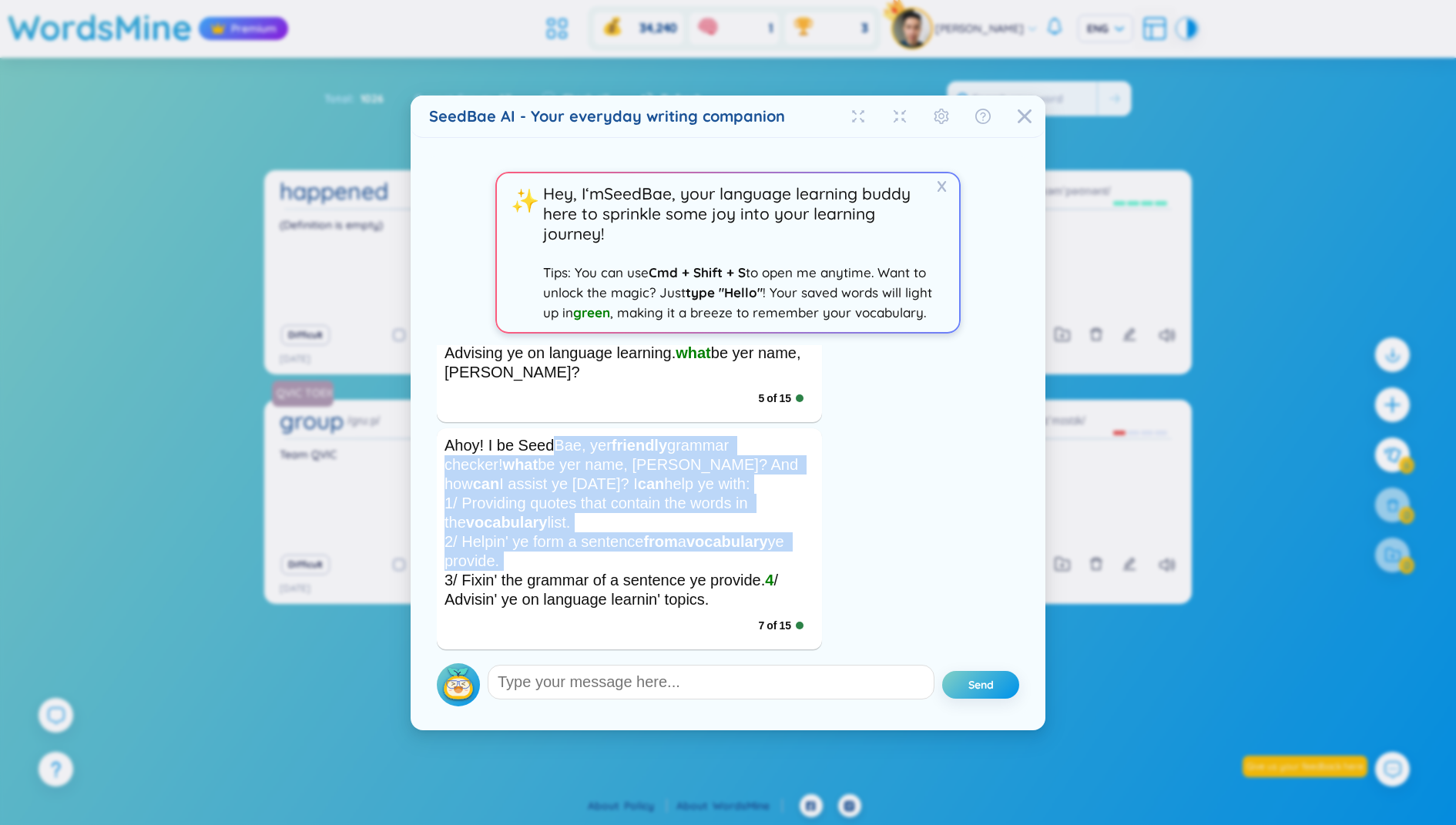
drag, startPoint x: 550, startPoint y: 438, endPoint x: 693, endPoint y: 585, distance: 205.1
click at [693, 585] on div "Ahoy! I be SeedBae, yer friendly grammar checker! what be yer name, [PERSON_NAM…" at bounding box center [630, 522] width 370 height 173
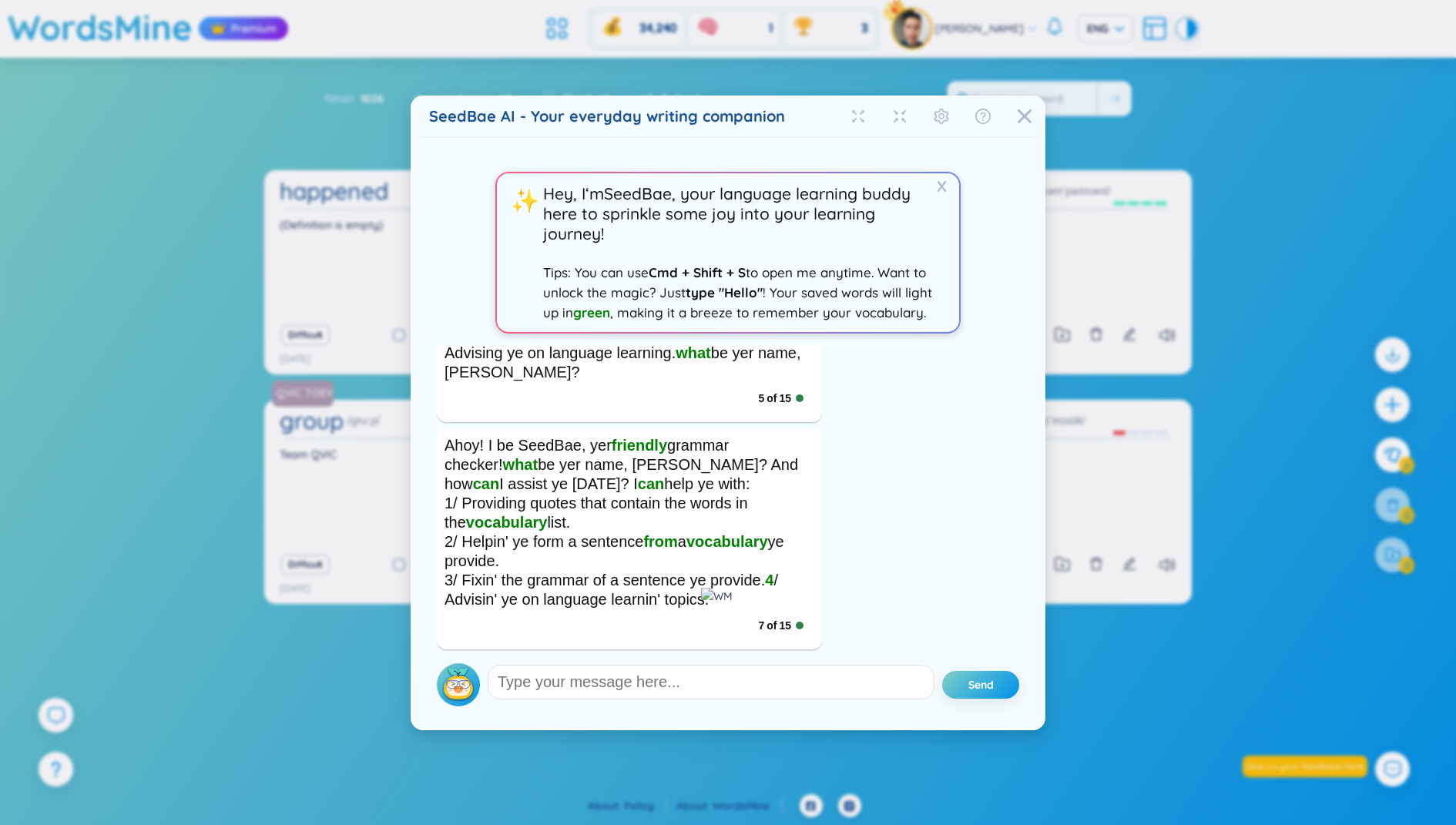
click at [734, 565] on div "Ahoy! I be SeedBae, yer friendly grammar checker! what be yer name, [PERSON_NAM…" at bounding box center [630, 522] width 370 height 173
click at [444, 674] on img at bounding box center [457, 685] width 43 height 43
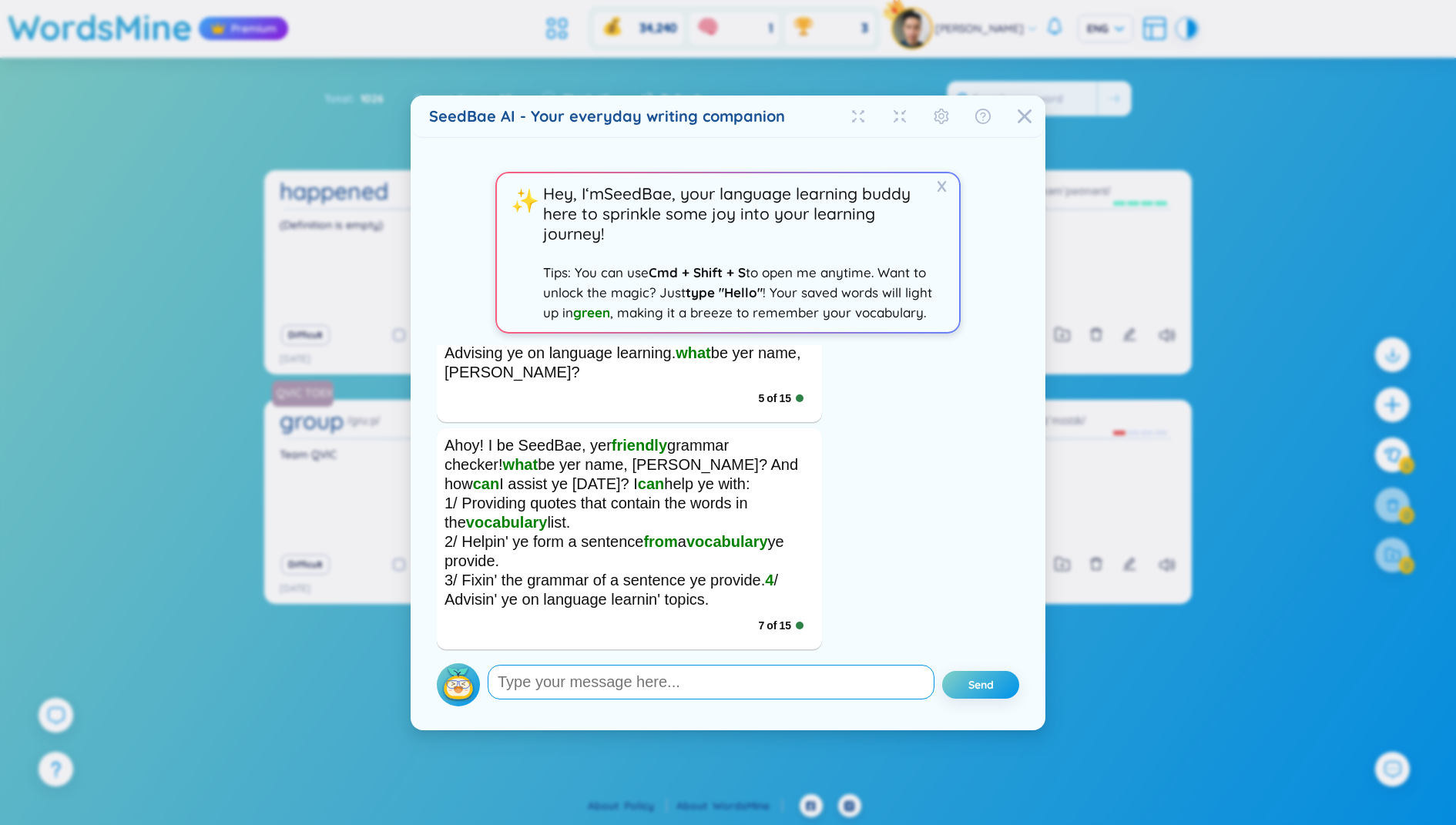
click at [604, 685] on textarea at bounding box center [711, 681] width 447 height 35
